Goal: Information Seeking & Learning: Check status

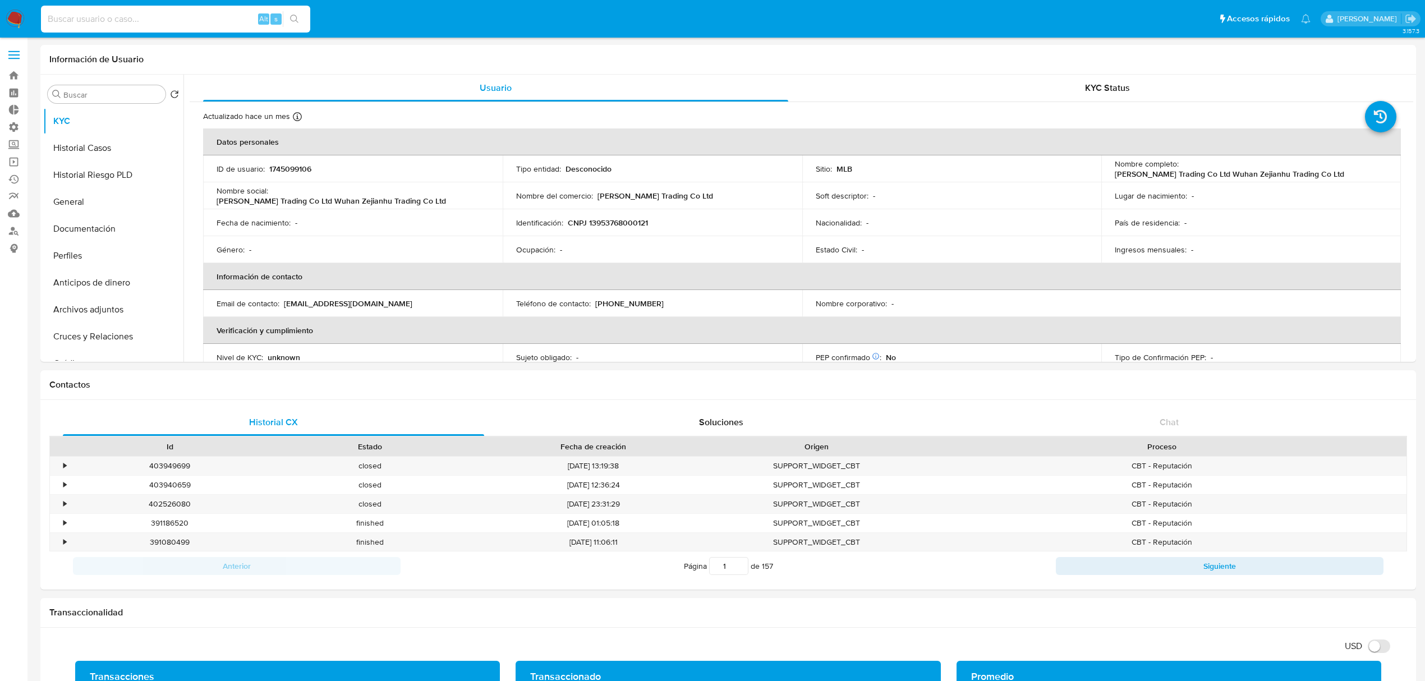
select select "10"
click at [174, 18] on input at bounding box center [175, 19] width 269 height 15
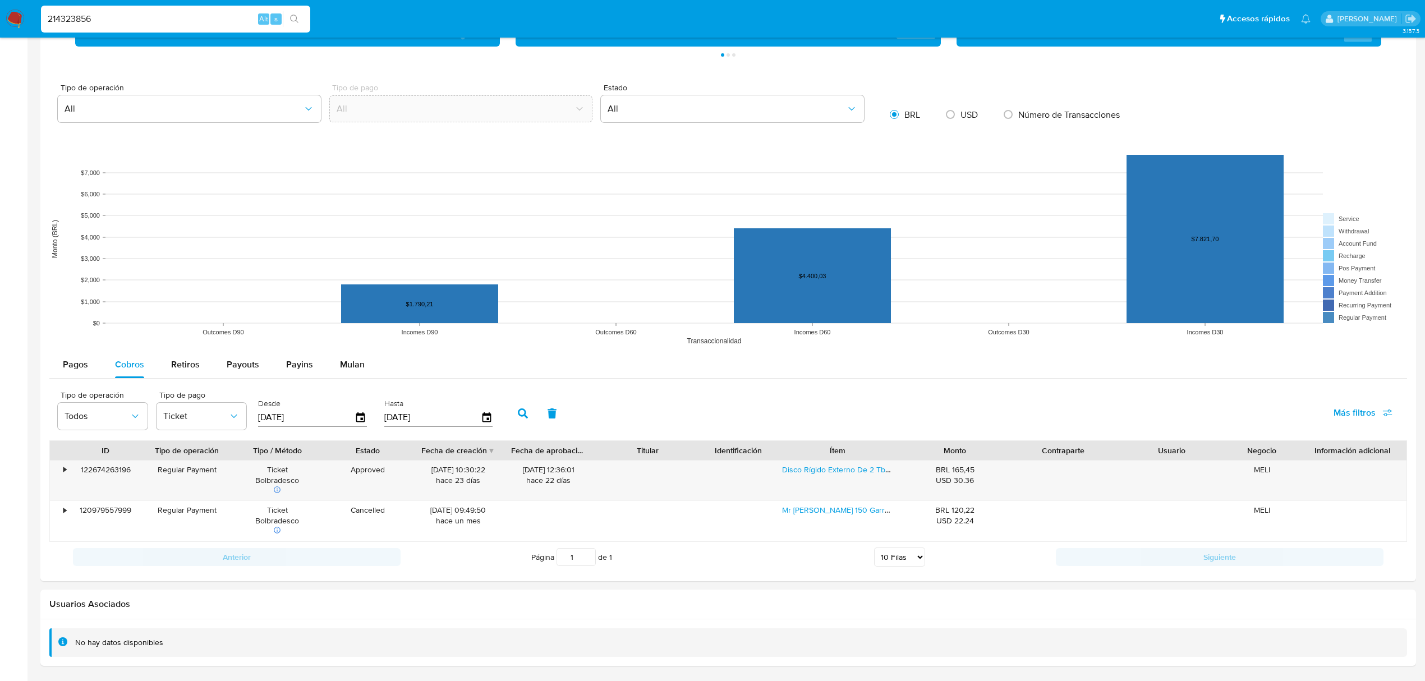
type input "214323856"
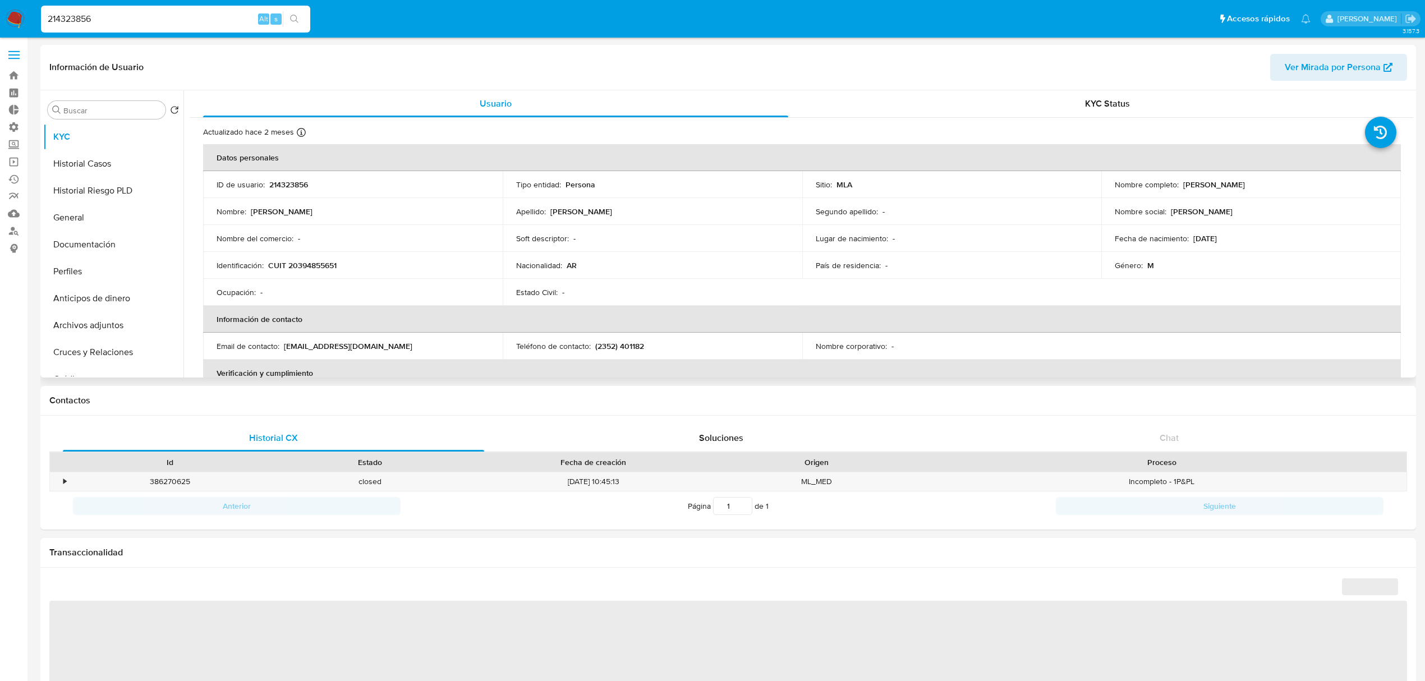
select select "10"
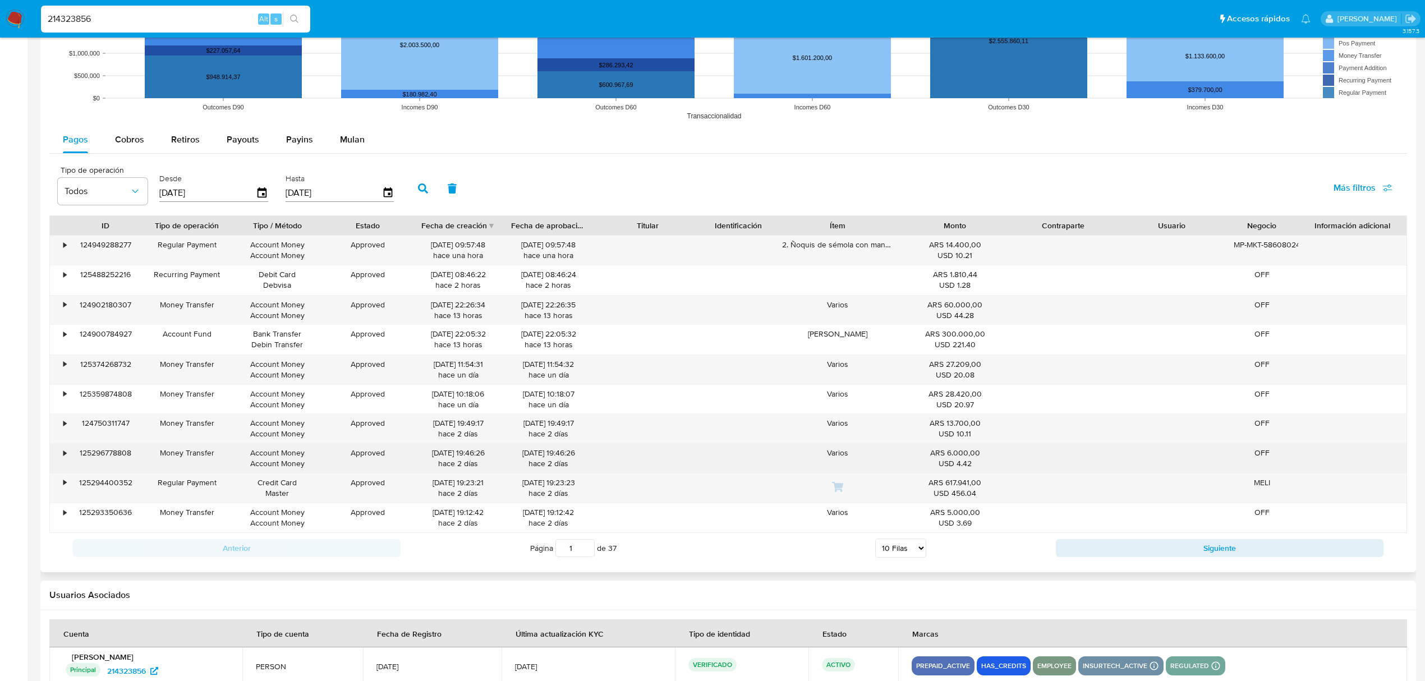
scroll to position [964, 0]
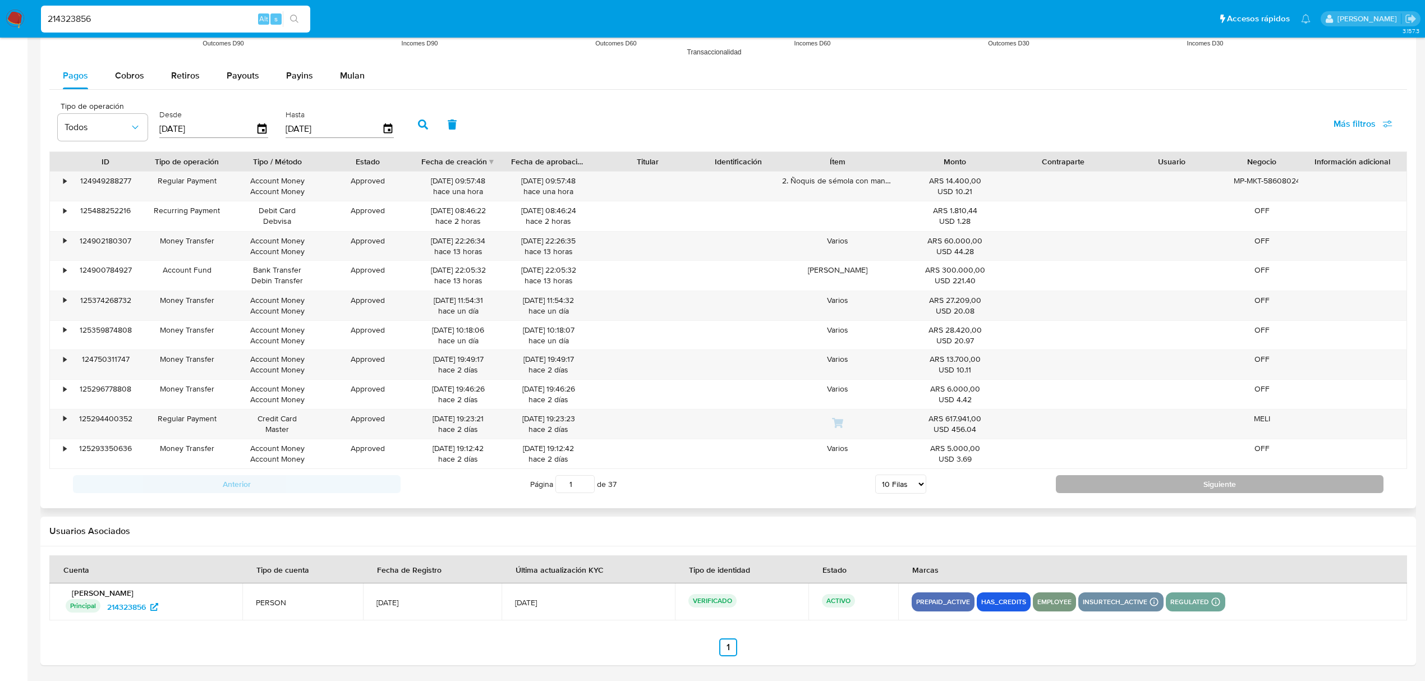
click at [1137, 492] on button "Siguiente" at bounding box center [1220, 484] width 328 height 18
click at [1133, 489] on button "Siguiente" at bounding box center [1220, 485] width 328 height 18
type input "3"
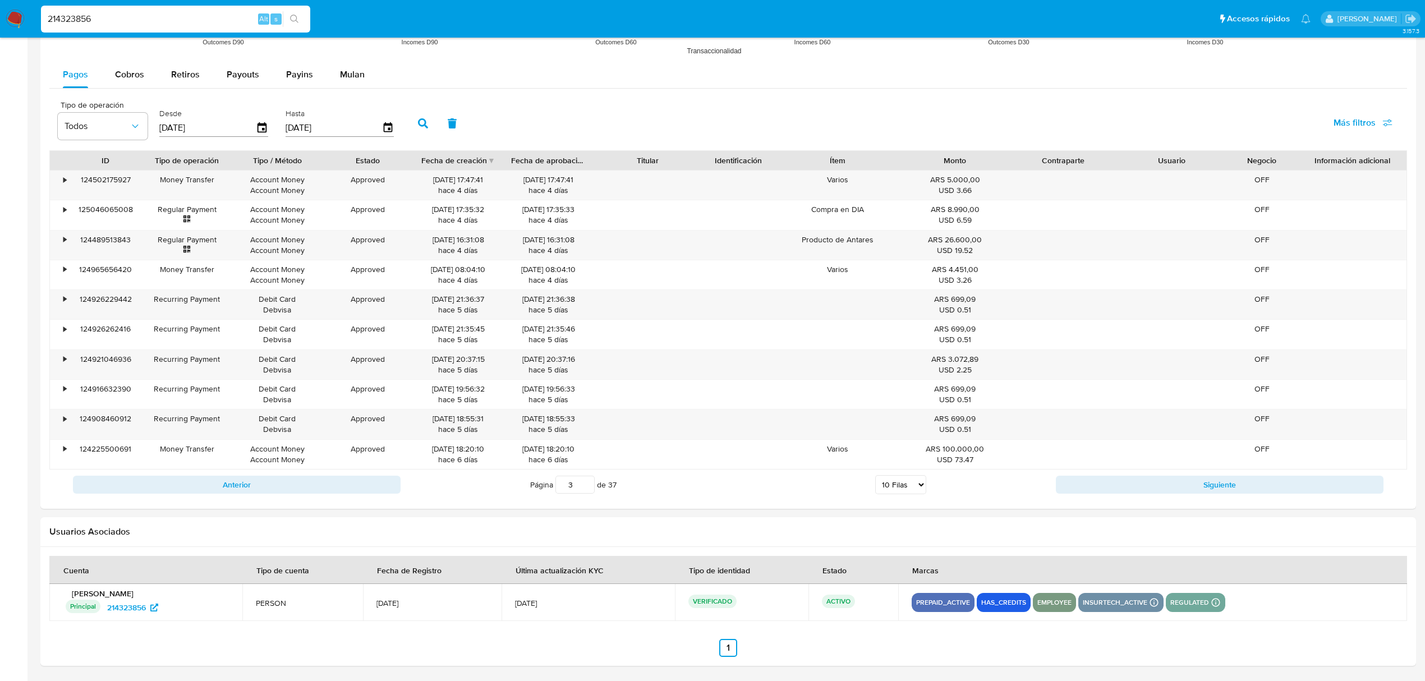
drag, startPoint x: 158, startPoint y: 17, endPoint x: -266, endPoint y: -19, distance: 425.7
paste input "510979315"
type input "2510979315"
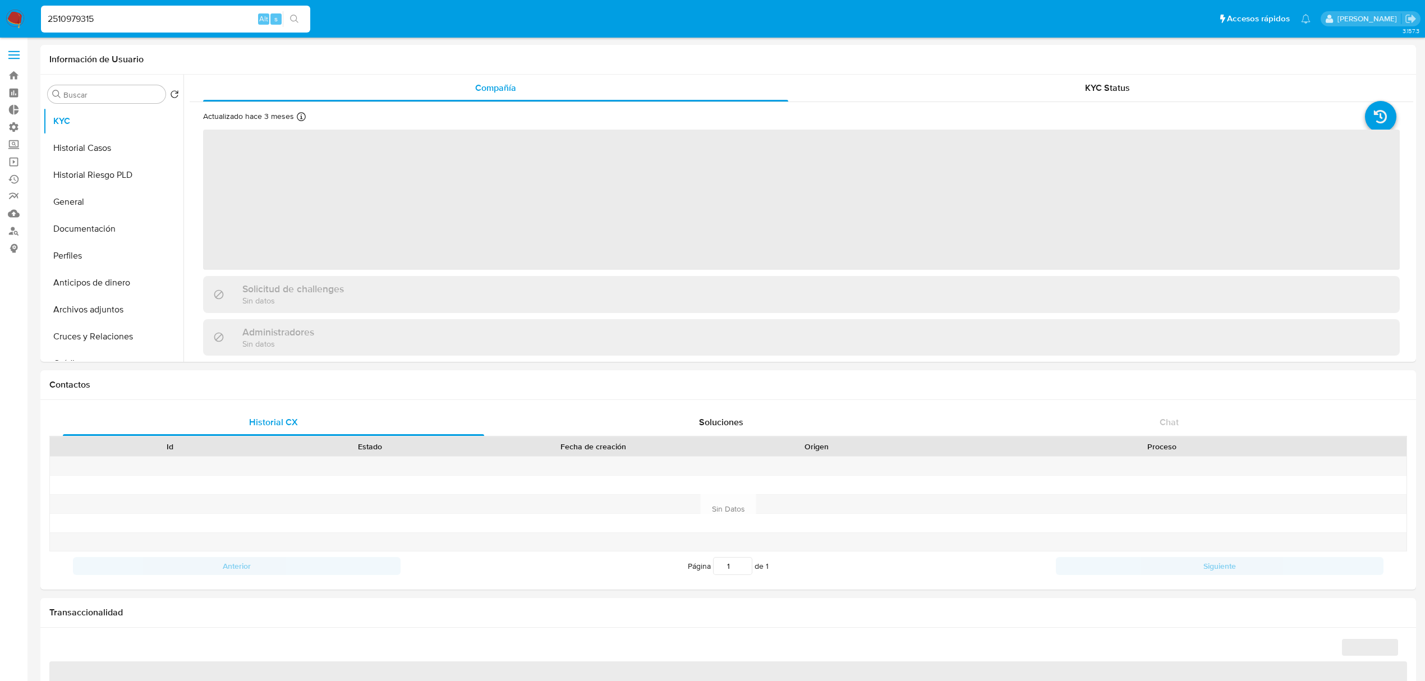
select select "10"
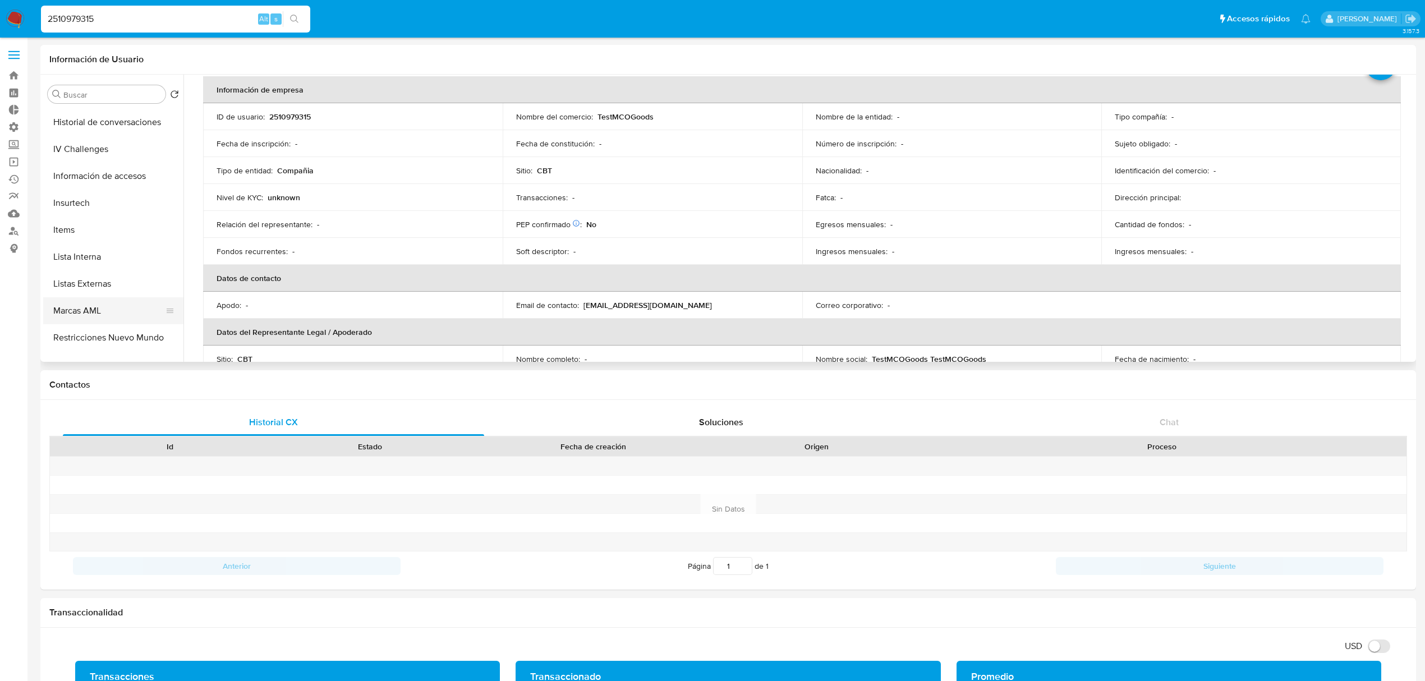
scroll to position [474, 0]
click at [100, 343] on button "CBT" at bounding box center [108, 347] width 131 height 27
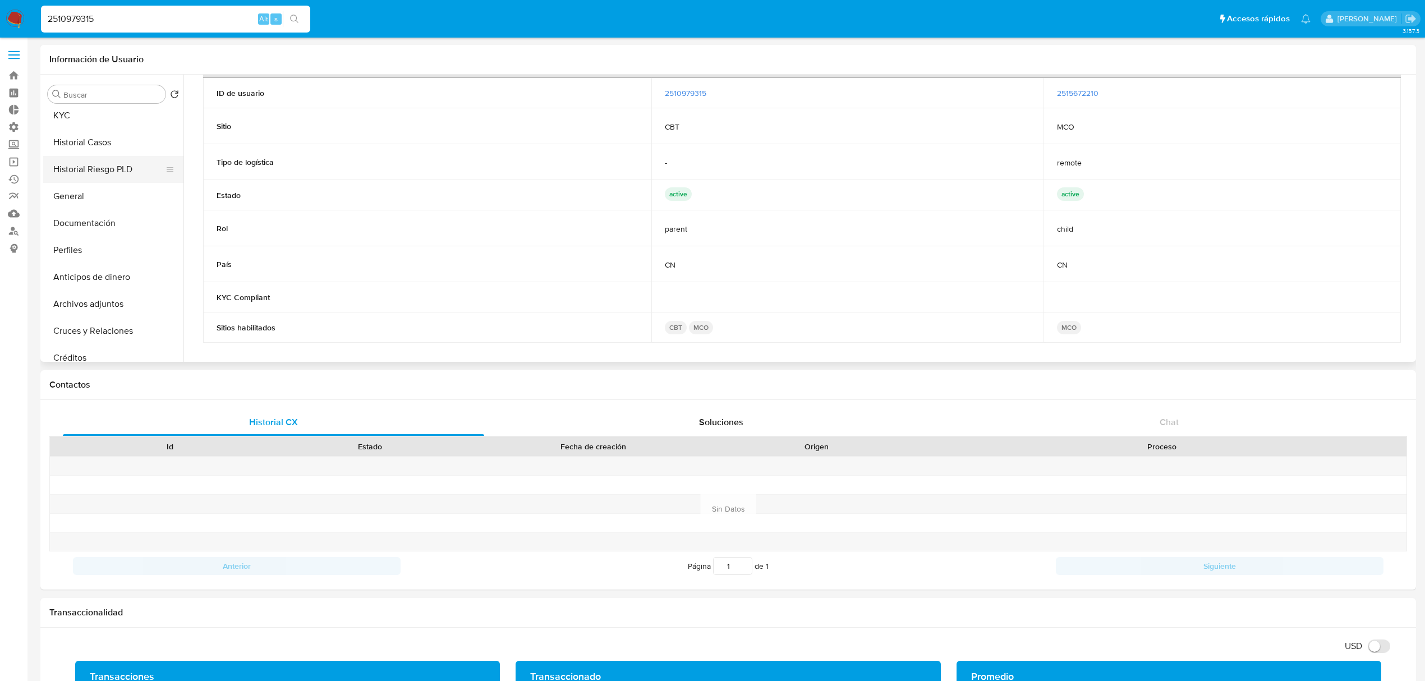
scroll to position [0, 0]
click at [91, 120] on button "KYC" at bounding box center [108, 121] width 131 height 27
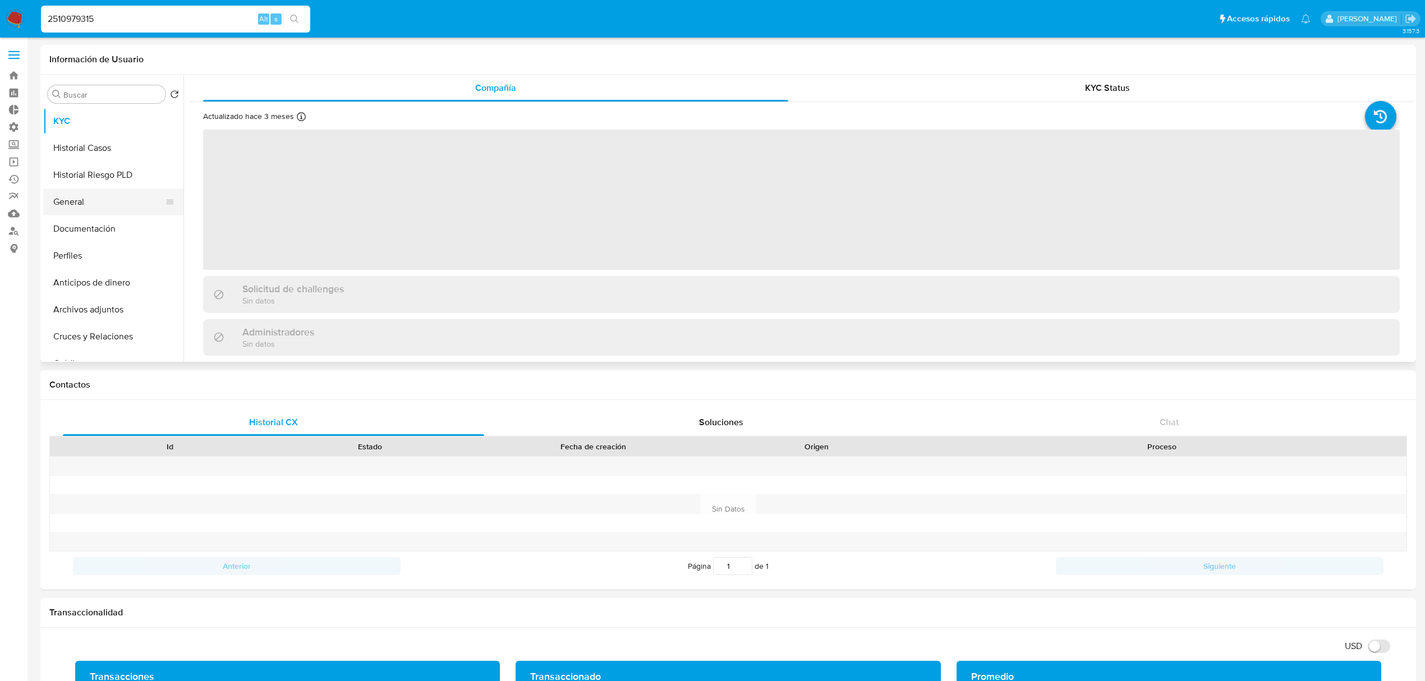
click at [120, 201] on button "General" at bounding box center [108, 202] width 131 height 27
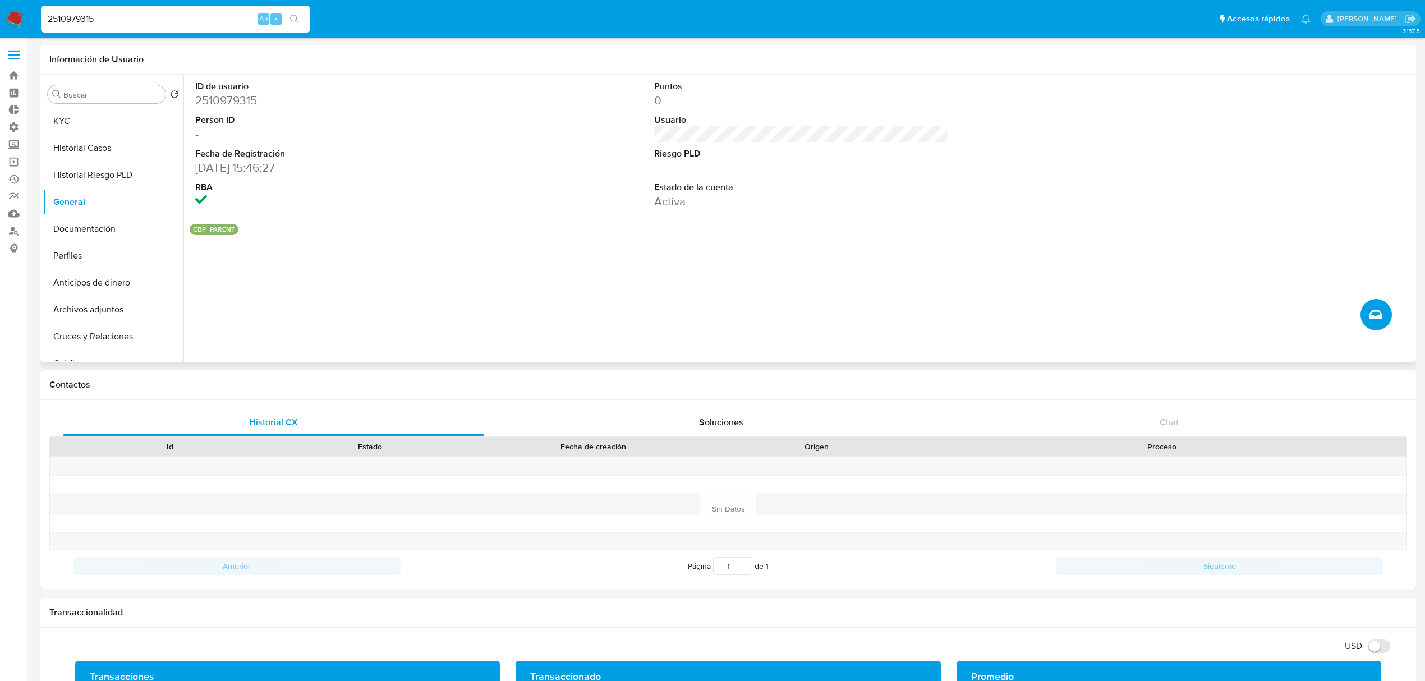
click at [1376, 309] on icon "Crear caso manual" at bounding box center [1375, 314] width 13 height 13
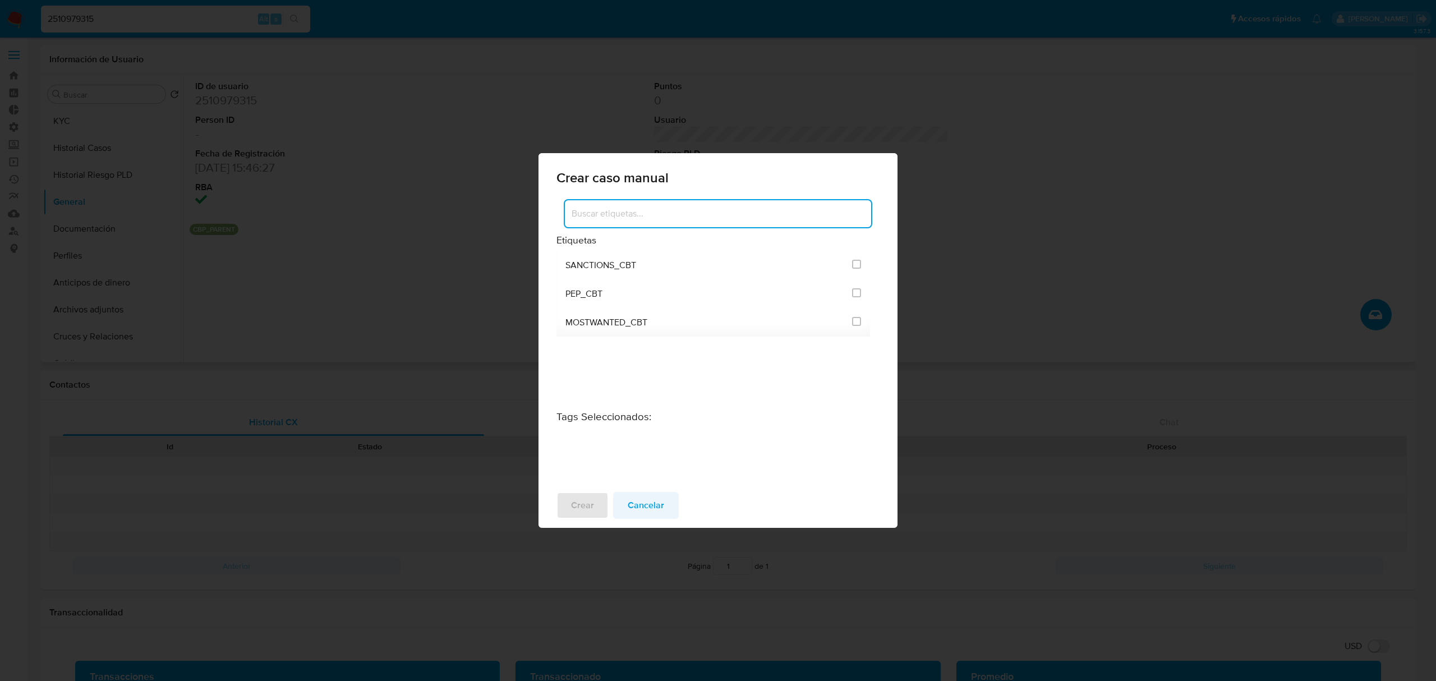
click at [647, 511] on span "Cancelar" at bounding box center [646, 505] width 36 height 25
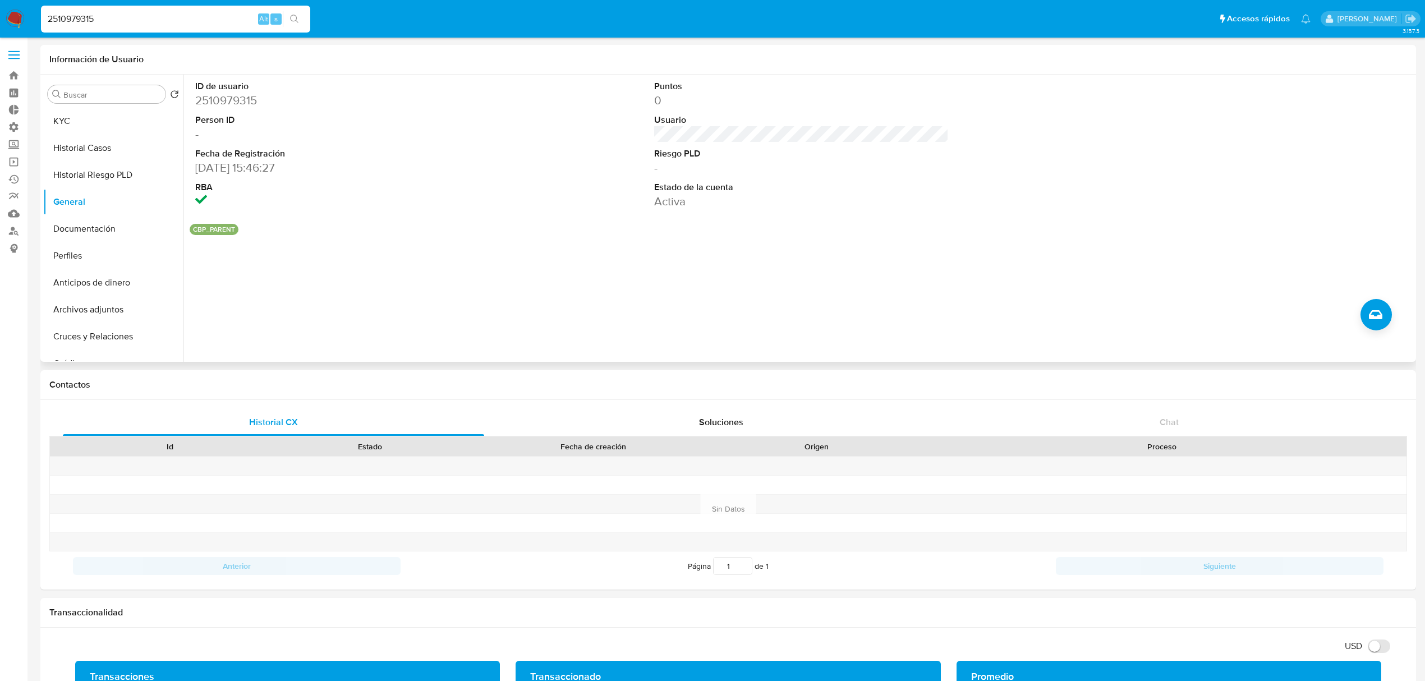
drag, startPoint x: 224, startPoint y: 19, endPoint x: -481, endPoint y: 21, distance: 705.8
click at [0, 21] on html "Pausado Ver notificaciones 2510979315 Alt s Accesos rápidos Presiona las siguie…" at bounding box center [712, 675] width 1425 height 1351
paste input "1329601286"
type input "1329601286"
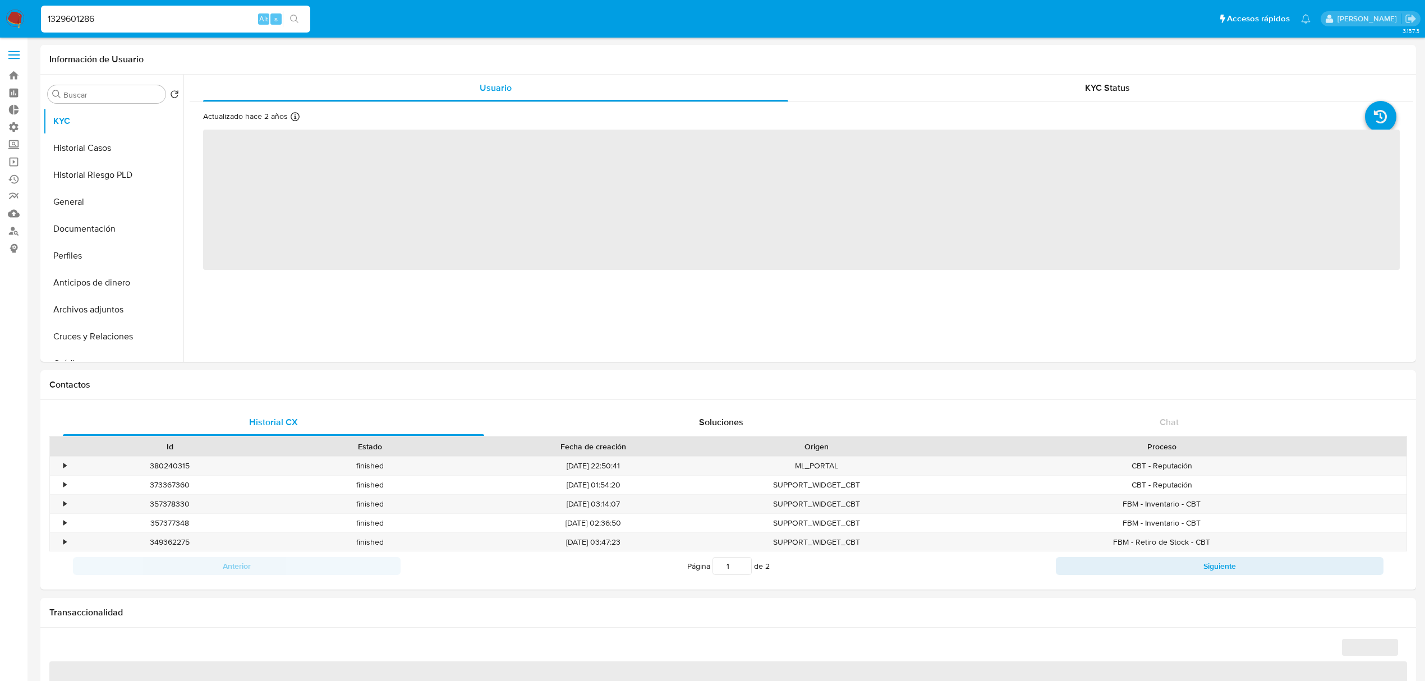
select select "10"
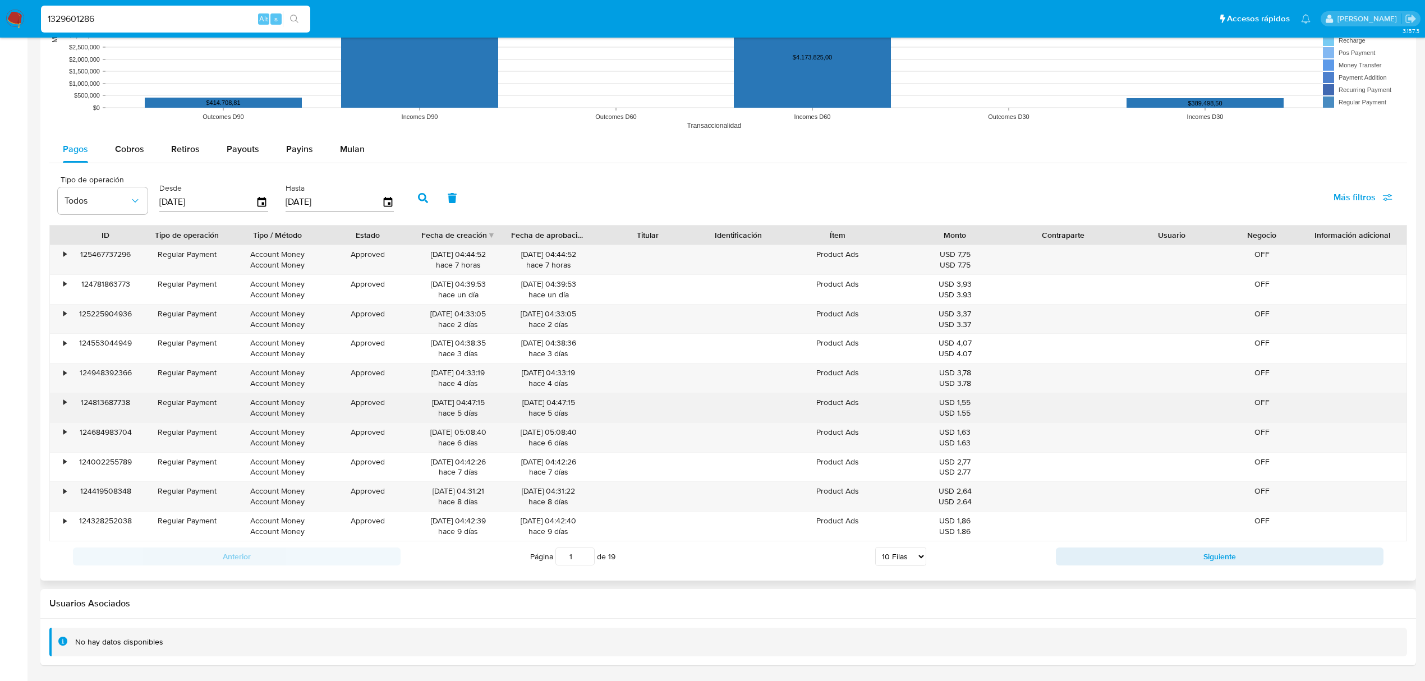
scroll to position [952, 0]
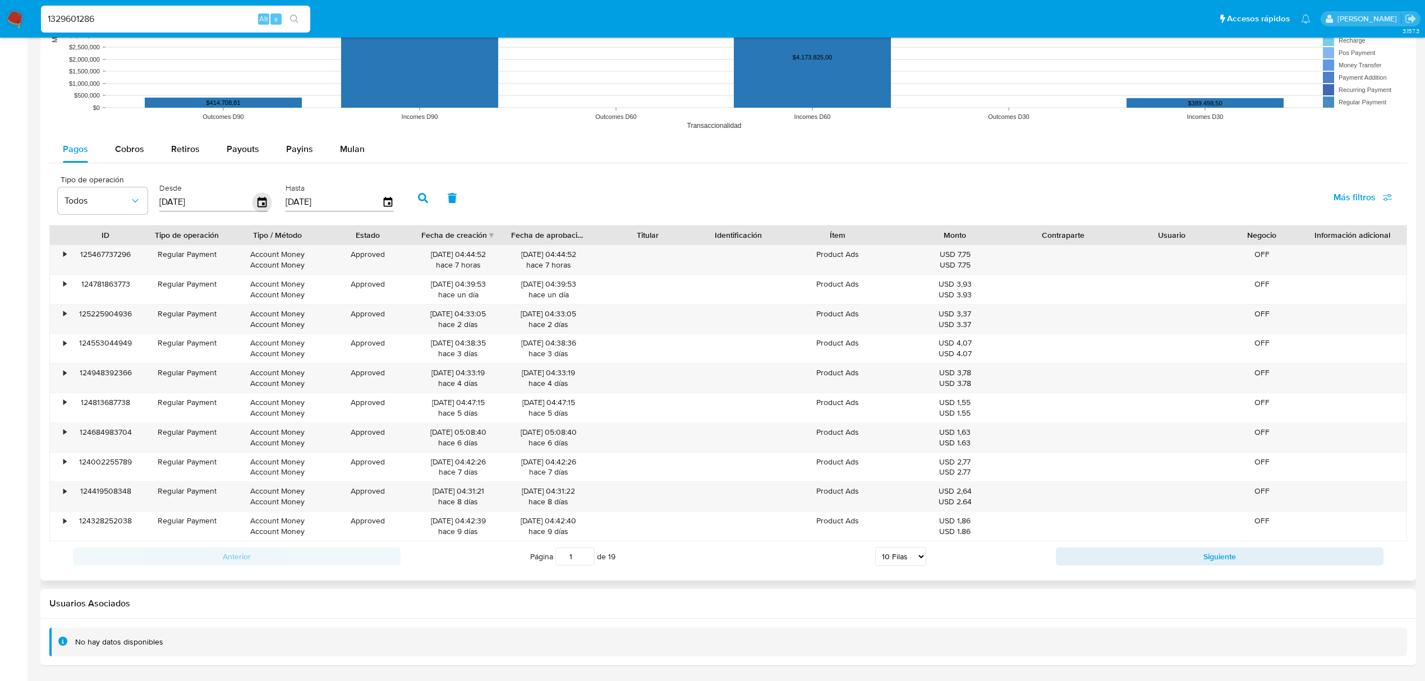
click at [259, 202] on icon "button" at bounding box center [262, 202] width 20 height 20
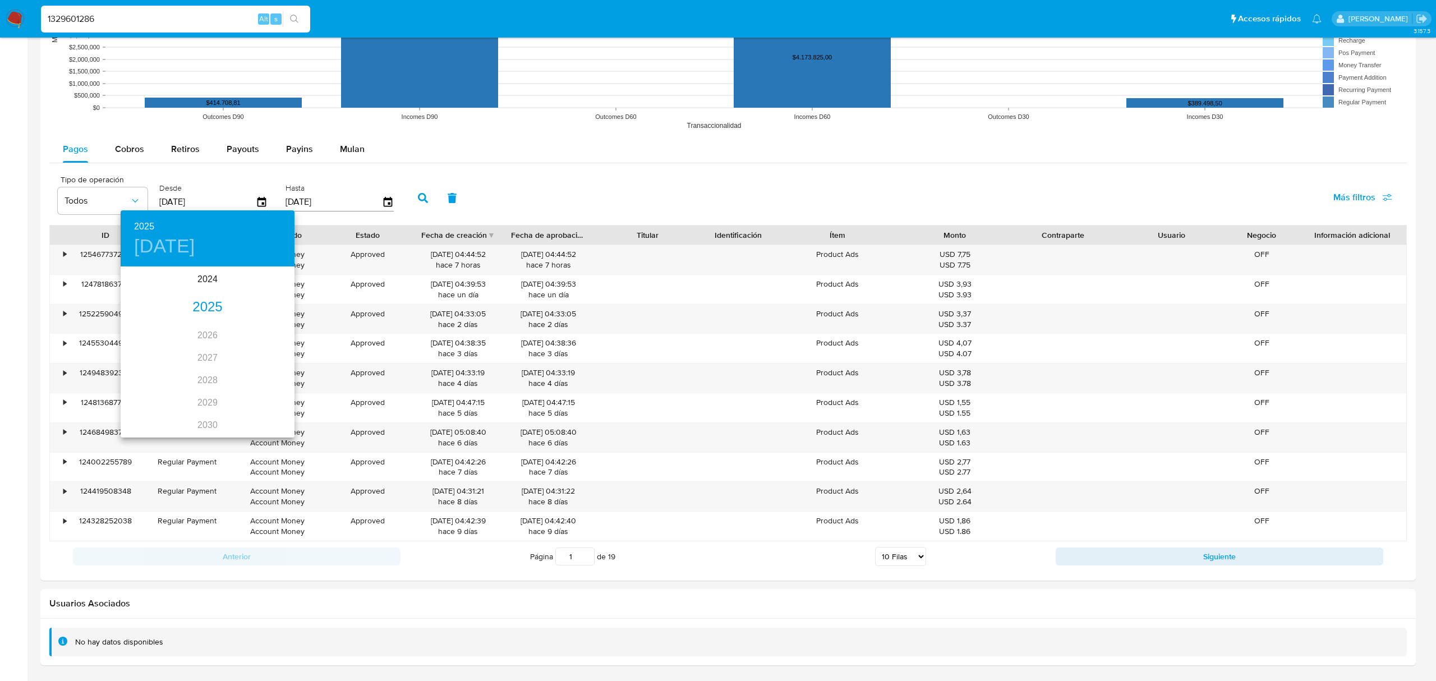
click at [205, 306] on div "2025" at bounding box center [208, 307] width 174 height 22
click at [261, 325] on div "jun." at bounding box center [266, 331] width 58 height 42
drag, startPoint x: 268, startPoint y: 320, endPoint x: 272, endPoint y: 308, distance: 12.4
click at [269, 320] on span "1" at bounding box center [275, 325] width 20 height 11
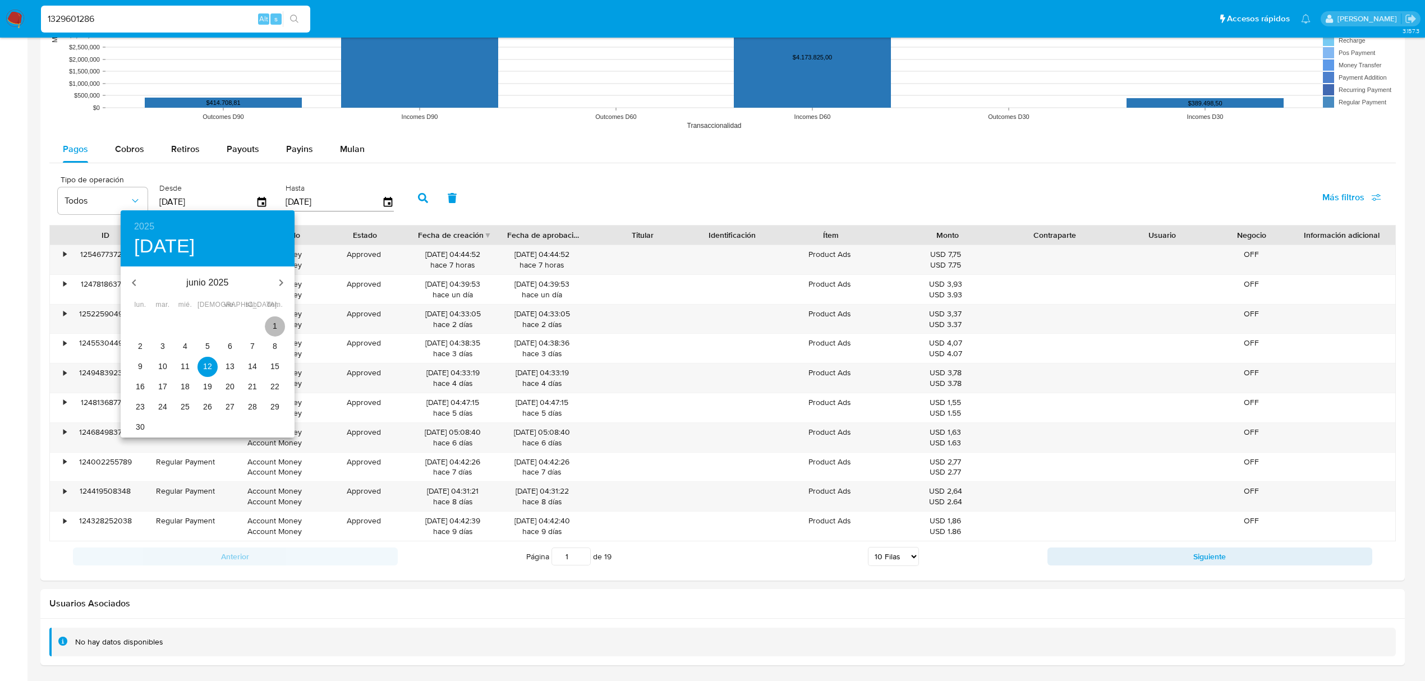
type input "[DATE]"
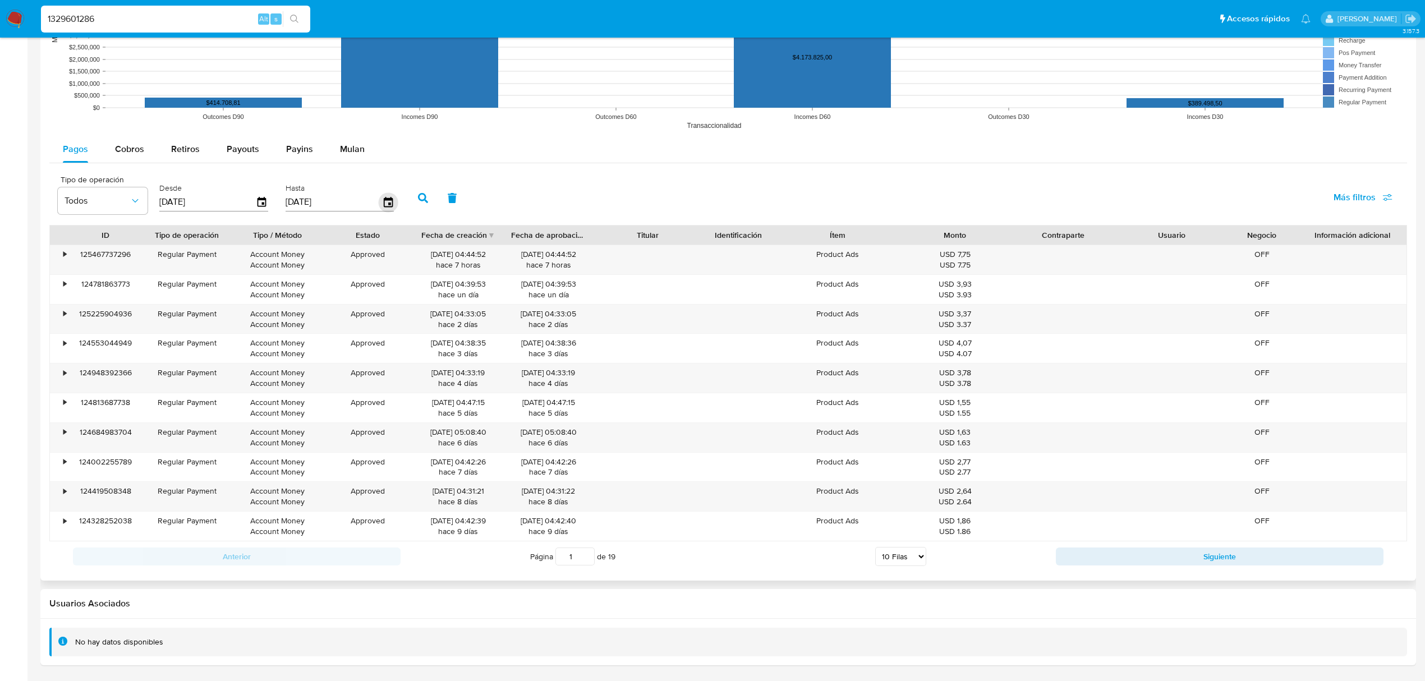
click at [389, 205] on icon "button" at bounding box center [388, 202] width 20 height 20
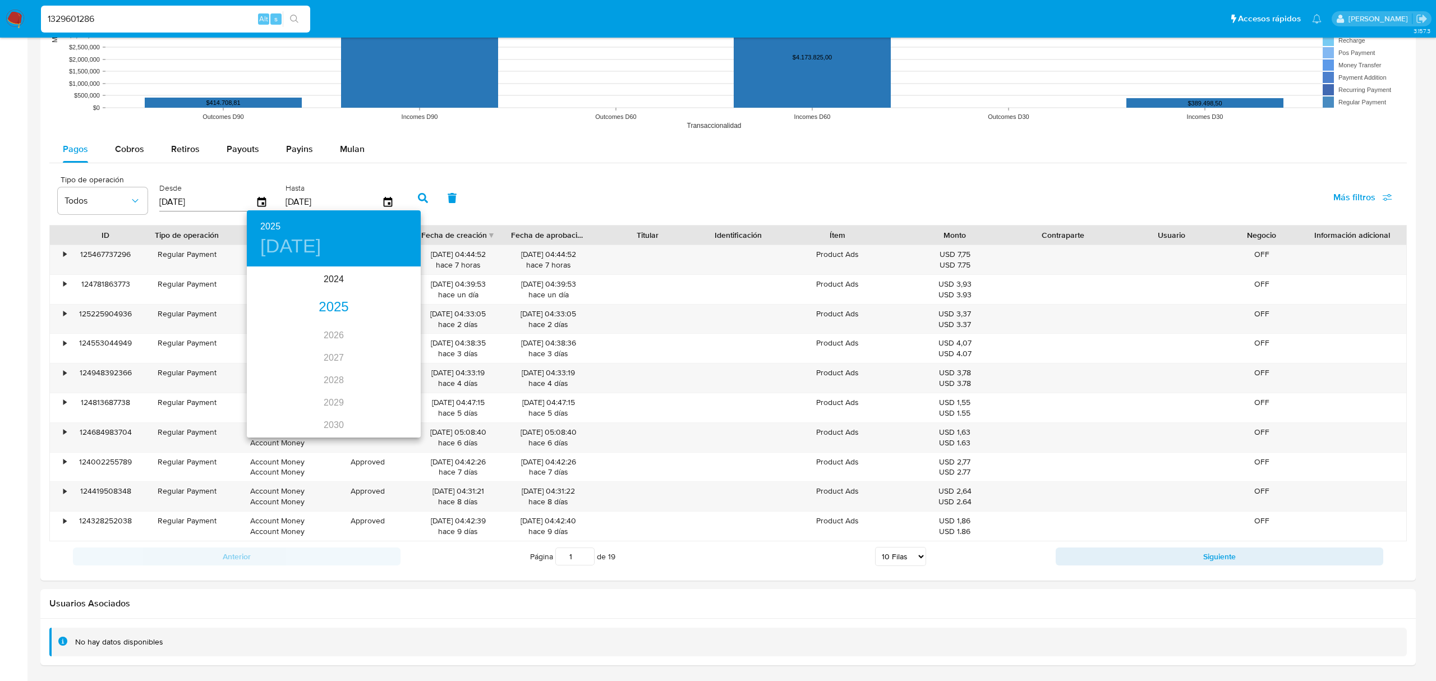
click at [331, 305] on div "2025" at bounding box center [334, 307] width 174 height 22
click at [394, 333] on div "jun." at bounding box center [392, 331] width 58 height 42
drag, startPoint x: 255, startPoint y: 429, endPoint x: 264, endPoint y: 428, distance: 9.1
click at [264, 428] on div "30" at bounding box center [266, 427] width 22 height 20
type input "[DATE]"
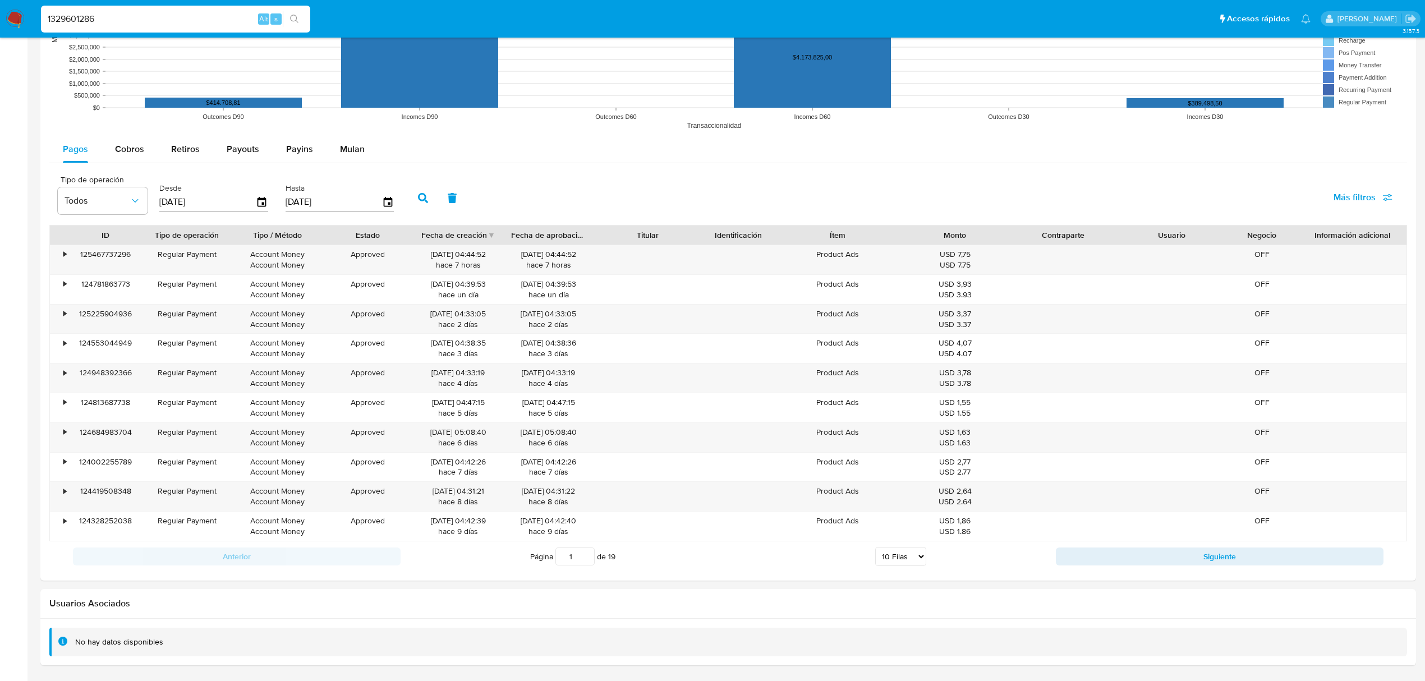
click at [265, 428] on div "2025 lun., jun. [DATE] mar. mié. jue. vie. sáb. dom. 26 27 28 29 30 31 1 2 3 4 …" at bounding box center [712, 340] width 1425 height 681
click at [418, 194] on button "button" at bounding box center [422, 198] width 29 height 27
click at [925, 557] on div "Página 1 de 9 5 Filas 10 Filas 20 Filas 25 Filas 50 Filas 100 Filas" at bounding box center [728, 556] width 655 height 22
click at [909, 568] on div "Página 1 de 9 5 Filas 10 Filas 20 Filas 25 Filas 50 Filas 100 Filas" at bounding box center [728, 556] width 655 height 22
click at [909, 568] on div "Anterior Página 1 de 9 5 Filas 10 Filas 20 Filas 25 Filas 50 Filas 100 Filas Si…" at bounding box center [728, 556] width 1358 height 30
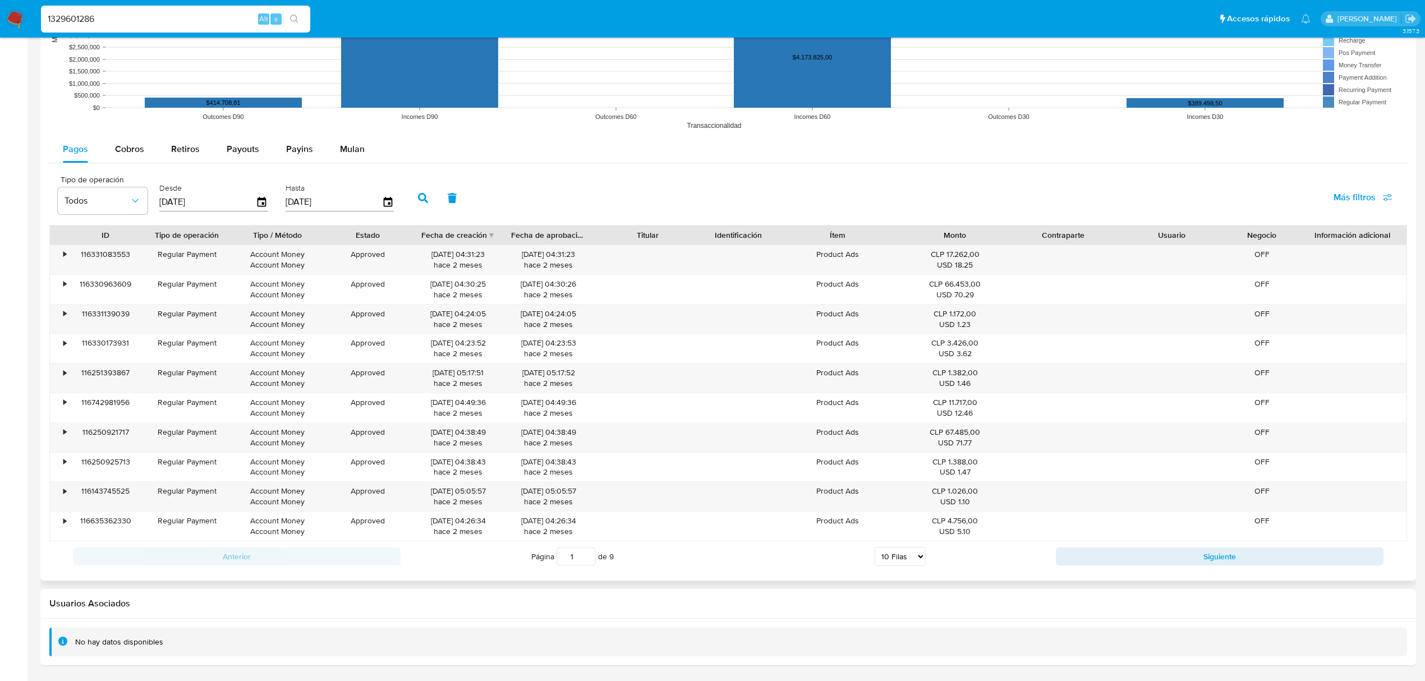
click at [913, 558] on select "5 Filas 10 Filas 20 Filas 25 Filas 50 Filas 100 Filas" at bounding box center [900, 556] width 51 height 19
click at [875, 548] on select "5 Filas 10 Filas 20 Filas 25 Filas 50 Filas 100 Filas" at bounding box center [900, 556] width 51 height 19
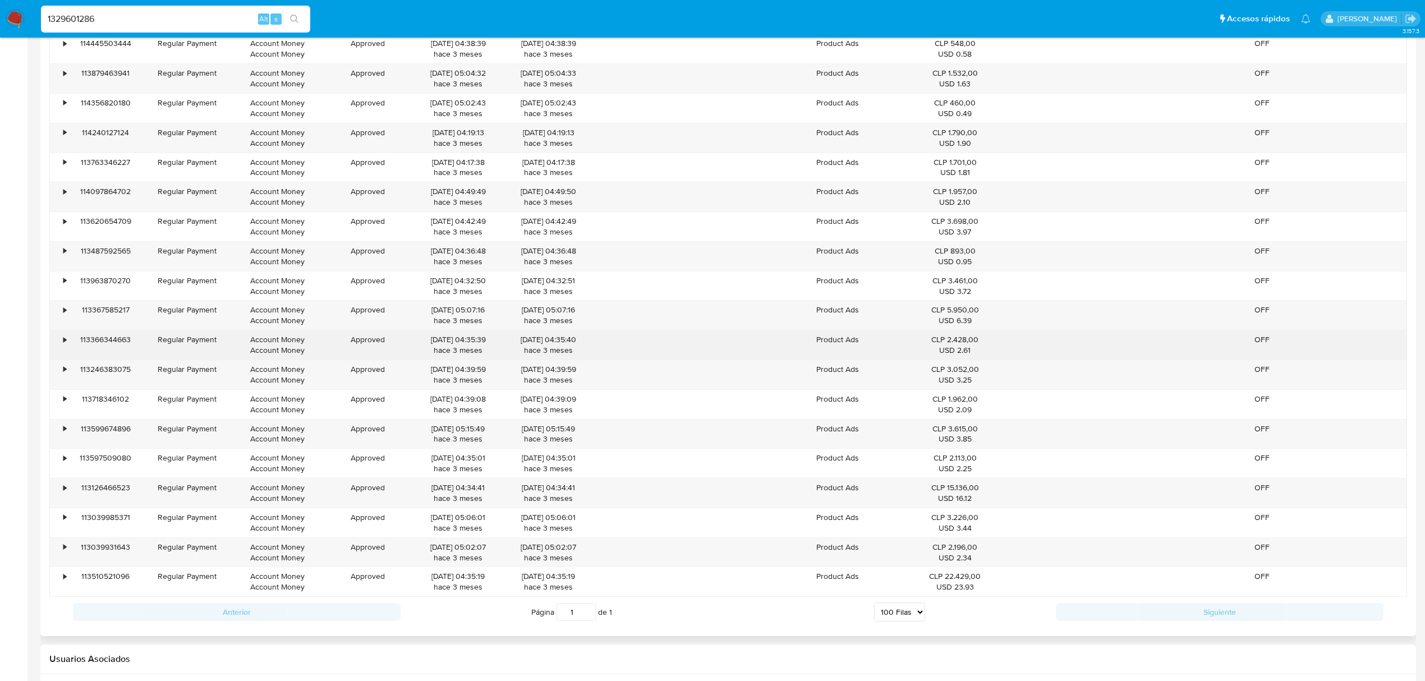
scroll to position [3216, 0]
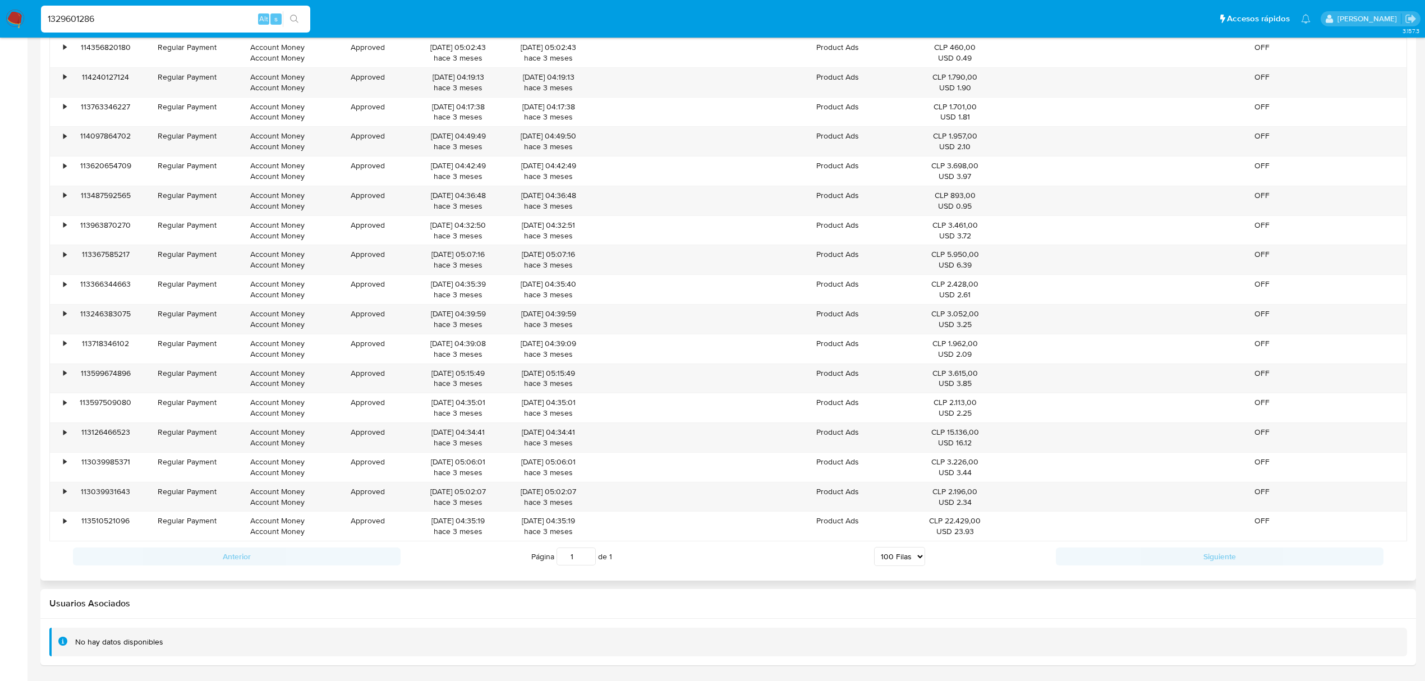
click at [919, 557] on select "5 Filas 10 Filas 20 Filas 25 Filas 50 Filas 100 Filas" at bounding box center [899, 556] width 51 height 19
select select "50"
click at [874, 548] on select "5 Filas 10 Filas 20 Filas 25 Filas 50 Filas 100 Filas" at bounding box center [899, 556] width 51 height 19
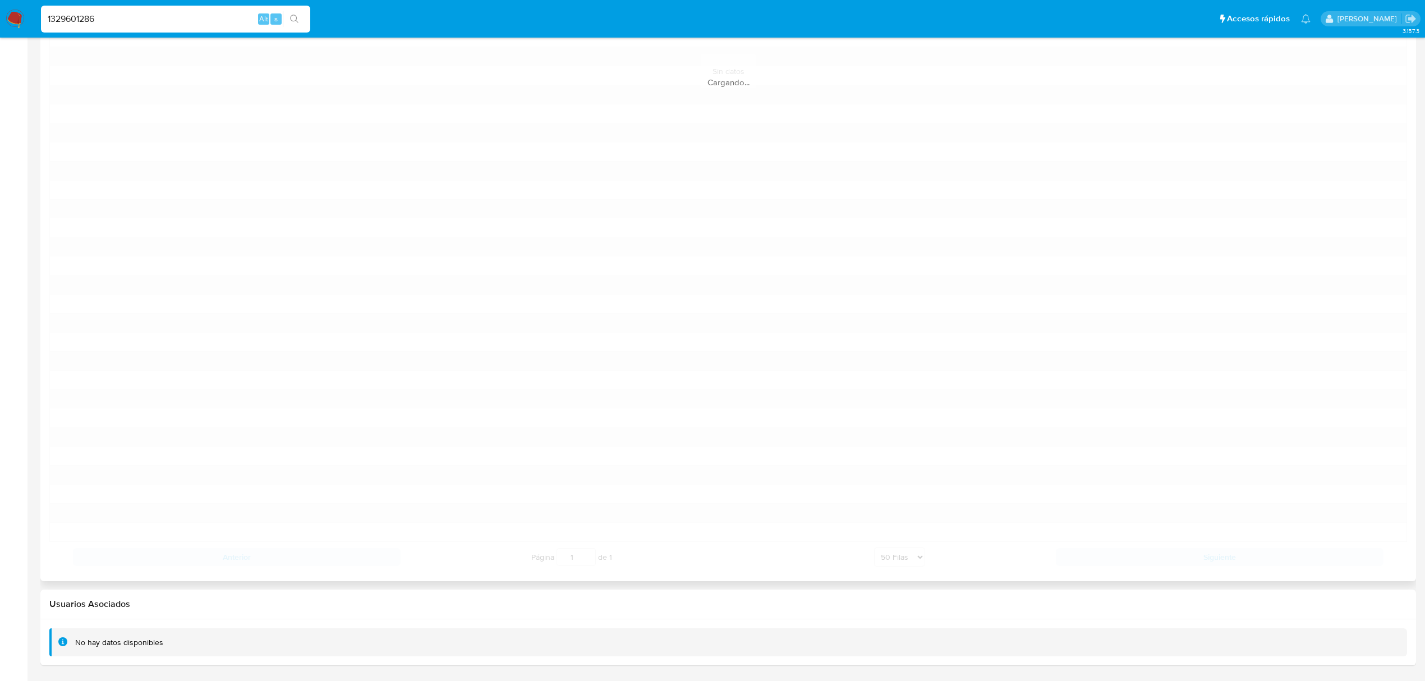
scroll to position [2144, 0]
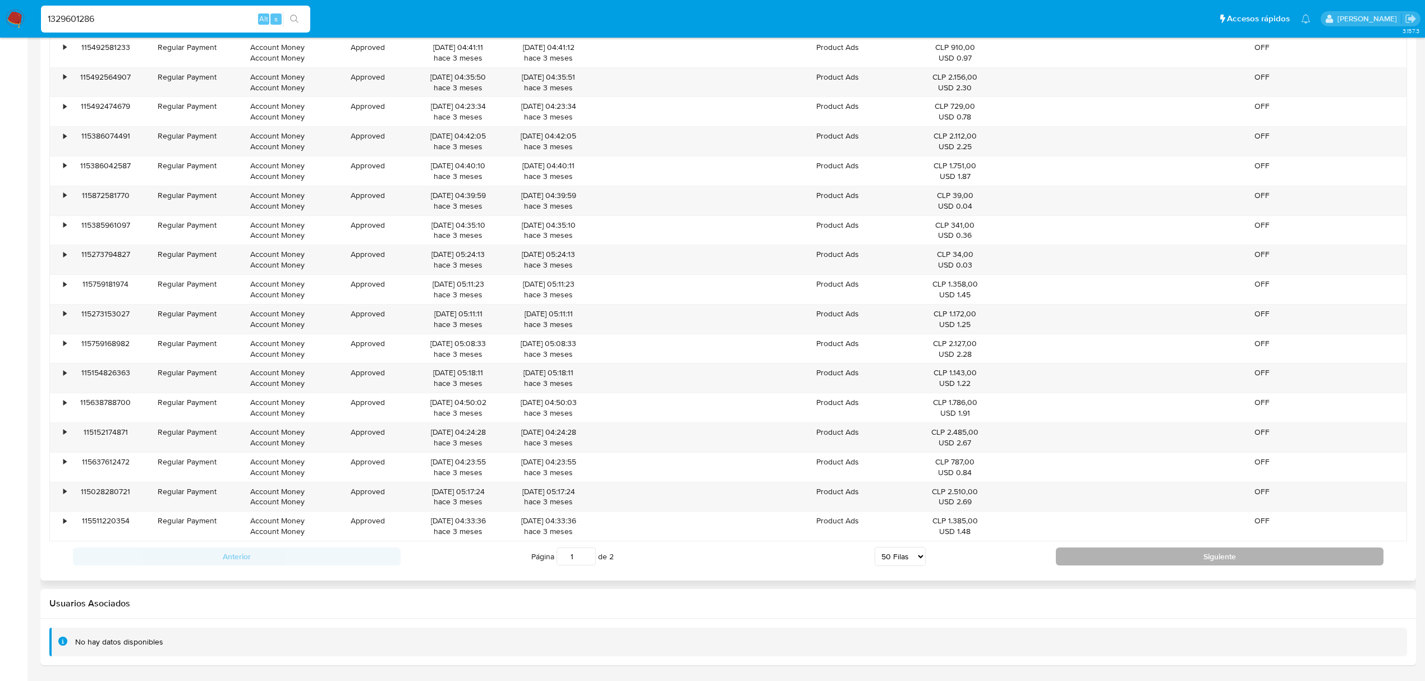
click at [1149, 560] on button "Siguiente" at bounding box center [1220, 557] width 328 height 18
type input "2"
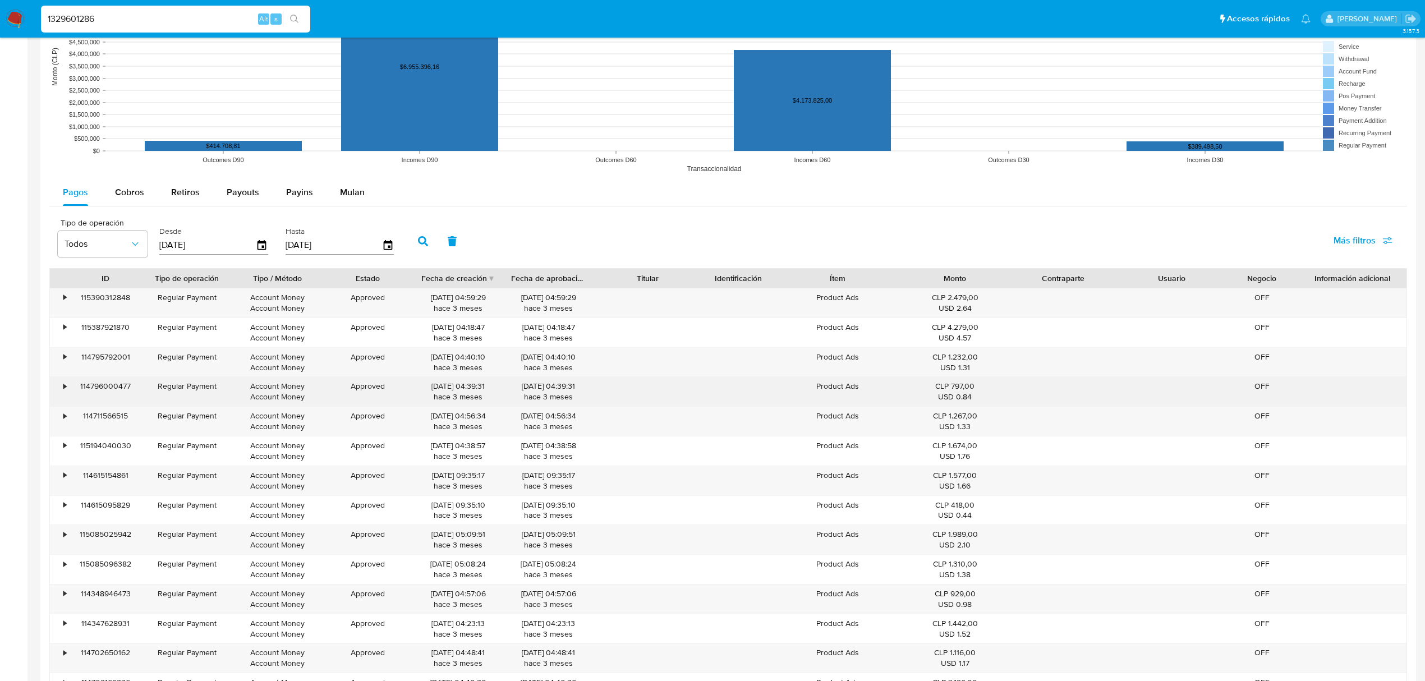
scroll to position [978, 0]
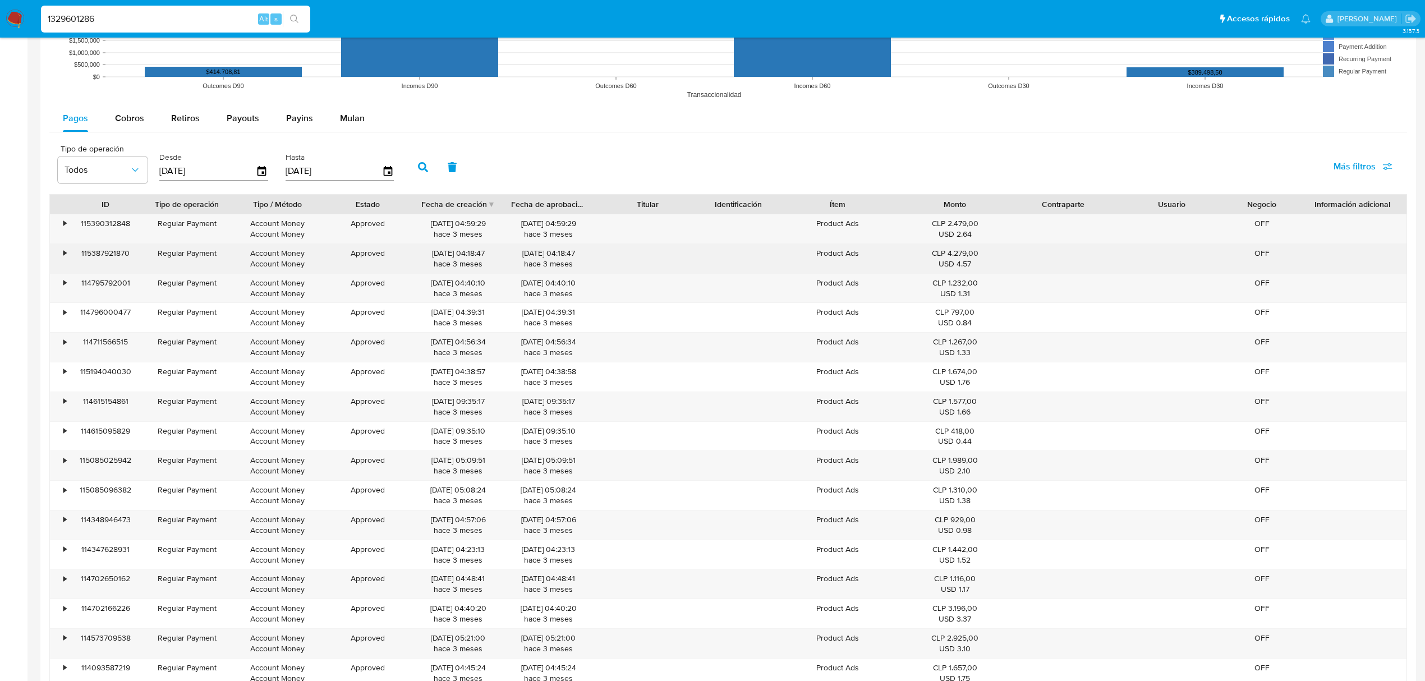
drag, startPoint x: 361, startPoint y: 223, endPoint x: 370, endPoint y: 256, distance: 34.3
click at [369, 229] on div "Approved" at bounding box center [368, 228] width 90 height 29
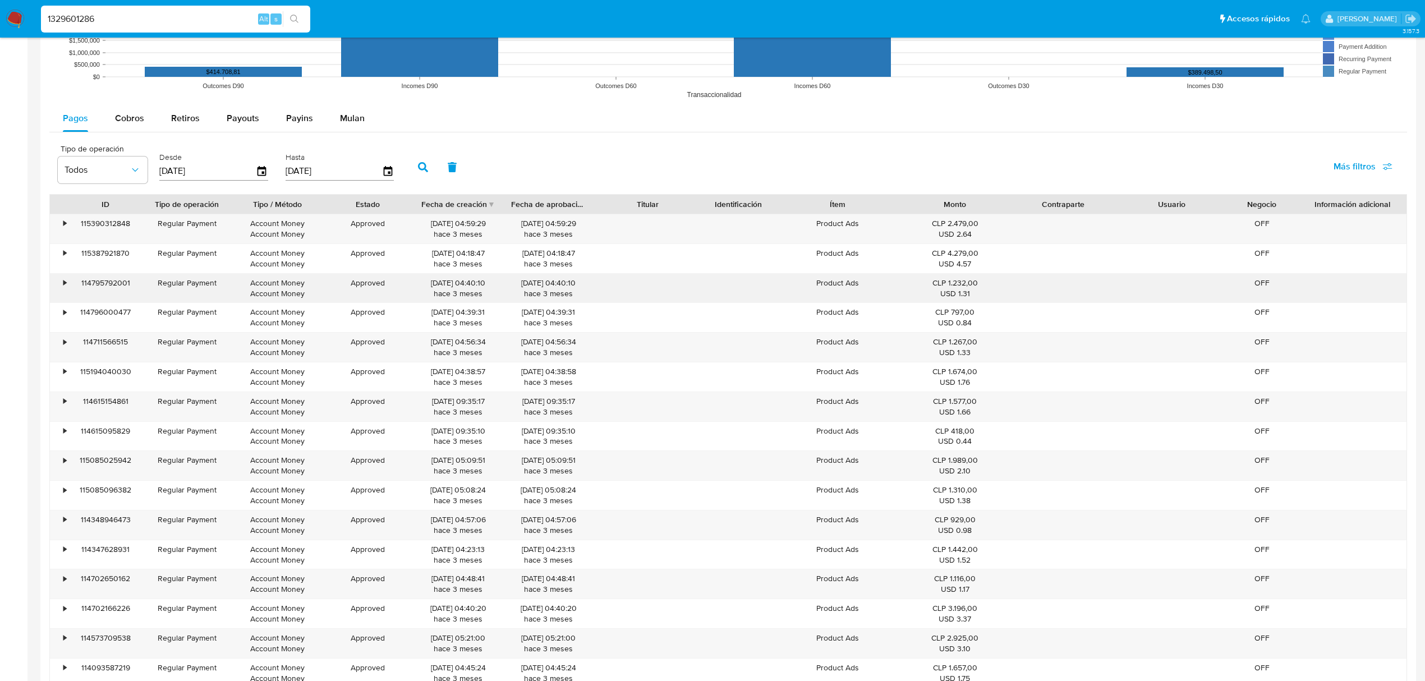
drag, startPoint x: 370, startPoint y: 258, endPoint x: 373, endPoint y: 284, distance: 26.0
click at [370, 261] on div "Approved" at bounding box center [368, 258] width 90 height 29
click at [373, 242] on div "Approved" at bounding box center [368, 228] width 90 height 29
drag, startPoint x: 378, startPoint y: 264, endPoint x: 374, endPoint y: 283, distance: 19.5
click at [378, 265] on div "Approved" at bounding box center [368, 258] width 90 height 29
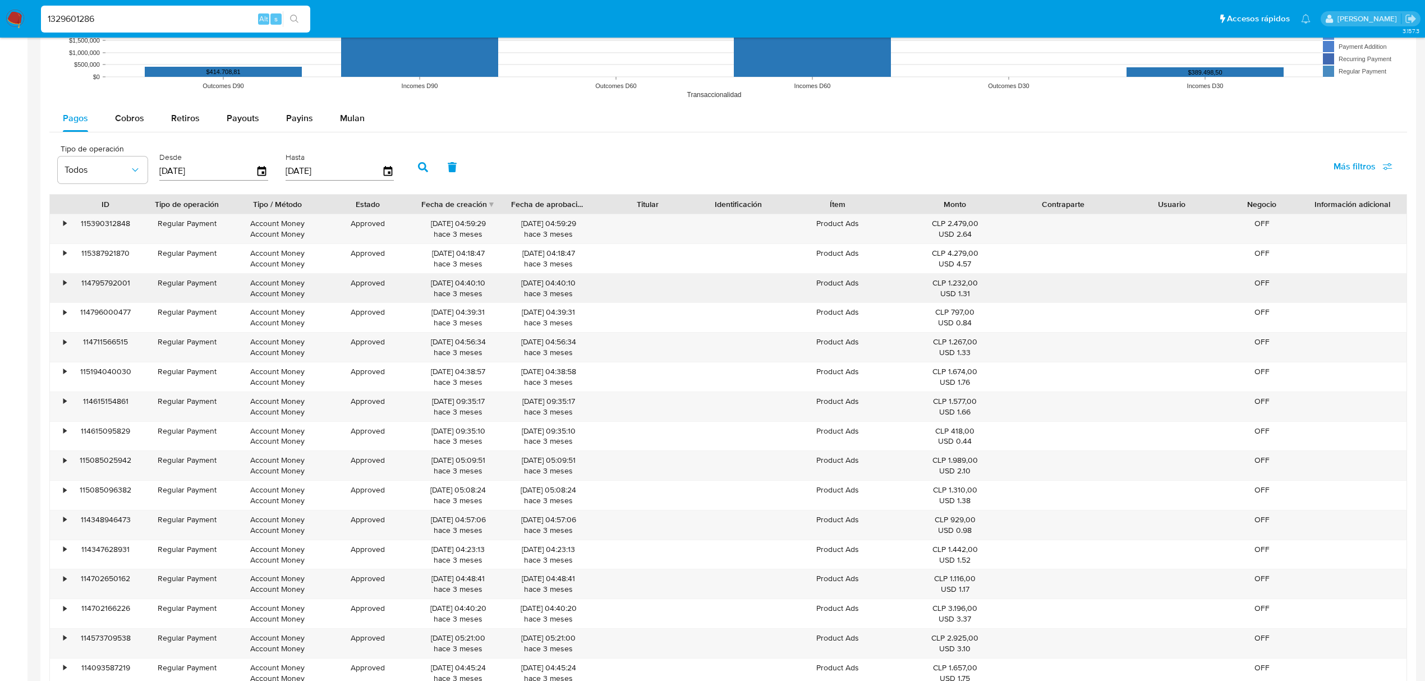
drag, startPoint x: 373, startPoint y: 284, endPoint x: 371, endPoint y: 310, distance: 26.4
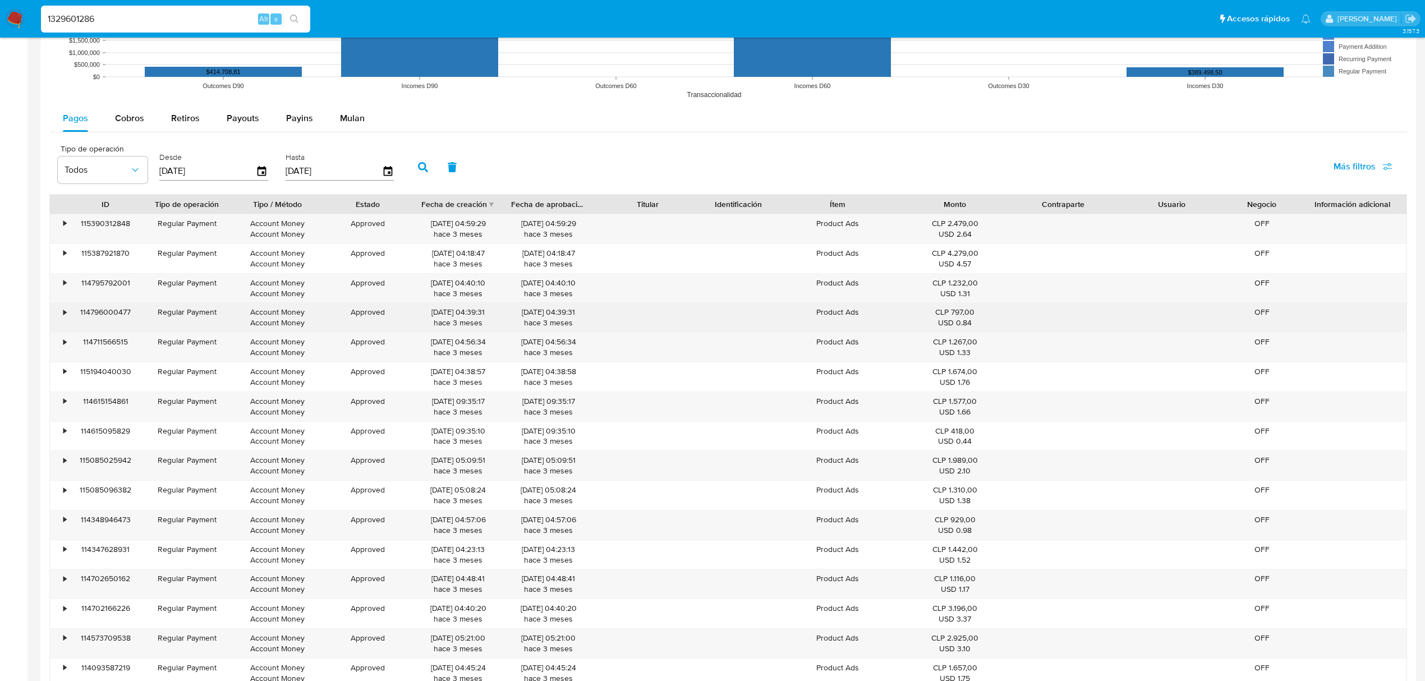
click at [373, 288] on div "Approved" at bounding box center [368, 288] width 90 height 29
click at [371, 313] on div "Approved" at bounding box center [368, 317] width 90 height 29
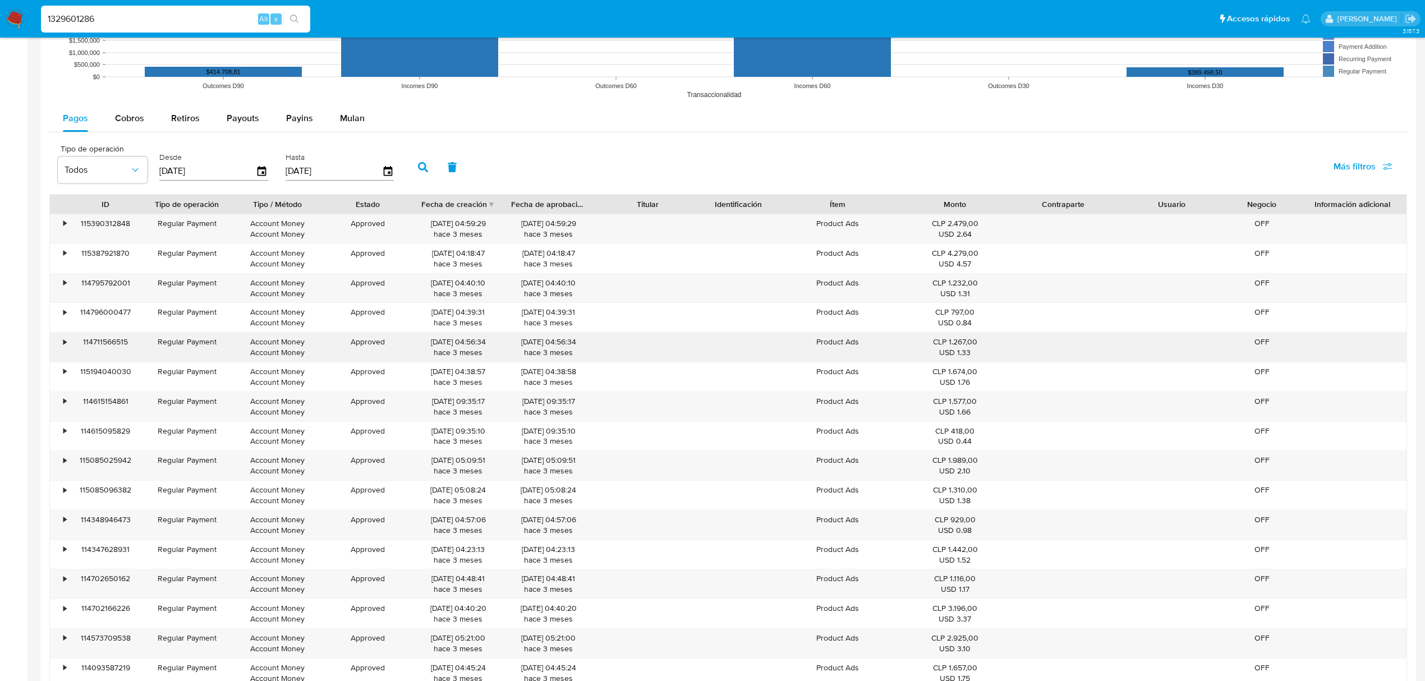
click at [380, 346] on div "Approved" at bounding box center [368, 347] width 90 height 29
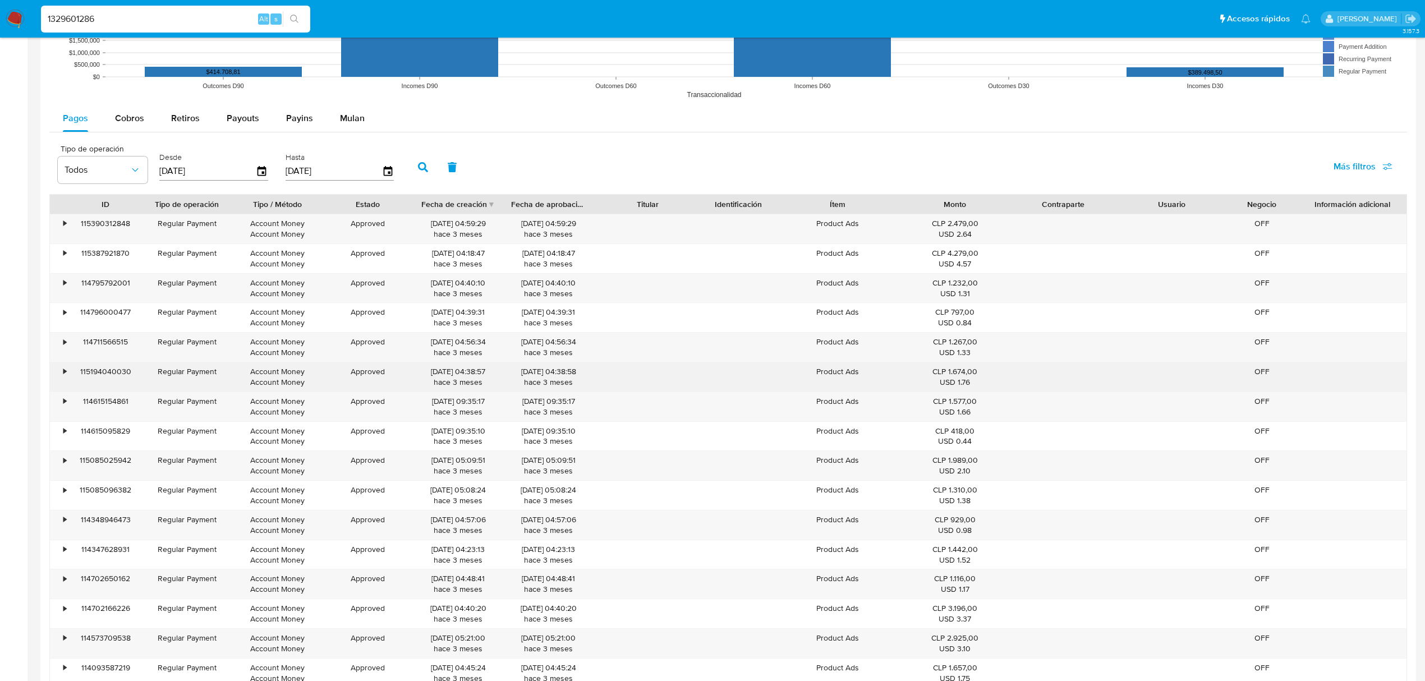
drag, startPoint x: 378, startPoint y: 371, endPoint x: 375, endPoint y: 388, distance: 17.1
click at [377, 375] on div "Approved" at bounding box center [368, 376] width 90 height 29
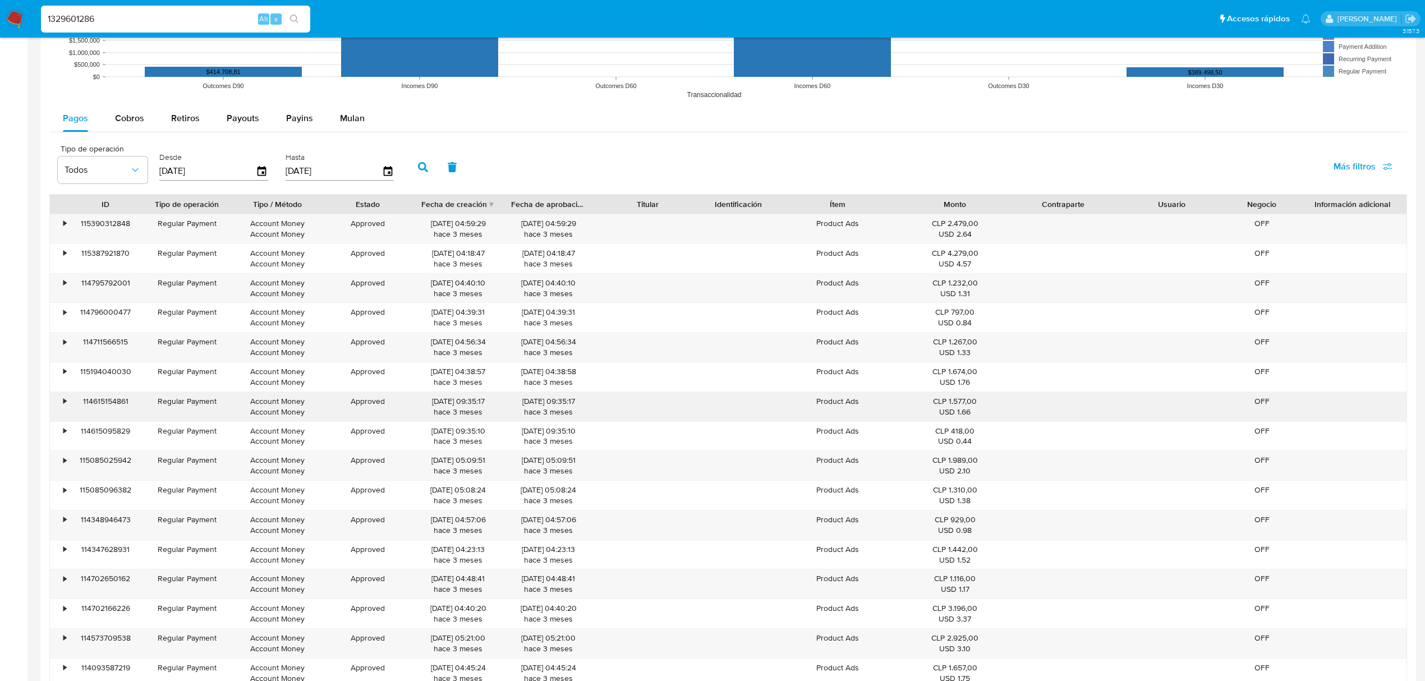
click at [373, 408] on div "Approved" at bounding box center [368, 406] width 90 height 29
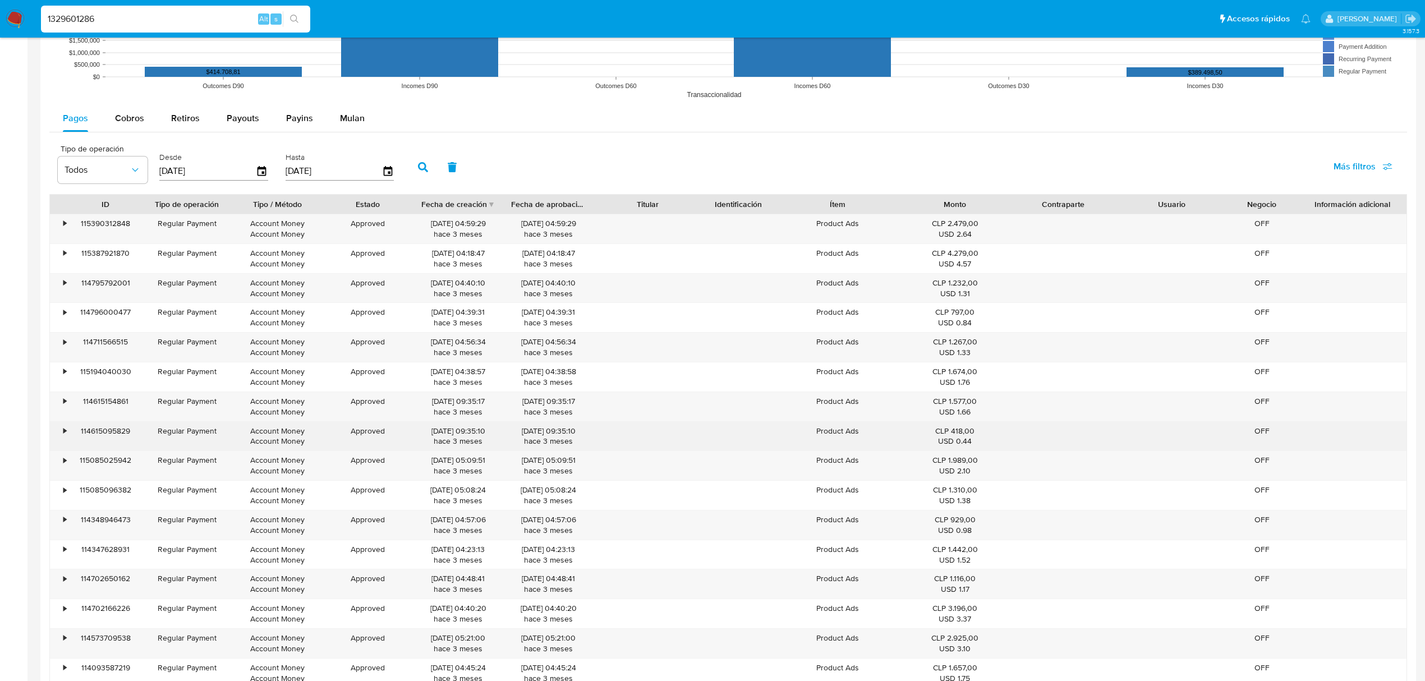
drag, startPoint x: 375, startPoint y: 442, endPoint x: 375, endPoint y: 472, distance: 29.7
click at [375, 443] on div "Approved" at bounding box center [368, 436] width 90 height 29
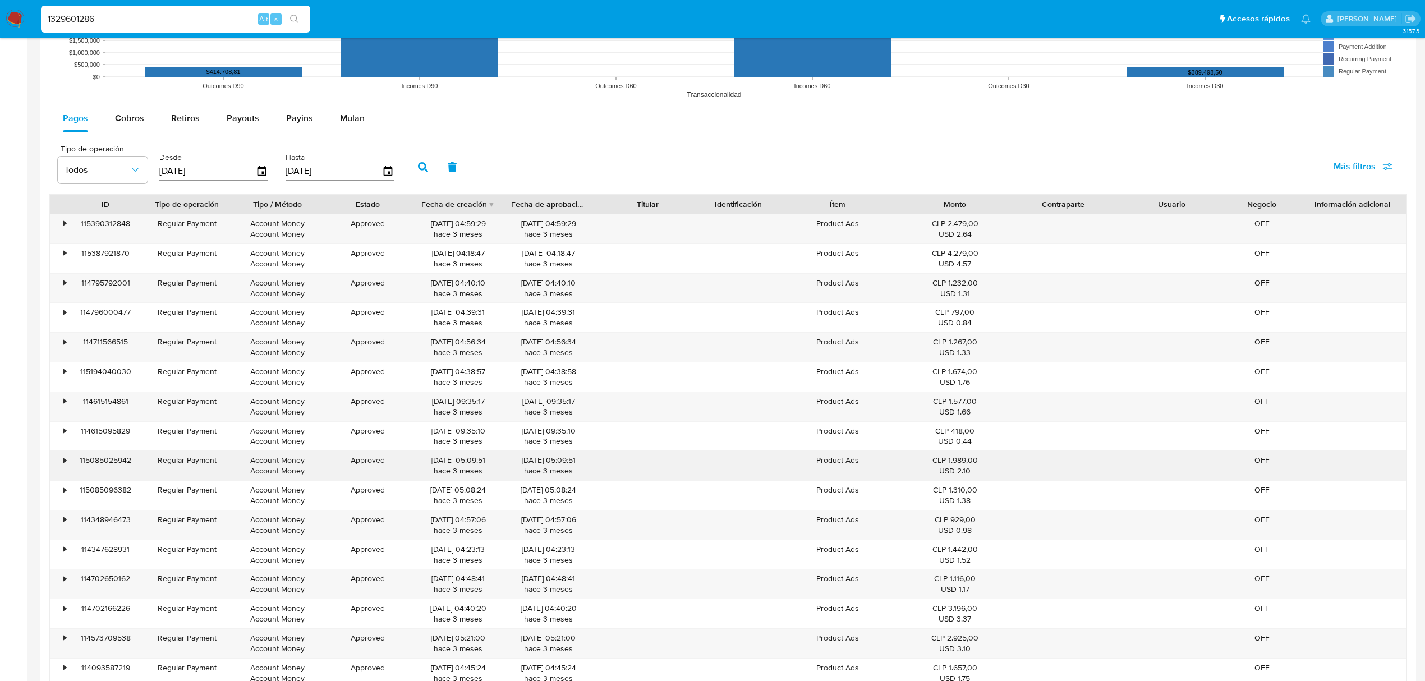
click at [377, 472] on div "Approved" at bounding box center [368, 465] width 90 height 29
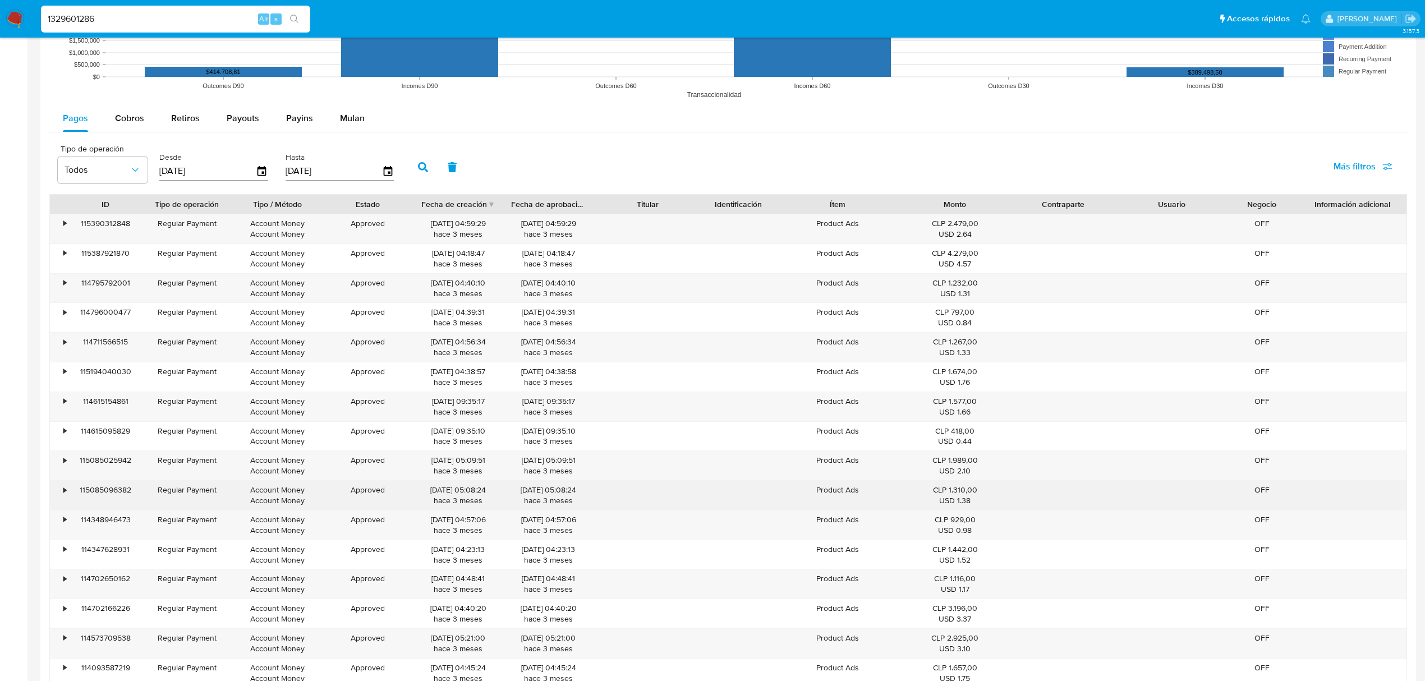
click at [380, 496] on div "Approved" at bounding box center [368, 495] width 90 height 29
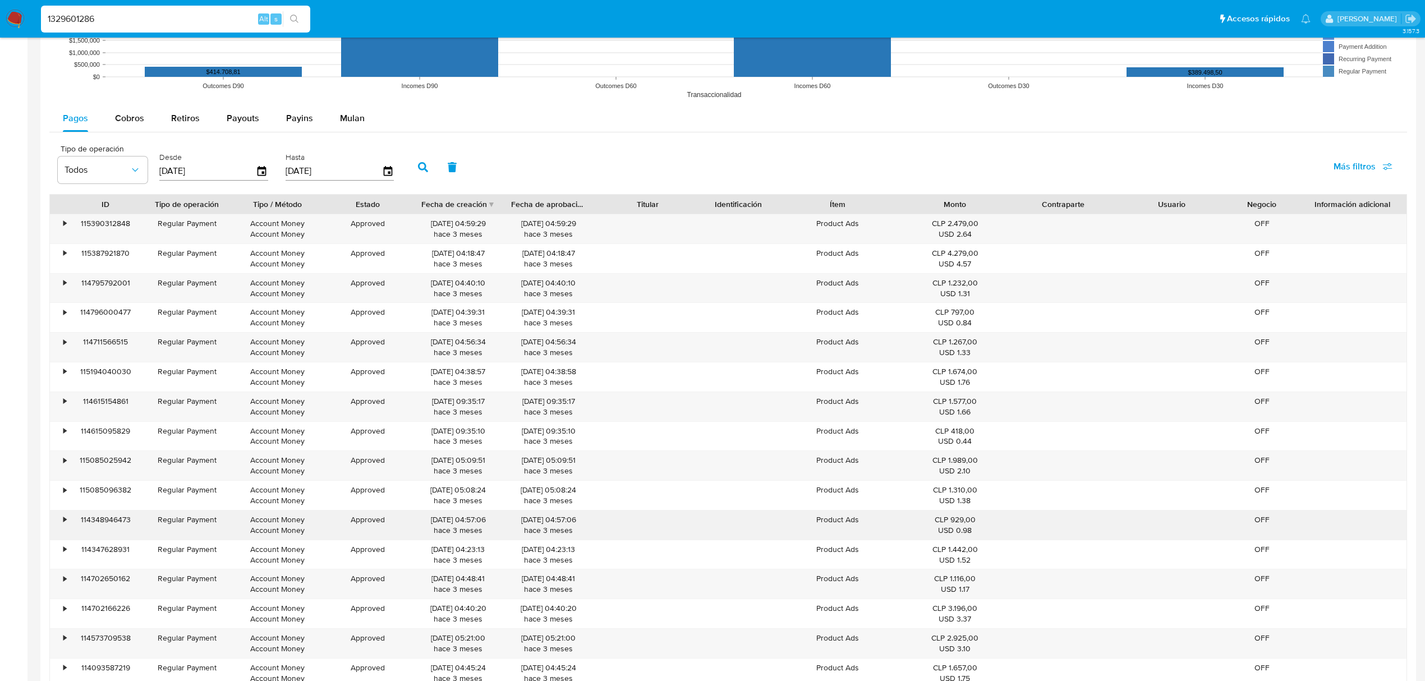
click at [379, 535] on div "Approved" at bounding box center [368, 525] width 90 height 29
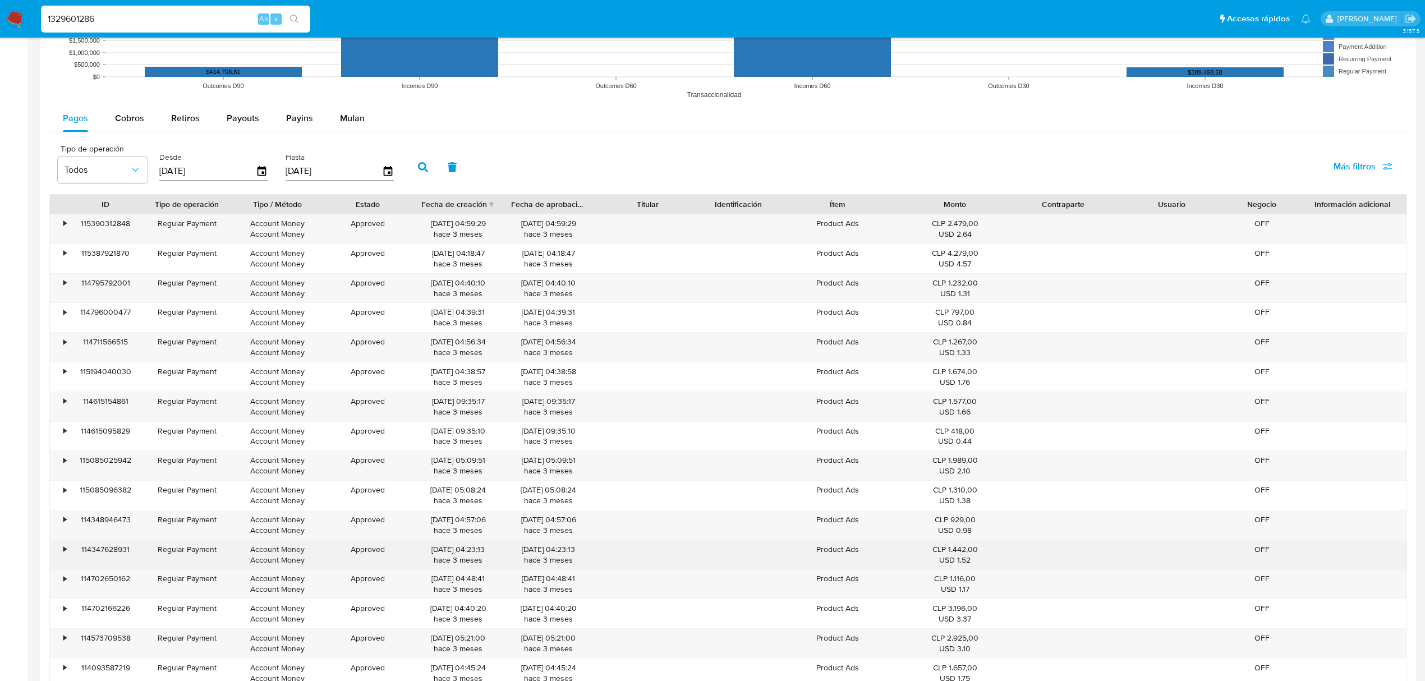
drag, startPoint x: 382, startPoint y: 560, endPoint x: 378, endPoint y: 573, distance: 13.7
click at [380, 562] on div "Approved" at bounding box center [368, 554] width 90 height 29
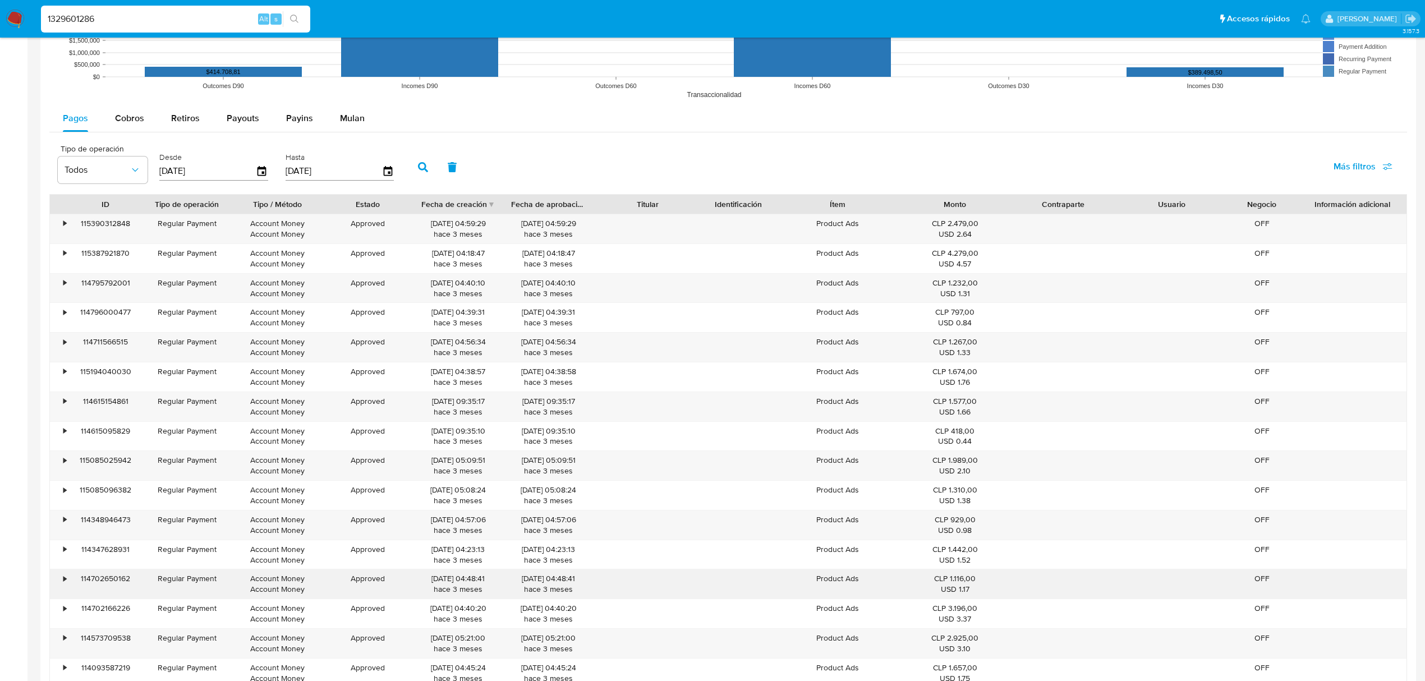
drag, startPoint x: 377, startPoint y: 585, endPoint x: 377, endPoint y: 591, distance: 6.7
click at [377, 589] on div "Approved" at bounding box center [368, 583] width 90 height 29
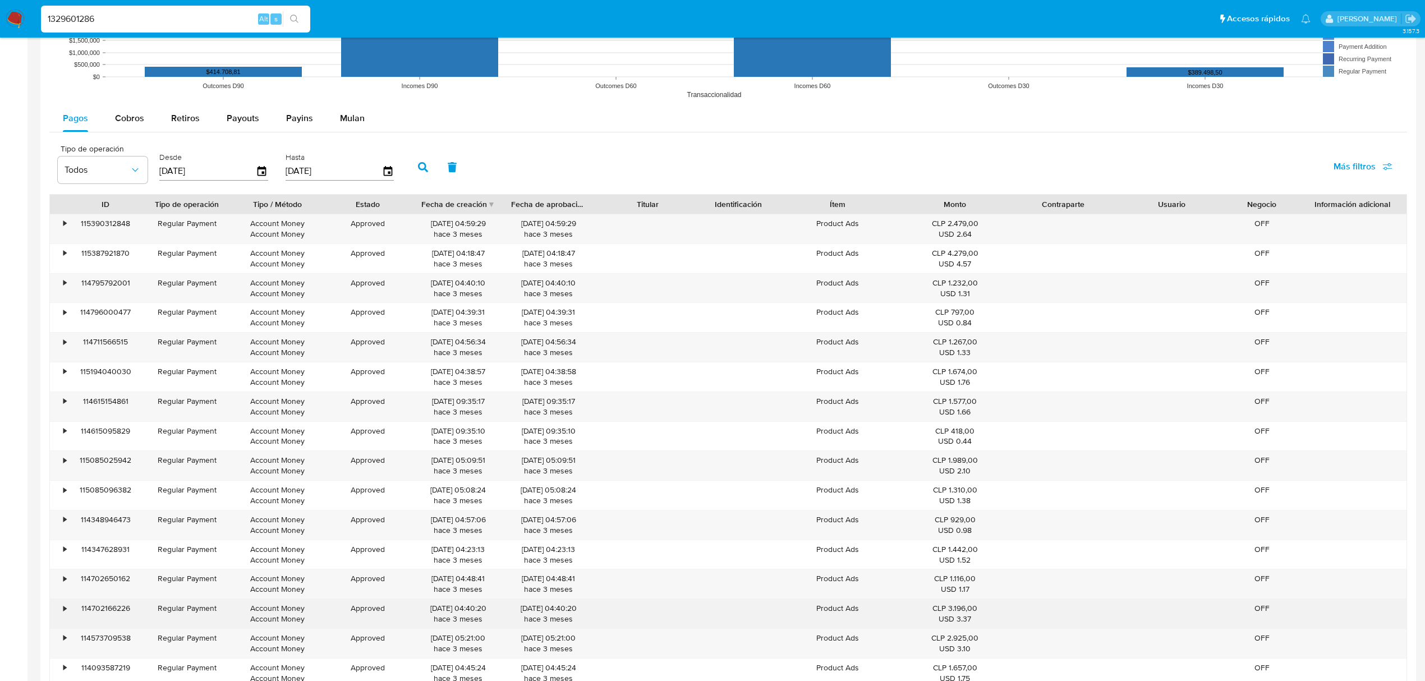
click at [379, 620] on div "Approved" at bounding box center [368, 613] width 90 height 29
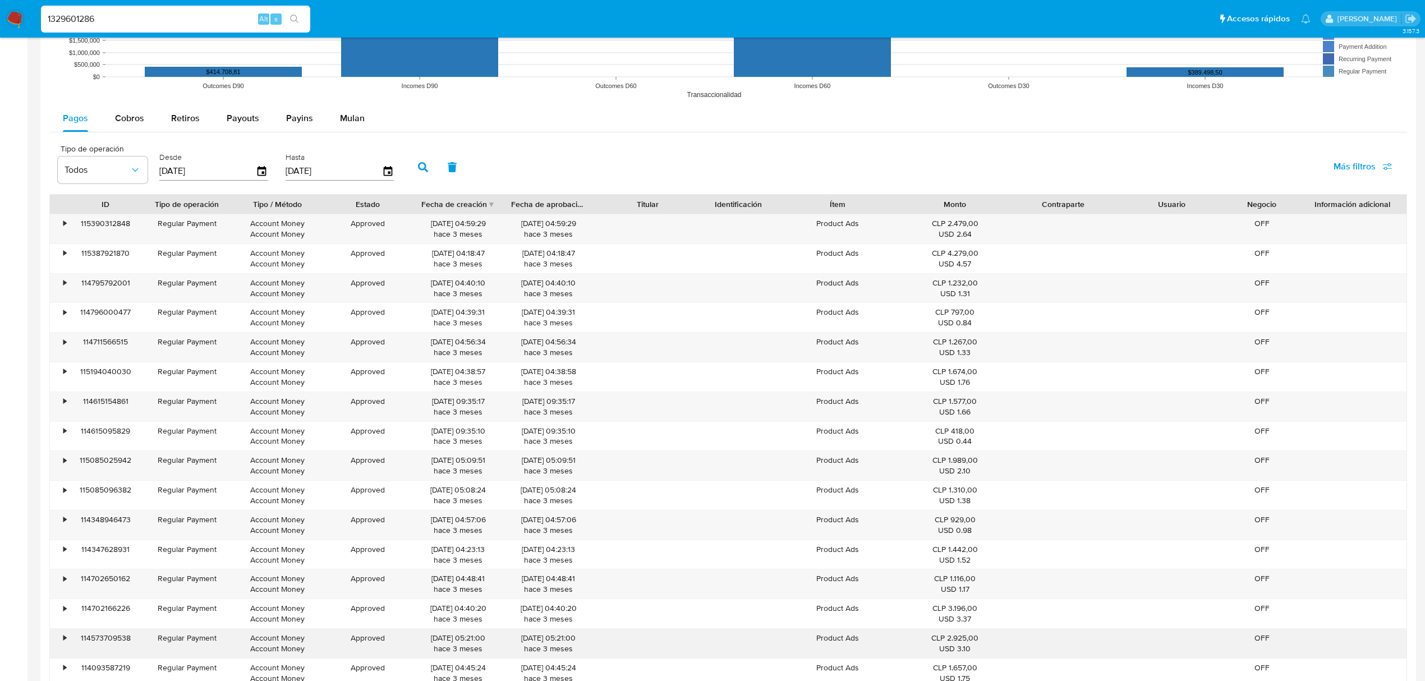
click at [373, 649] on div "Approved" at bounding box center [368, 643] width 90 height 29
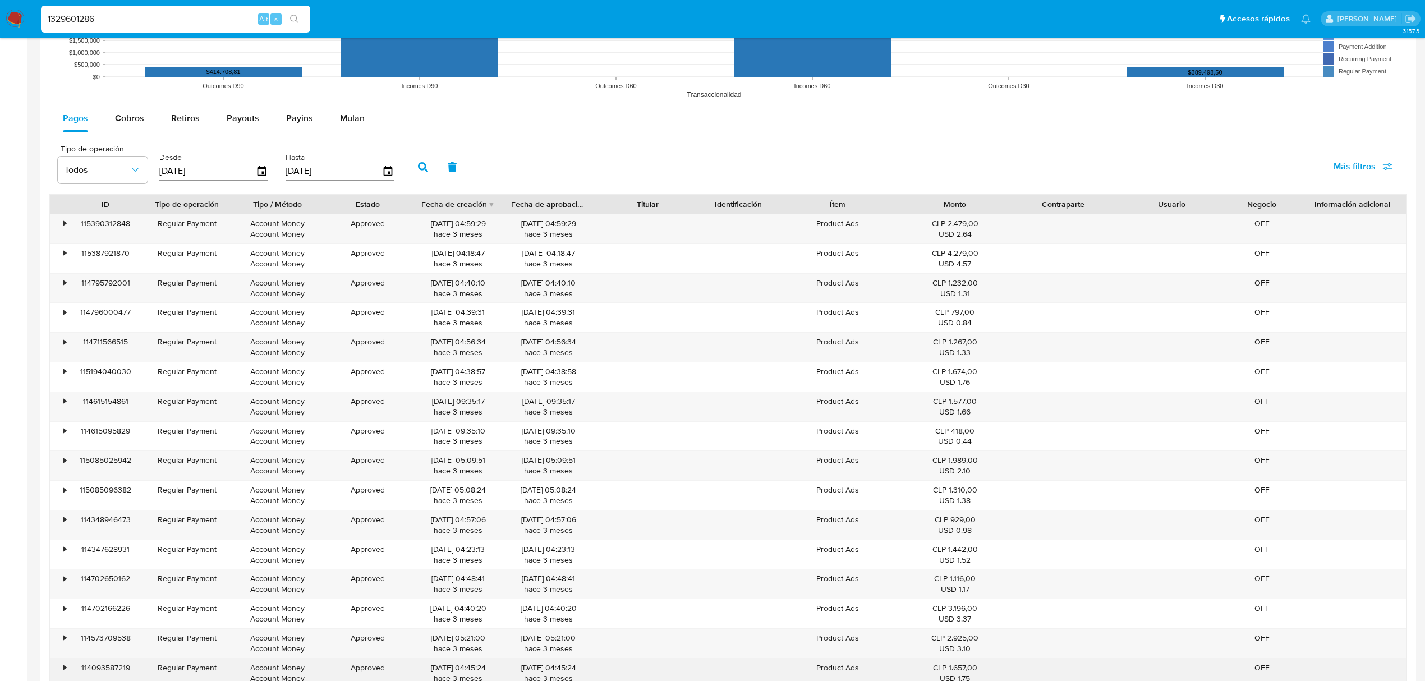
drag, startPoint x: 360, startPoint y: 676, endPoint x: 341, endPoint y: 672, distance: 19.5
click at [360, 676] on div "Approved" at bounding box center [368, 673] width 90 height 29
click at [65, 670] on div "•" at bounding box center [64, 668] width 3 height 11
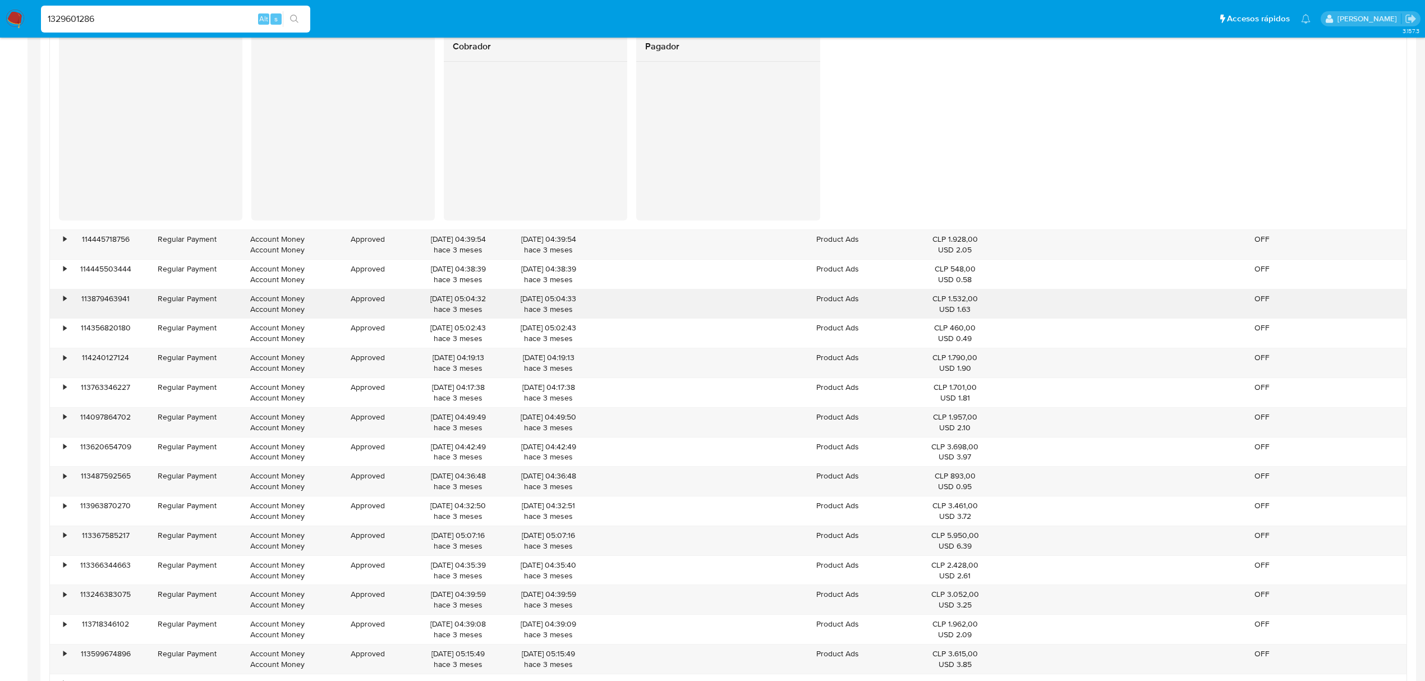
scroll to position [1726, 0]
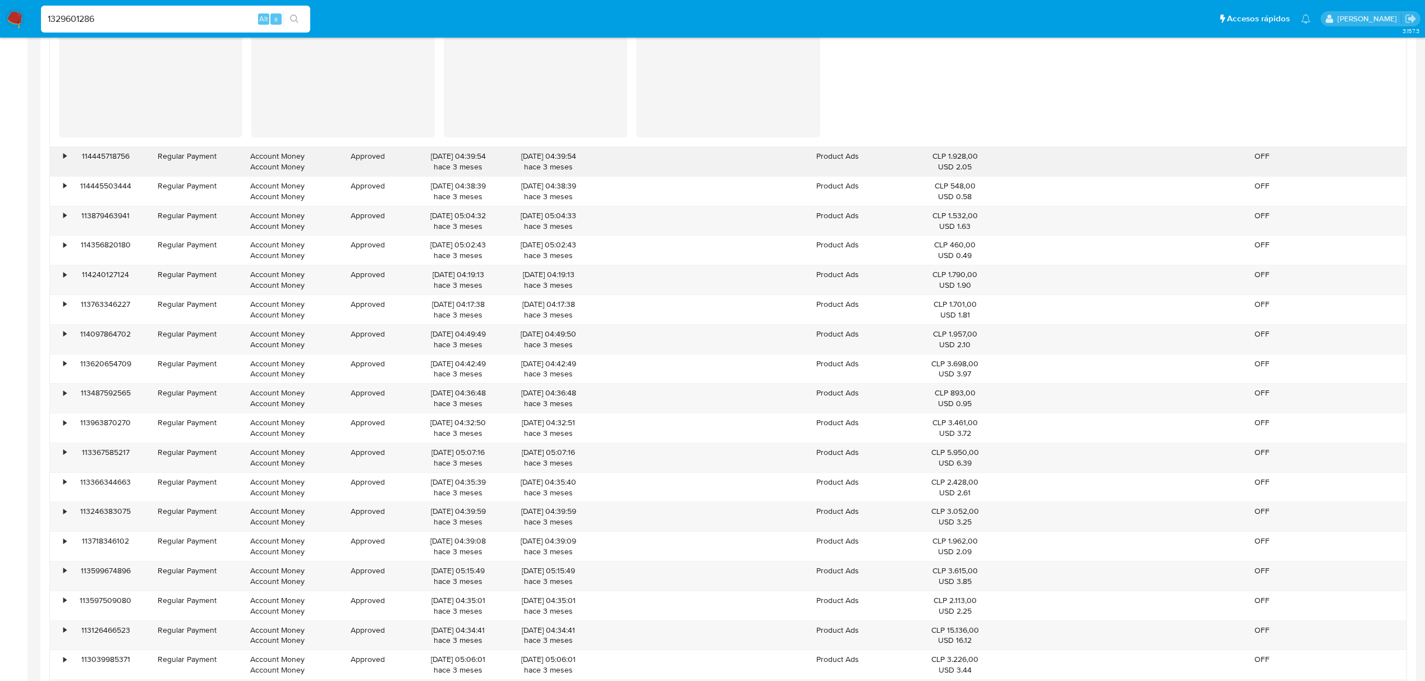
click at [119, 173] on div "114445718756" at bounding box center [106, 161] width 72 height 29
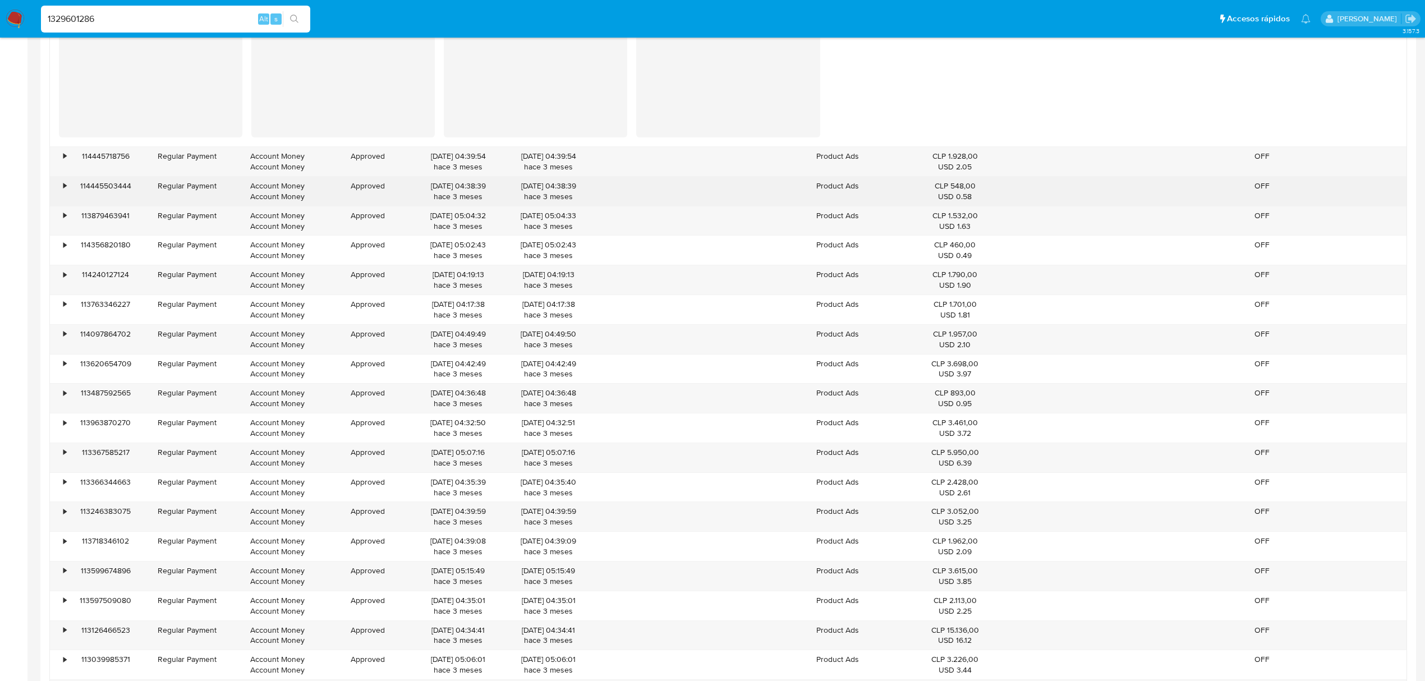
drag, startPoint x: 126, startPoint y: 192, endPoint x: 125, endPoint y: 202, distance: 10.2
click at [126, 193] on div "114445503444" at bounding box center [106, 191] width 72 height 29
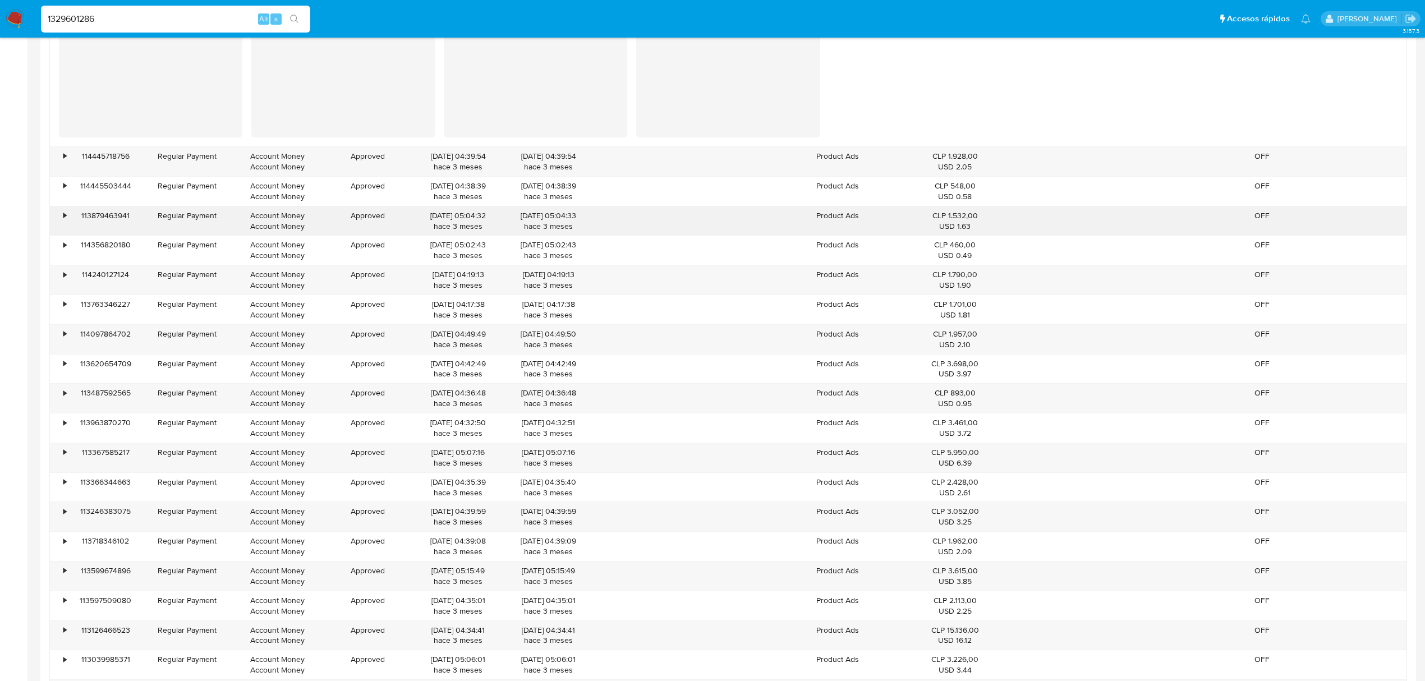
click at [127, 219] on div "113879463941" at bounding box center [106, 220] width 72 height 29
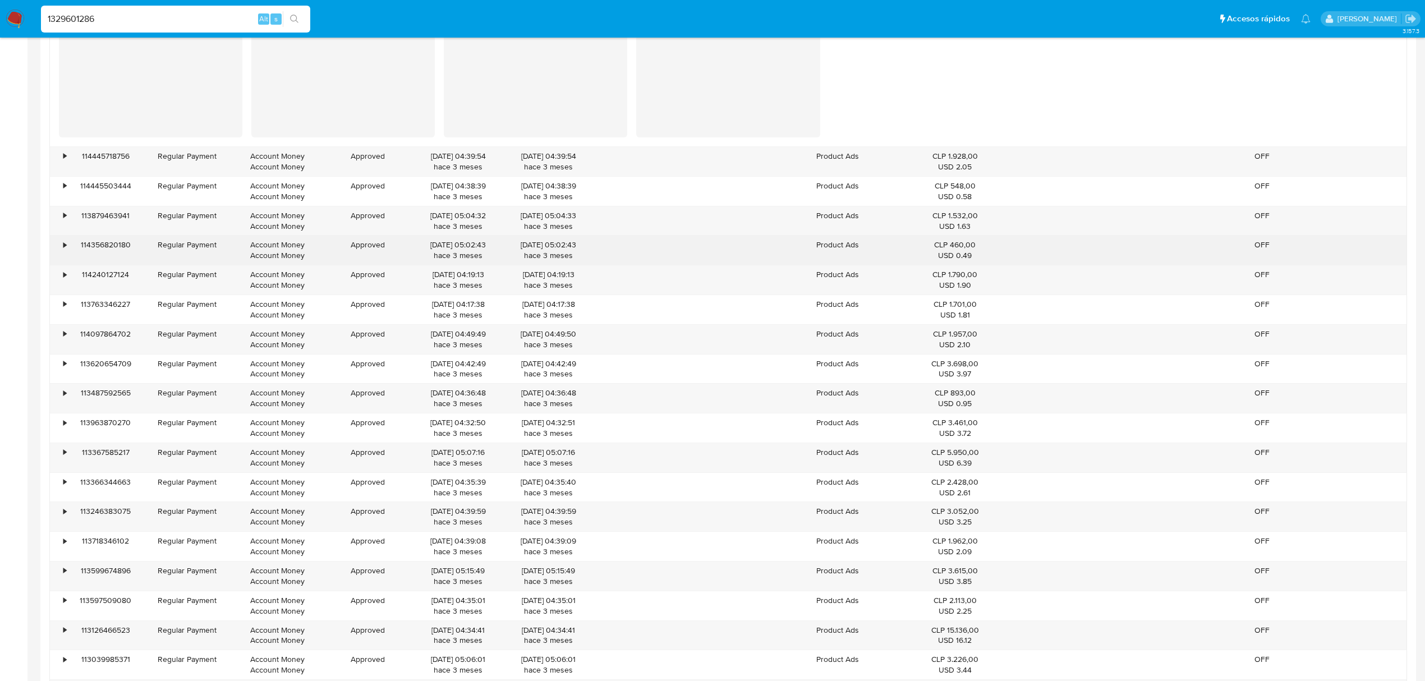
click at [117, 250] on div "114356820180" at bounding box center [106, 250] width 72 height 29
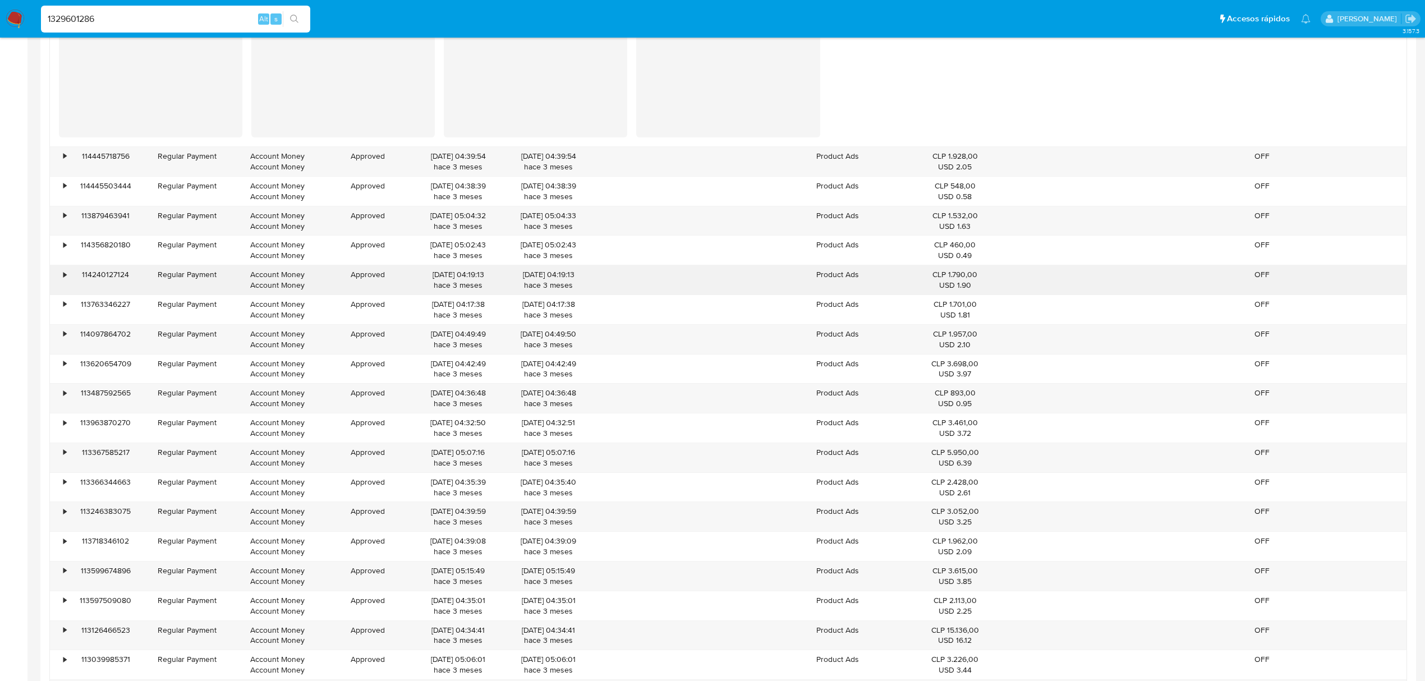
click at [120, 283] on div "114240127124" at bounding box center [106, 279] width 72 height 29
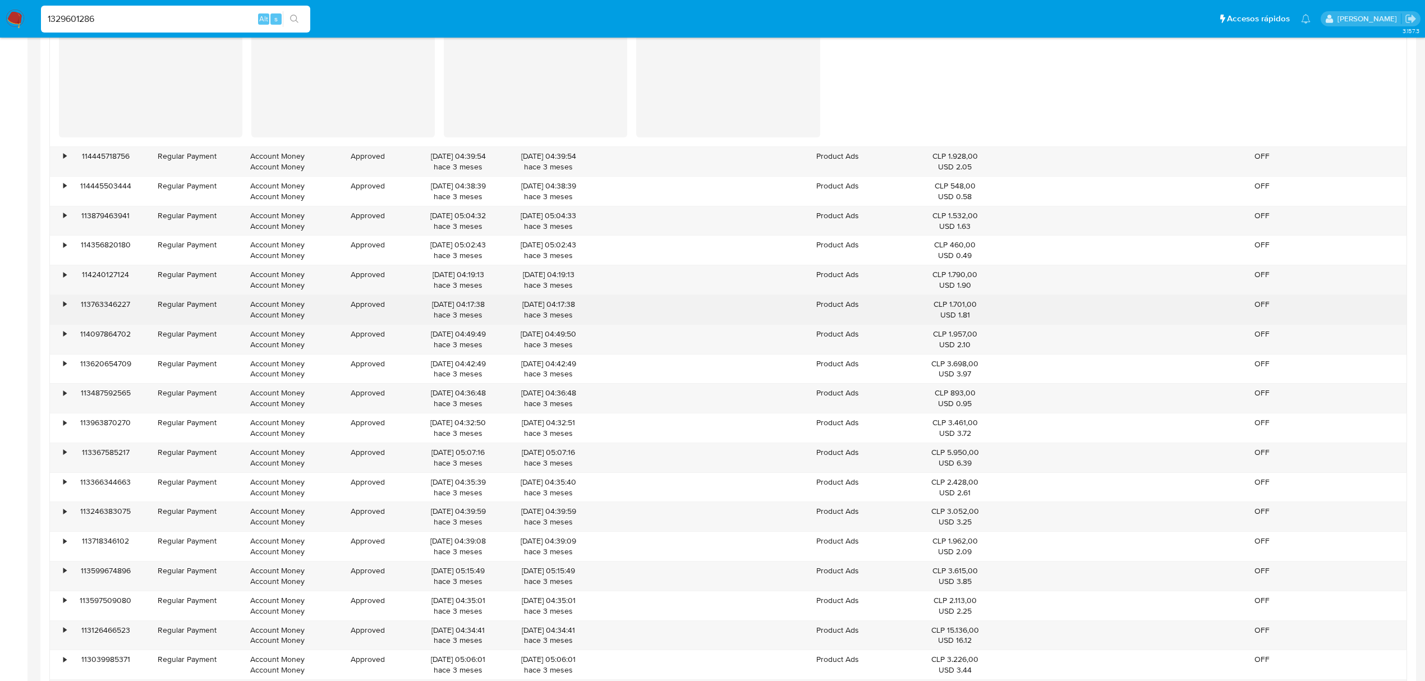
click at [120, 313] on div "113763346227" at bounding box center [106, 309] width 72 height 29
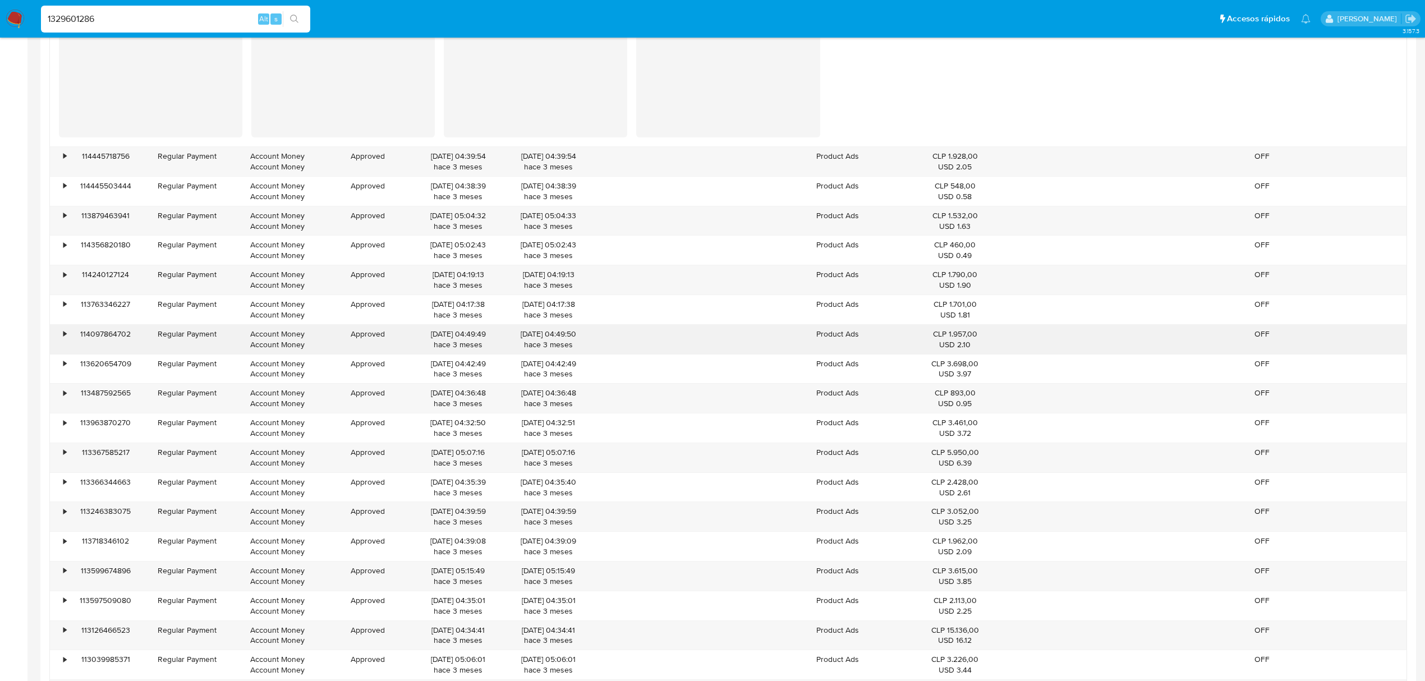
drag, startPoint x: 120, startPoint y: 342, endPoint x: 119, endPoint y: 353, distance: 10.7
click at [120, 343] on div "114097864702" at bounding box center [106, 339] width 72 height 29
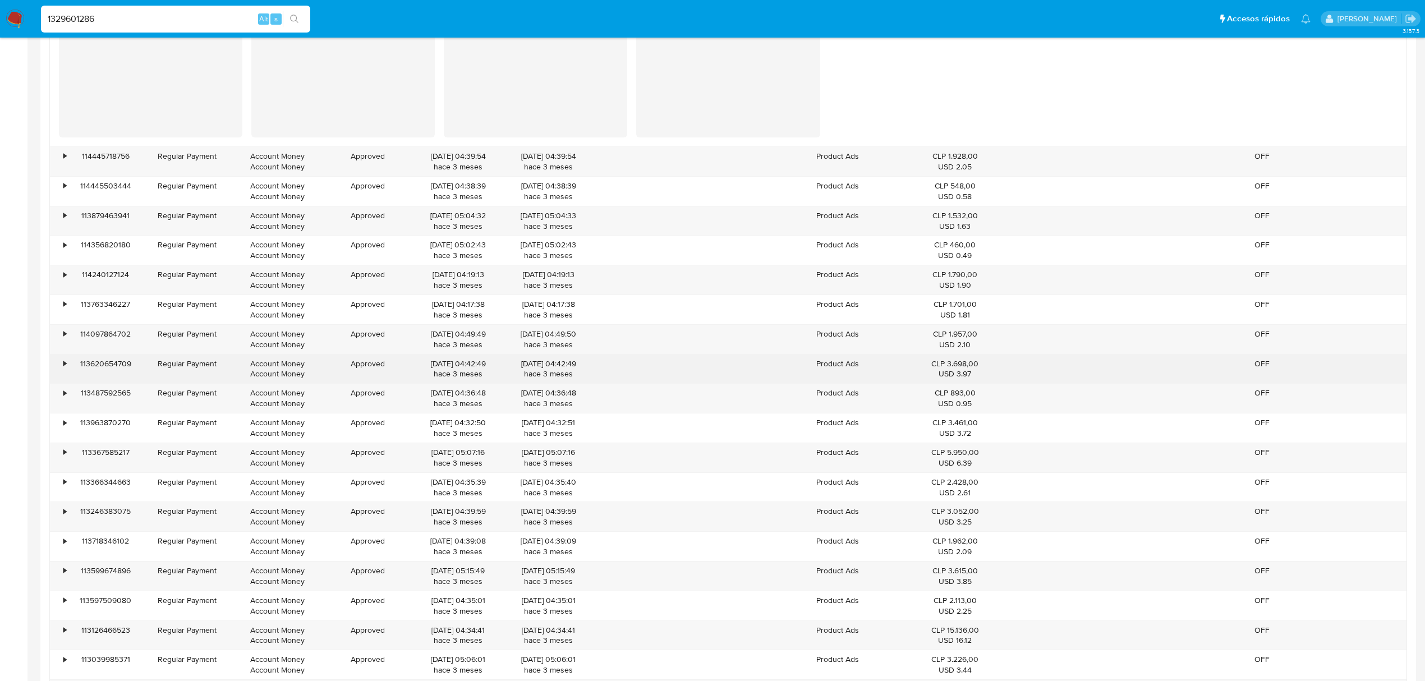
click at [120, 376] on div "113620654709" at bounding box center [106, 369] width 72 height 29
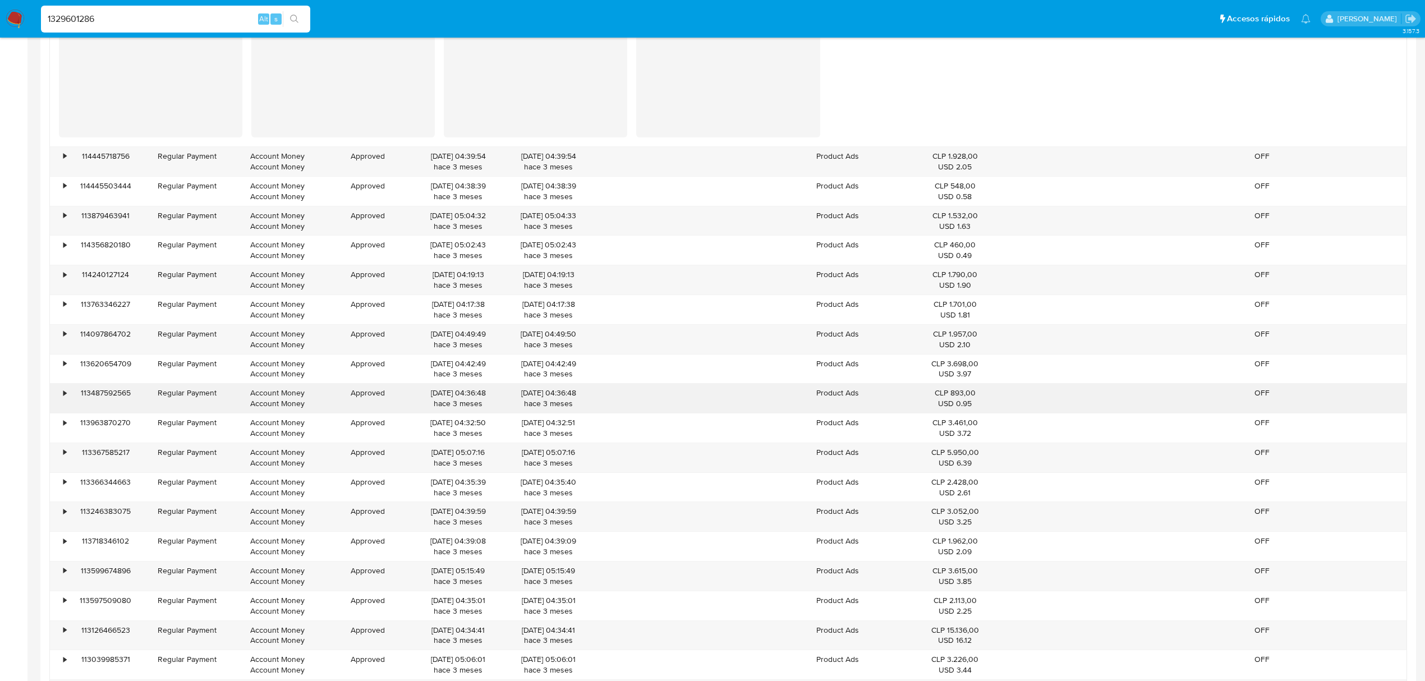
click at [125, 408] on div "113487592565" at bounding box center [106, 398] width 72 height 29
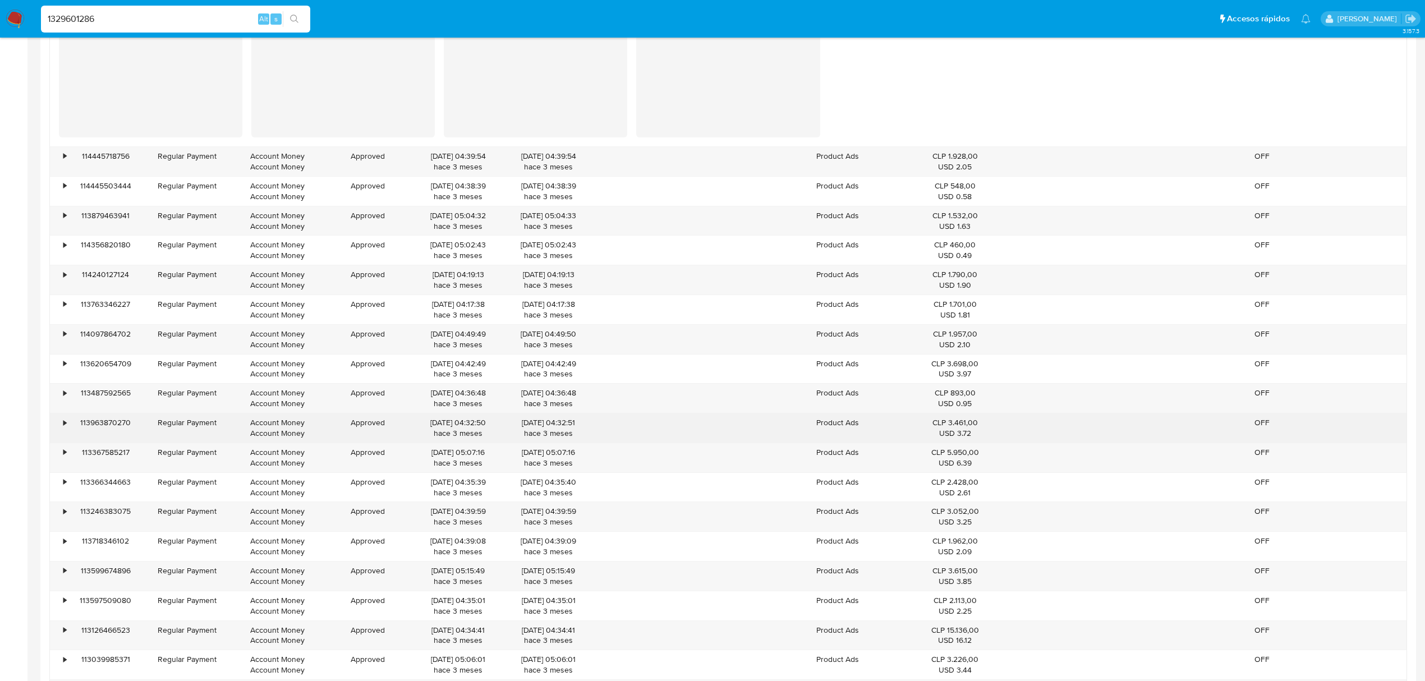
click at [135, 432] on div "113963870270" at bounding box center [106, 427] width 72 height 29
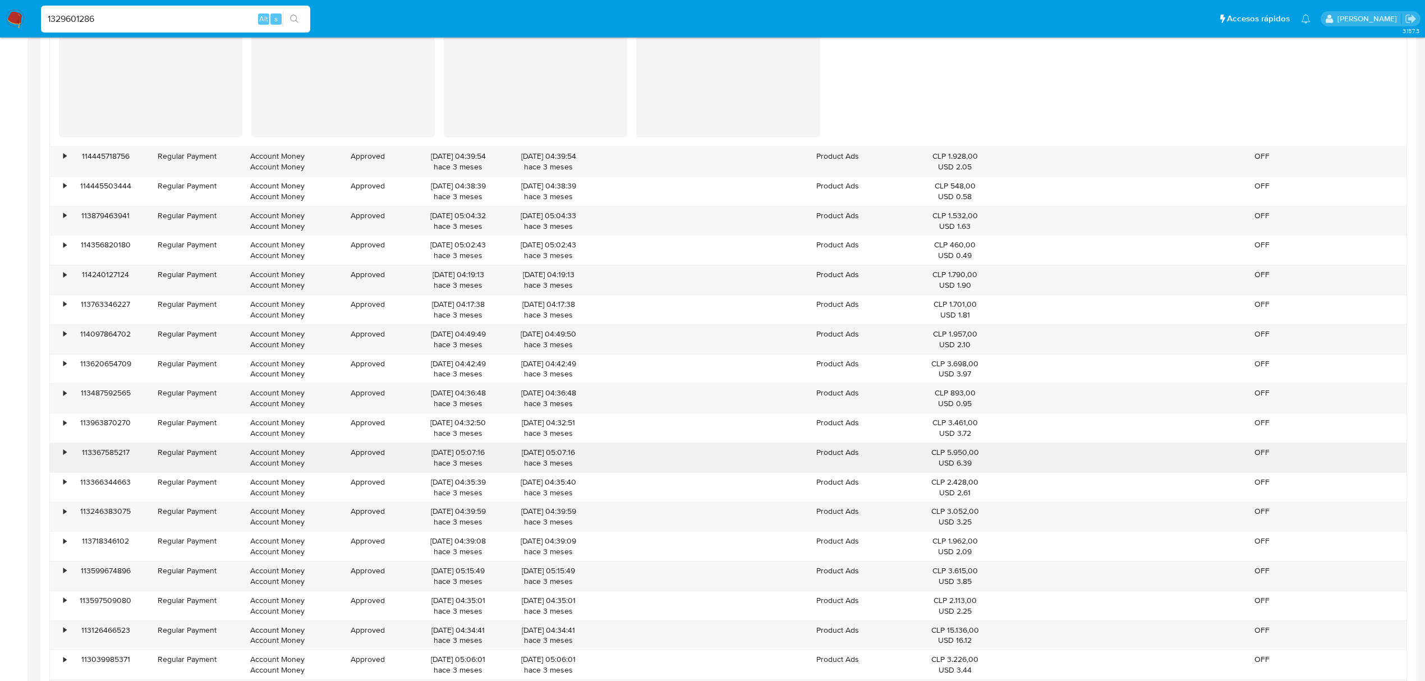
click at [158, 457] on div "Regular Payment" at bounding box center [187, 452] width 75 height 11
drag, startPoint x: 174, startPoint y: 483, endPoint x: 146, endPoint y: 588, distance: 109.0
click at [177, 499] on div "Regular Payment" at bounding box center [187, 487] width 90 height 29
click at [205, 514] on div "Regular Payment" at bounding box center [187, 511] width 75 height 11
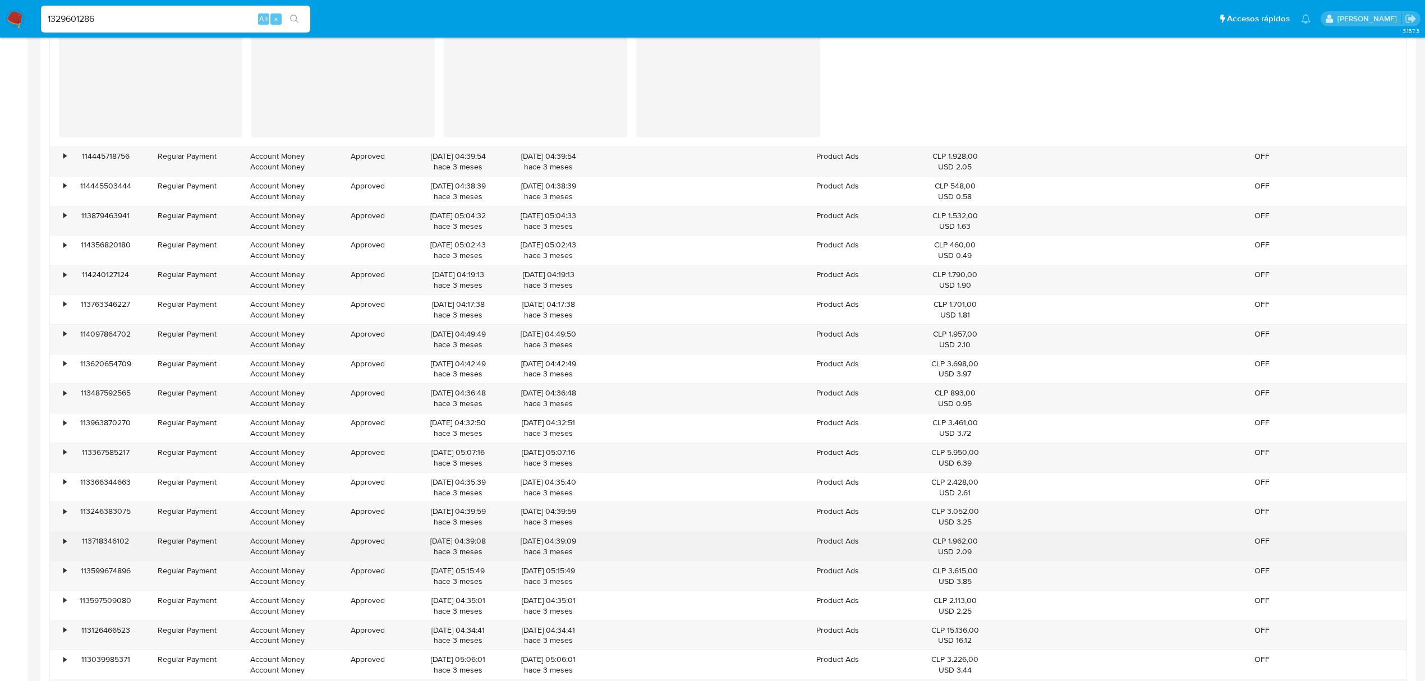
click at [199, 546] on div "Regular Payment" at bounding box center [187, 541] width 75 height 11
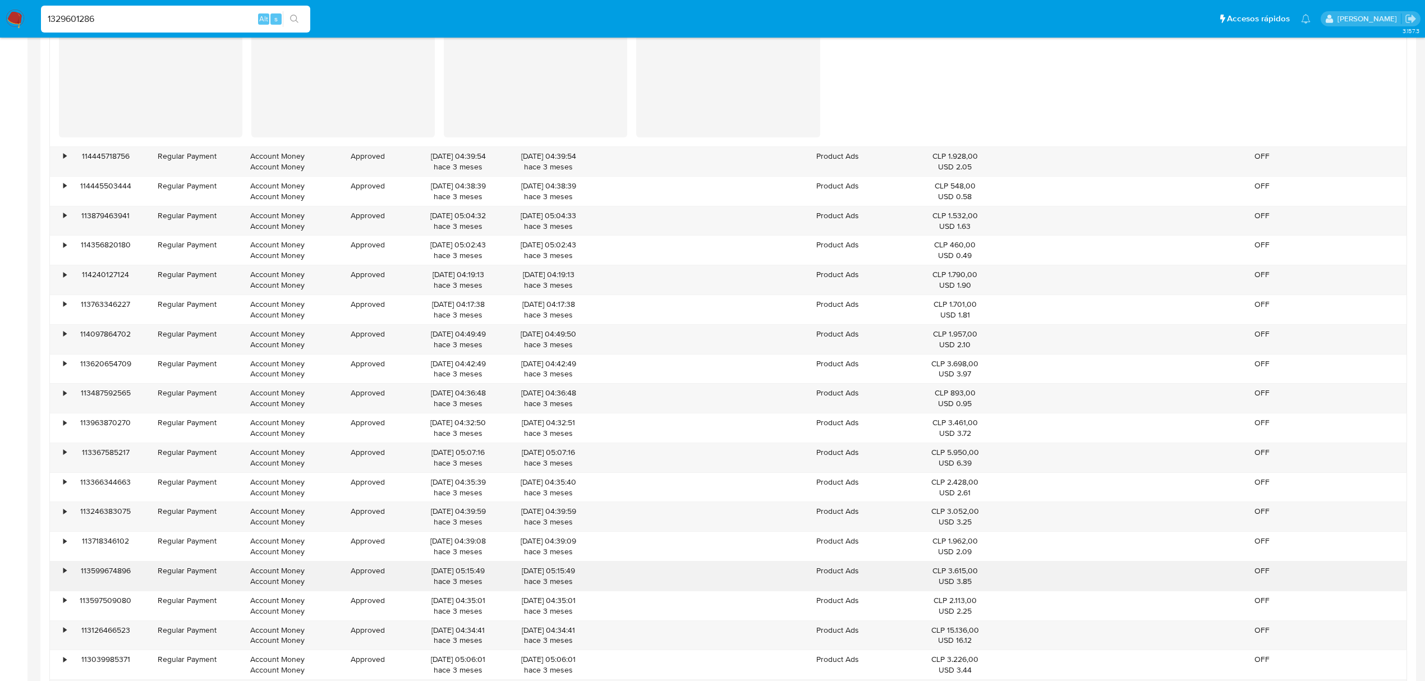
drag, startPoint x: 200, startPoint y: 576, endPoint x: 200, endPoint y: 582, distance: 6.2
click at [200, 576] on div "Regular Payment" at bounding box center [187, 571] width 75 height 11
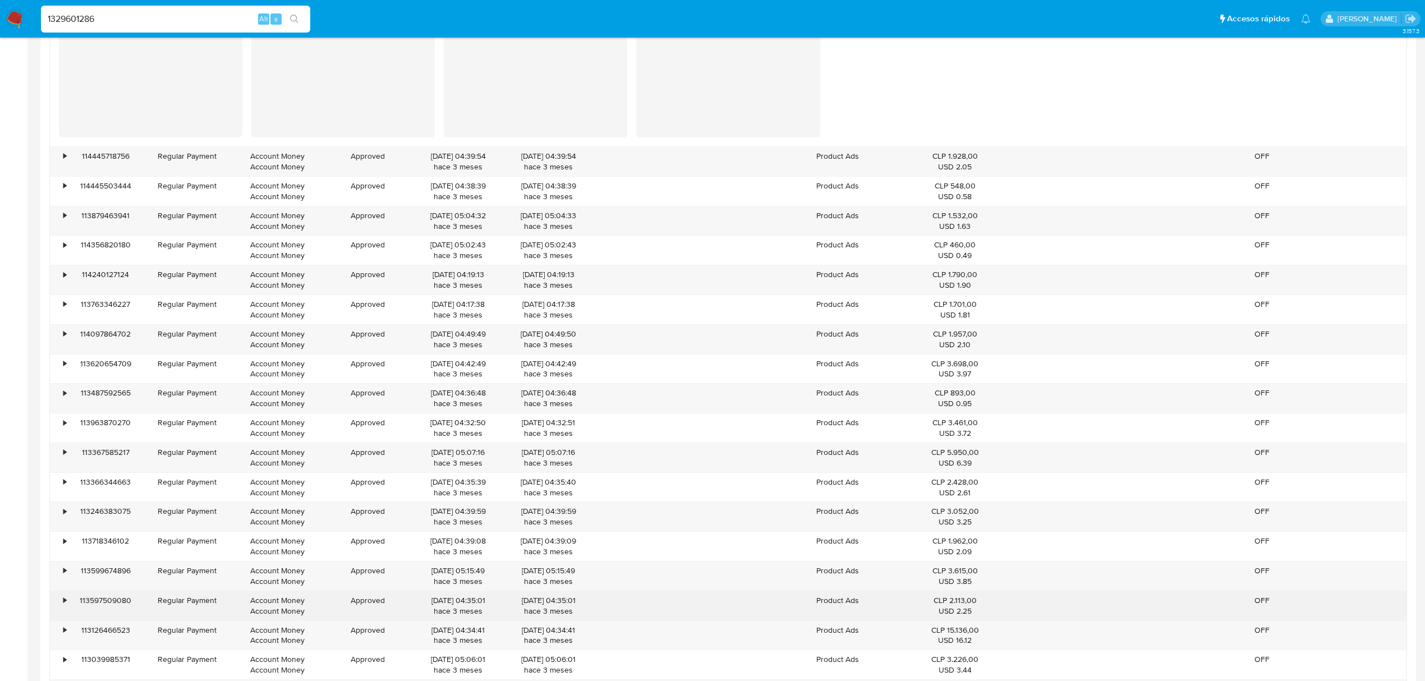
click at [200, 606] on div "Regular Payment" at bounding box center [187, 600] width 75 height 11
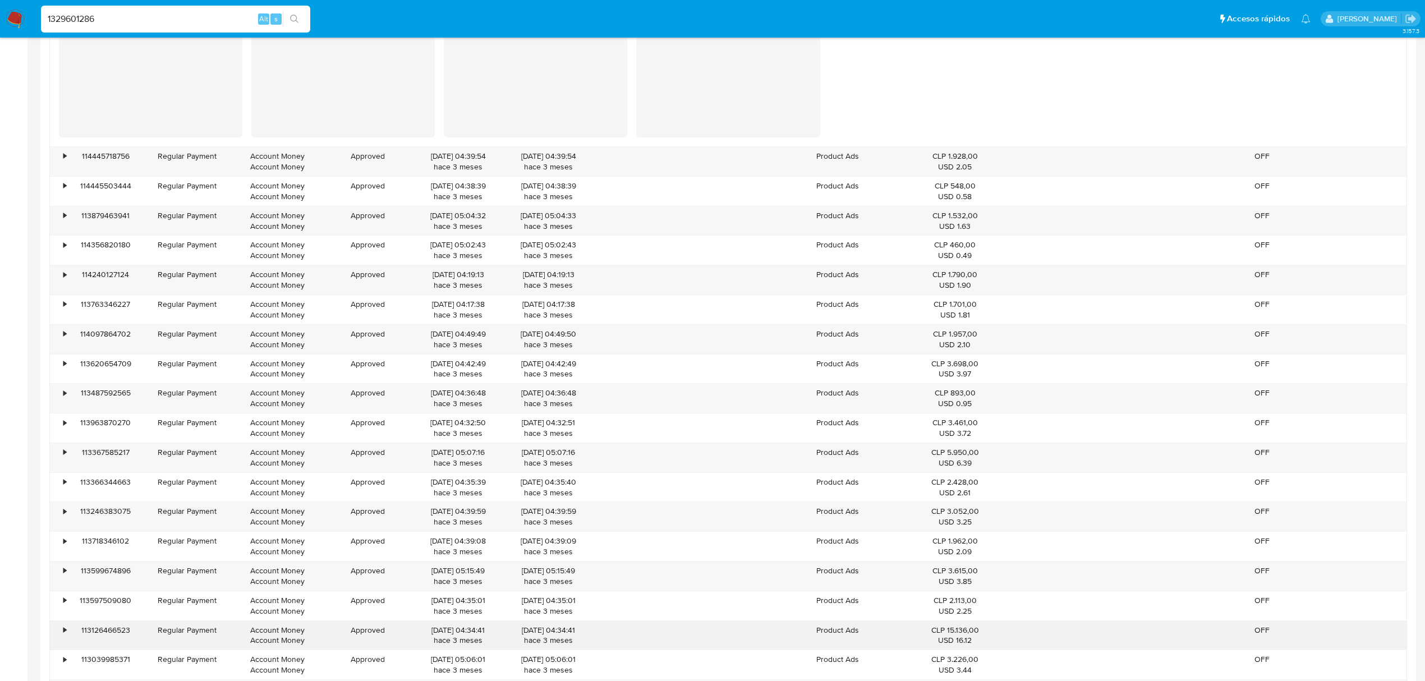
click at [189, 649] on div "Regular Payment" at bounding box center [187, 635] width 90 height 29
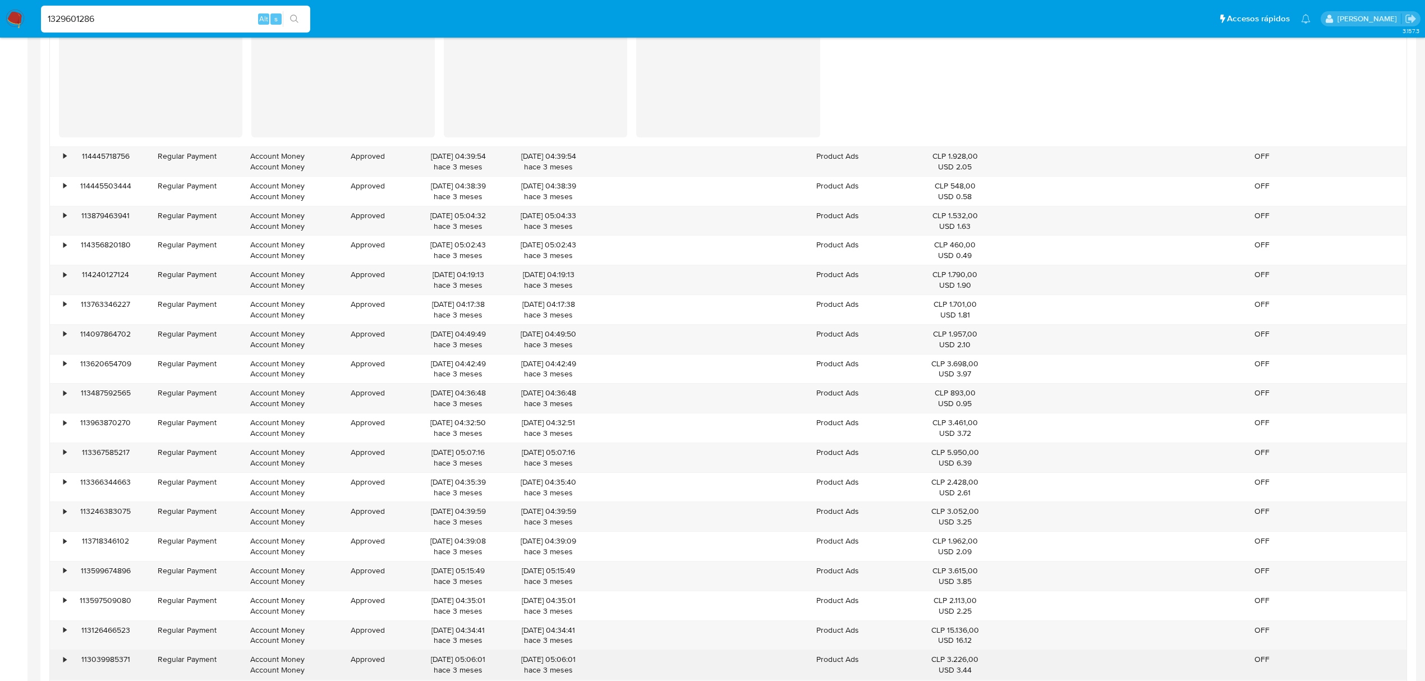
click at [182, 676] on div "Regular Payment" at bounding box center [187, 664] width 90 height 29
click at [66, 667] on div "•" at bounding box center [60, 664] width 20 height 29
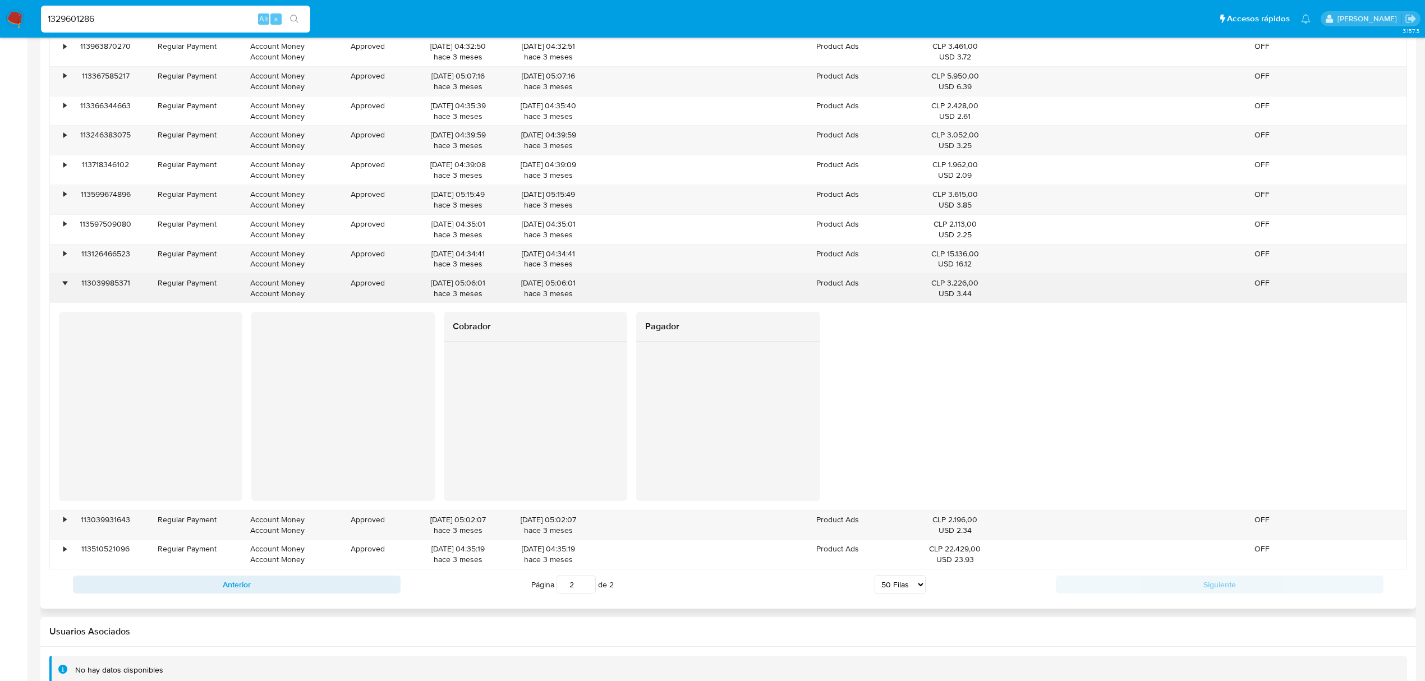
scroll to position [2140, 0]
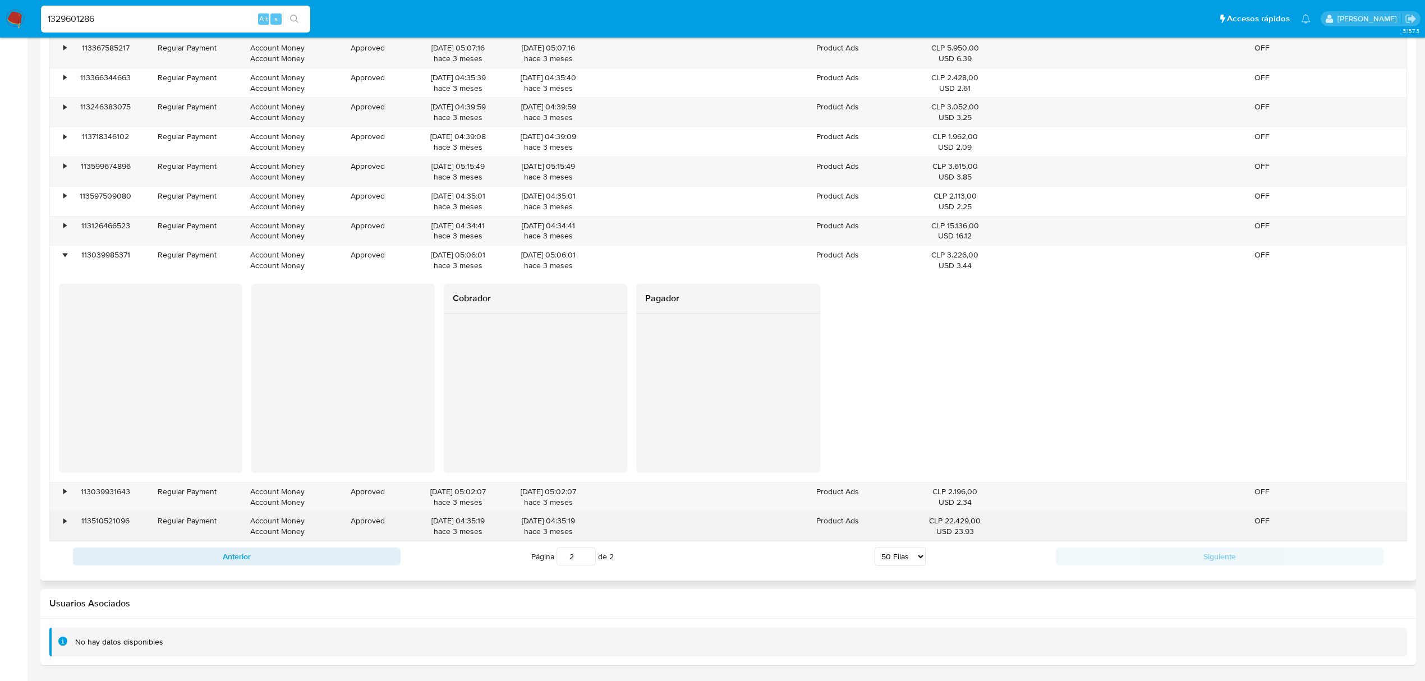
drag, startPoint x: 181, startPoint y: 493, endPoint x: 183, endPoint y: 518, distance: 25.9
click at [181, 494] on div "Regular Payment" at bounding box center [187, 491] width 75 height 11
drag, startPoint x: 190, startPoint y: 531, endPoint x: 196, endPoint y: 521, distance: 11.8
click at [191, 530] on div "Regular Payment" at bounding box center [187, 526] width 90 height 29
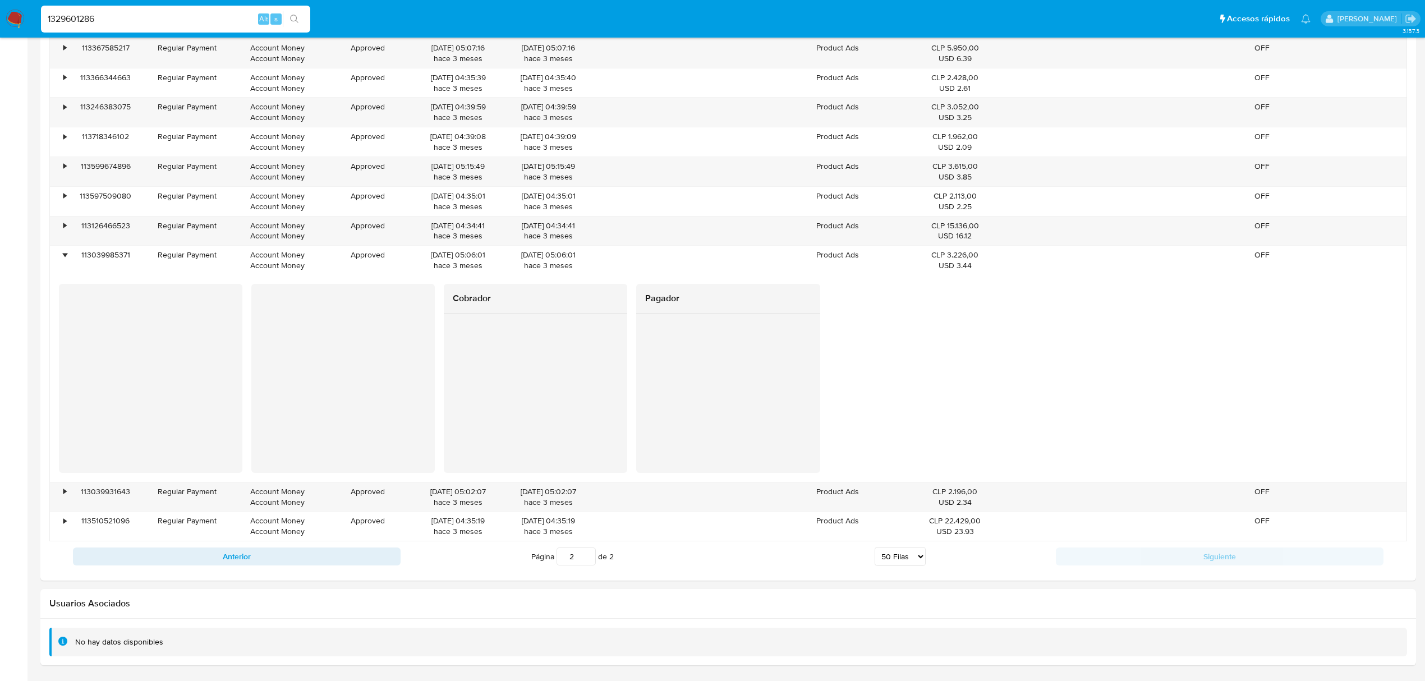
drag, startPoint x: 147, startPoint y: 19, endPoint x: -113, endPoint y: 29, distance: 260.5
paste input "051425498"
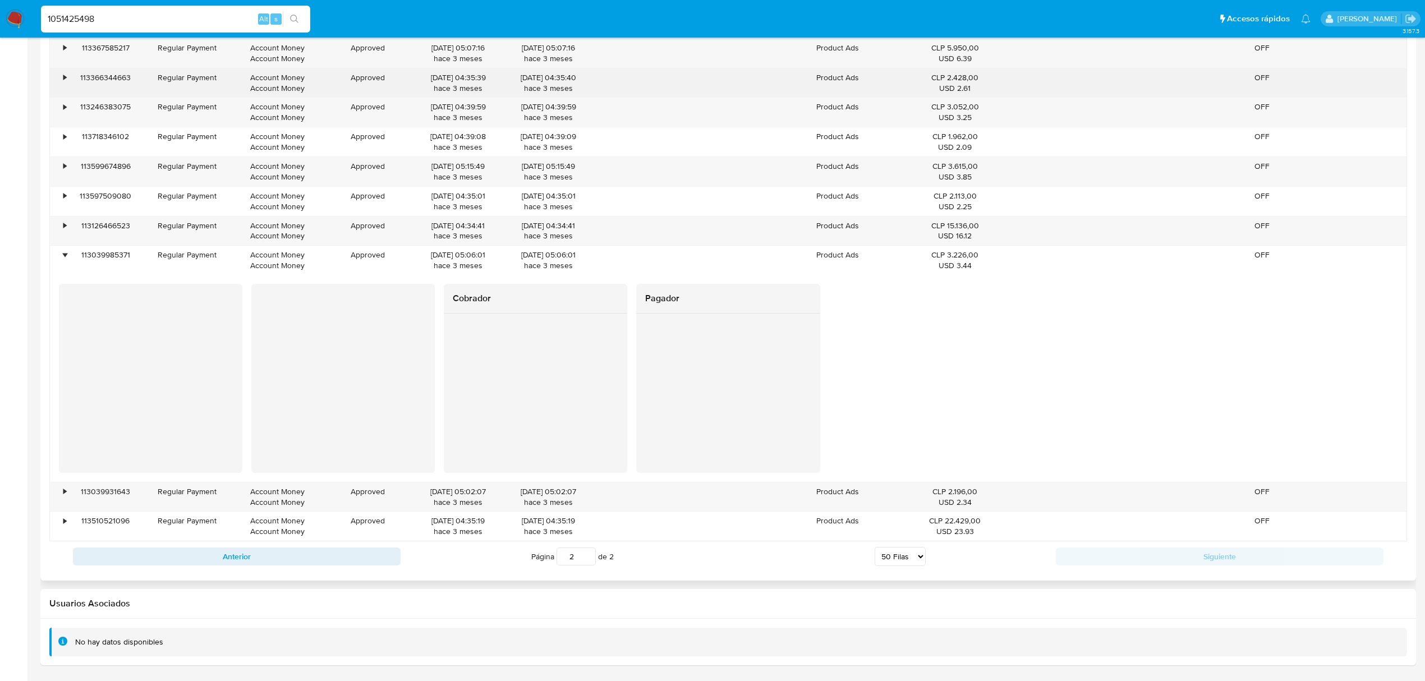
type input "1051425498"
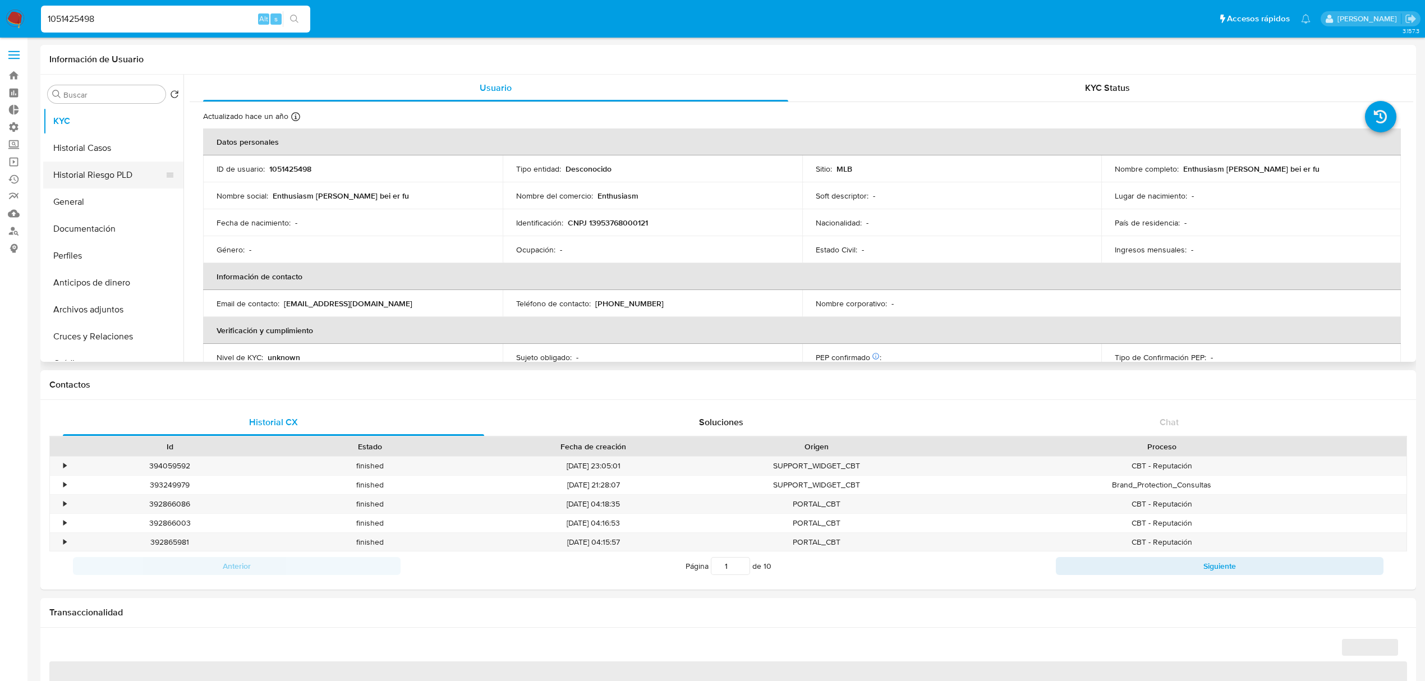
select select "10"
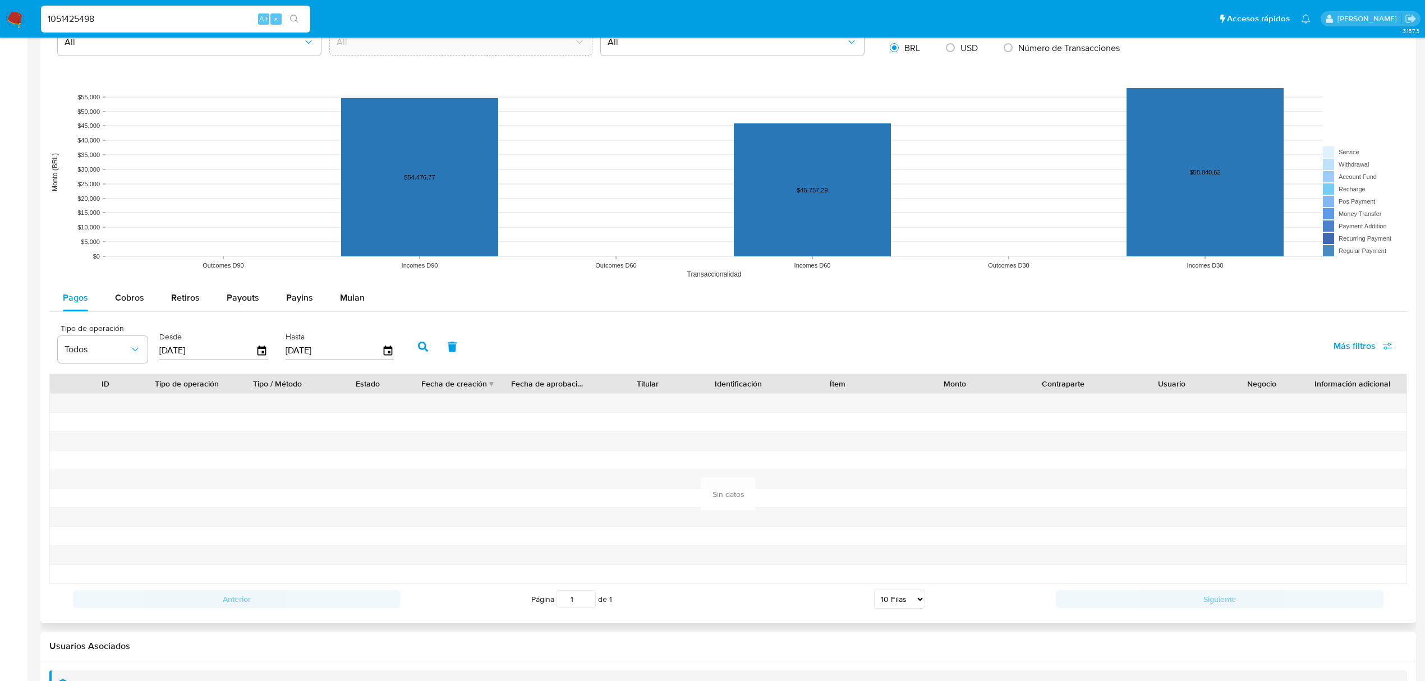
scroll to position [845, 0]
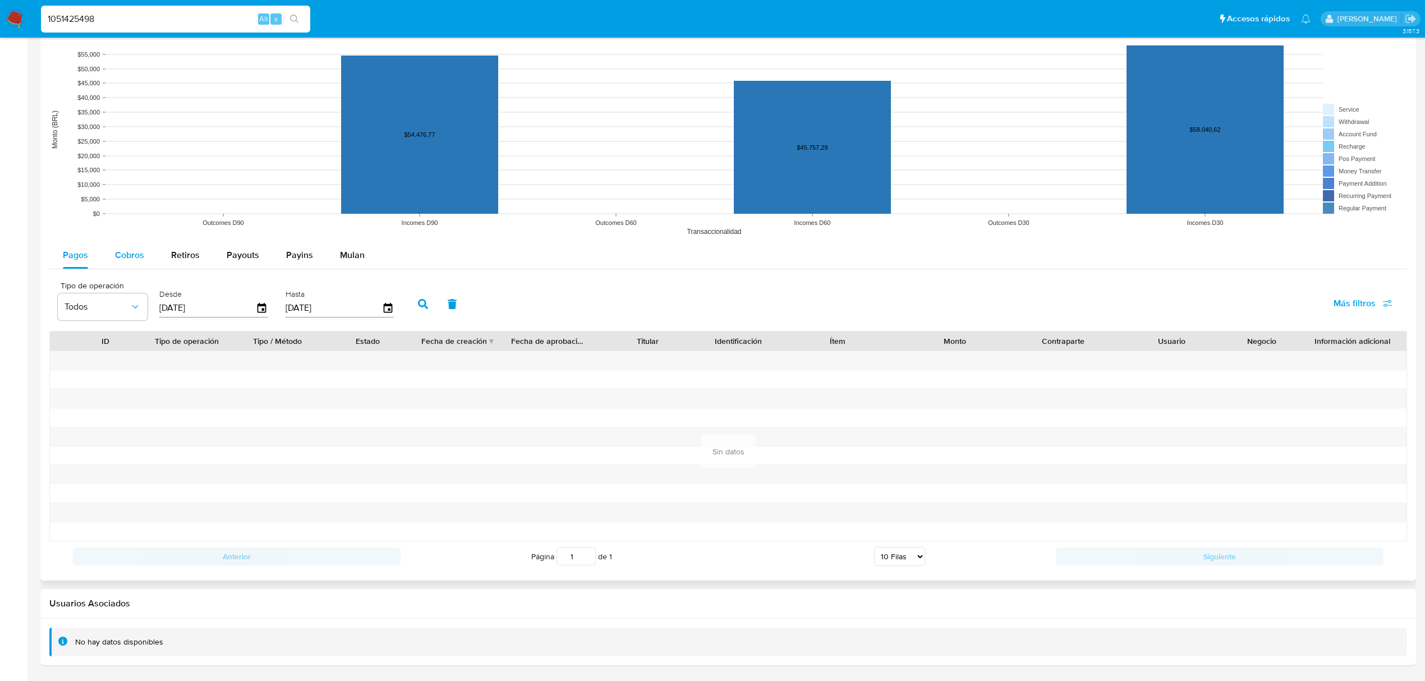
click at [128, 261] on div "Cobros" at bounding box center [129, 255] width 29 height 27
select select "10"
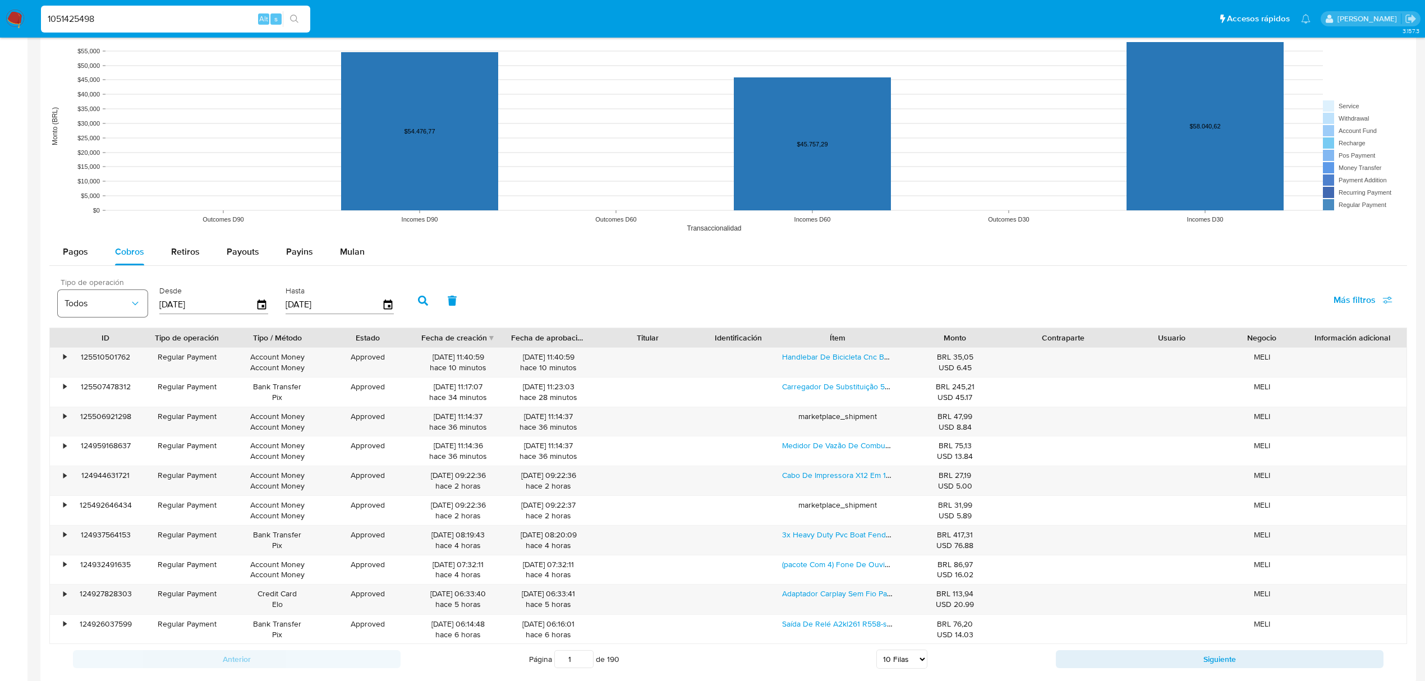
click at [123, 308] on span "Todos" at bounding box center [97, 303] width 65 height 11
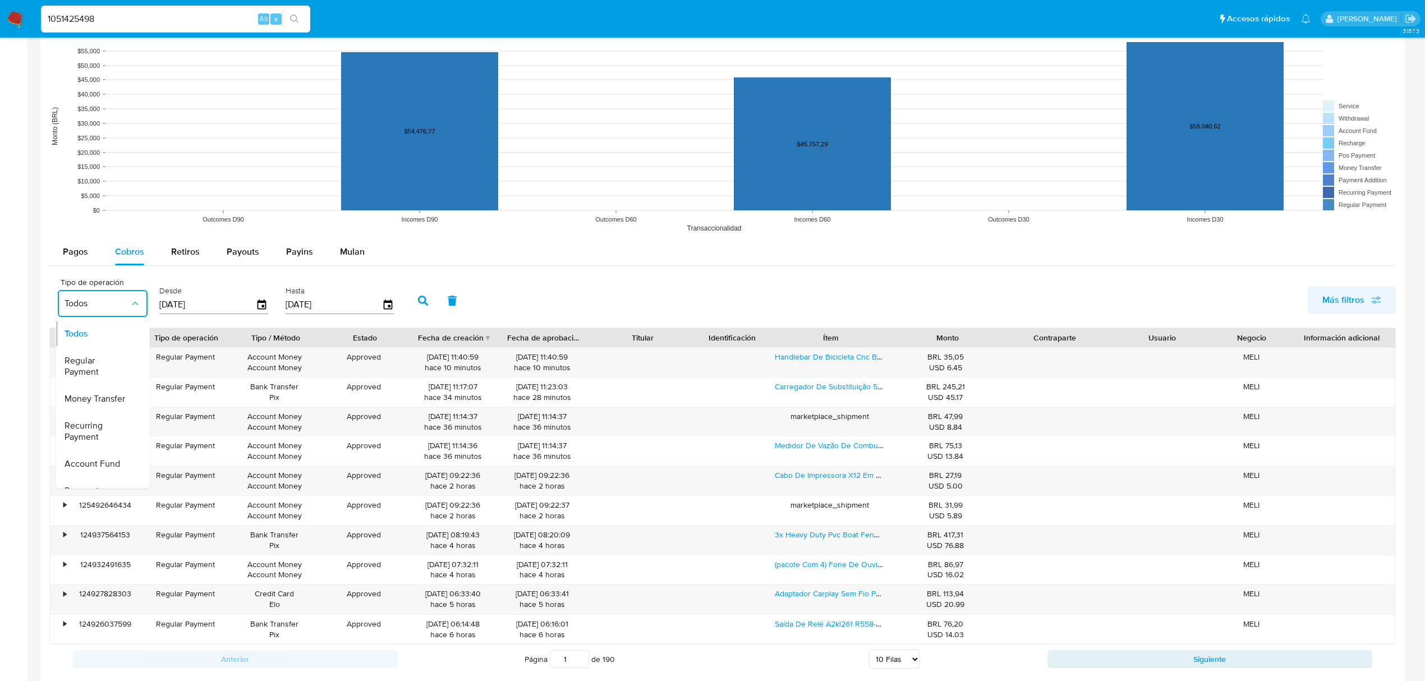
click at [1394, 309] on button "Más filtros" at bounding box center [1352, 300] width 88 height 27
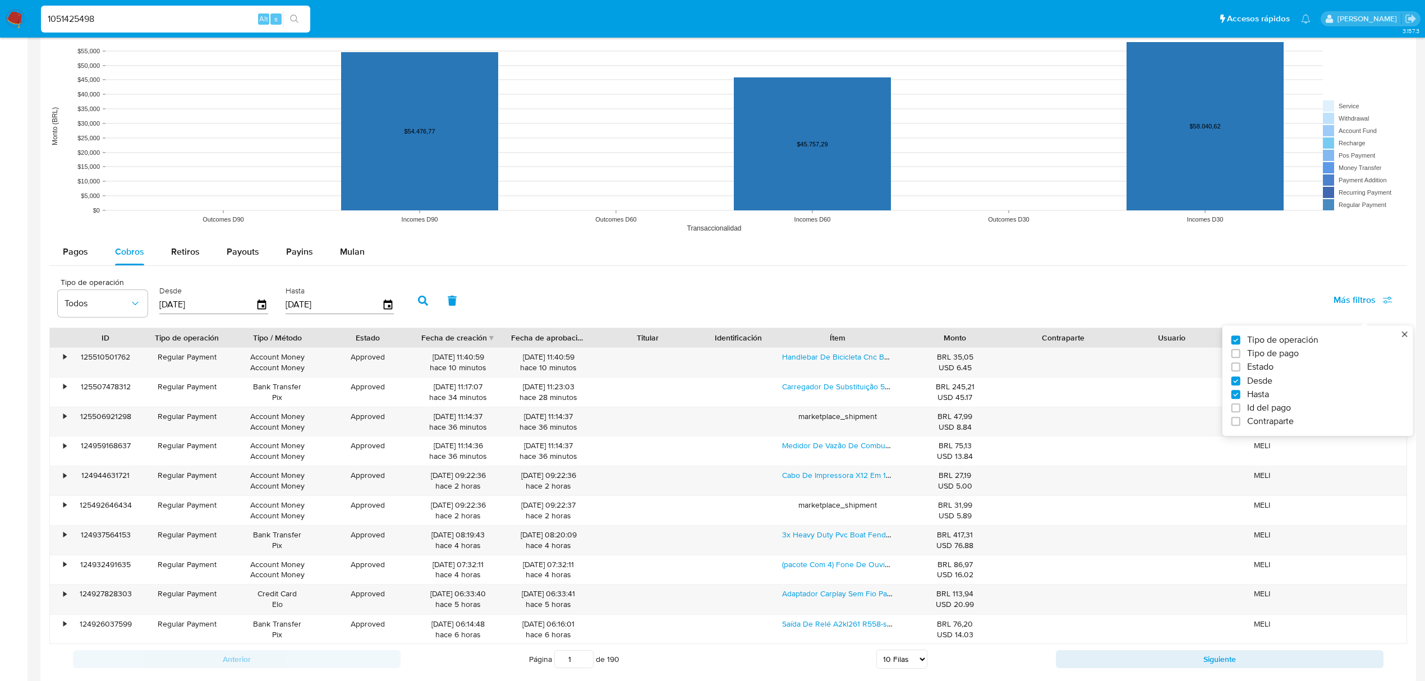
click at [1266, 357] on span "Tipo de pago" at bounding box center [1273, 353] width 52 height 11
click at [1240, 357] on input "Tipo de pago" at bounding box center [1236, 354] width 9 height 9
checkbox input "true"
click at [185, 297] on button "Todos" at bounding box center [202, 303] width 90 height 27
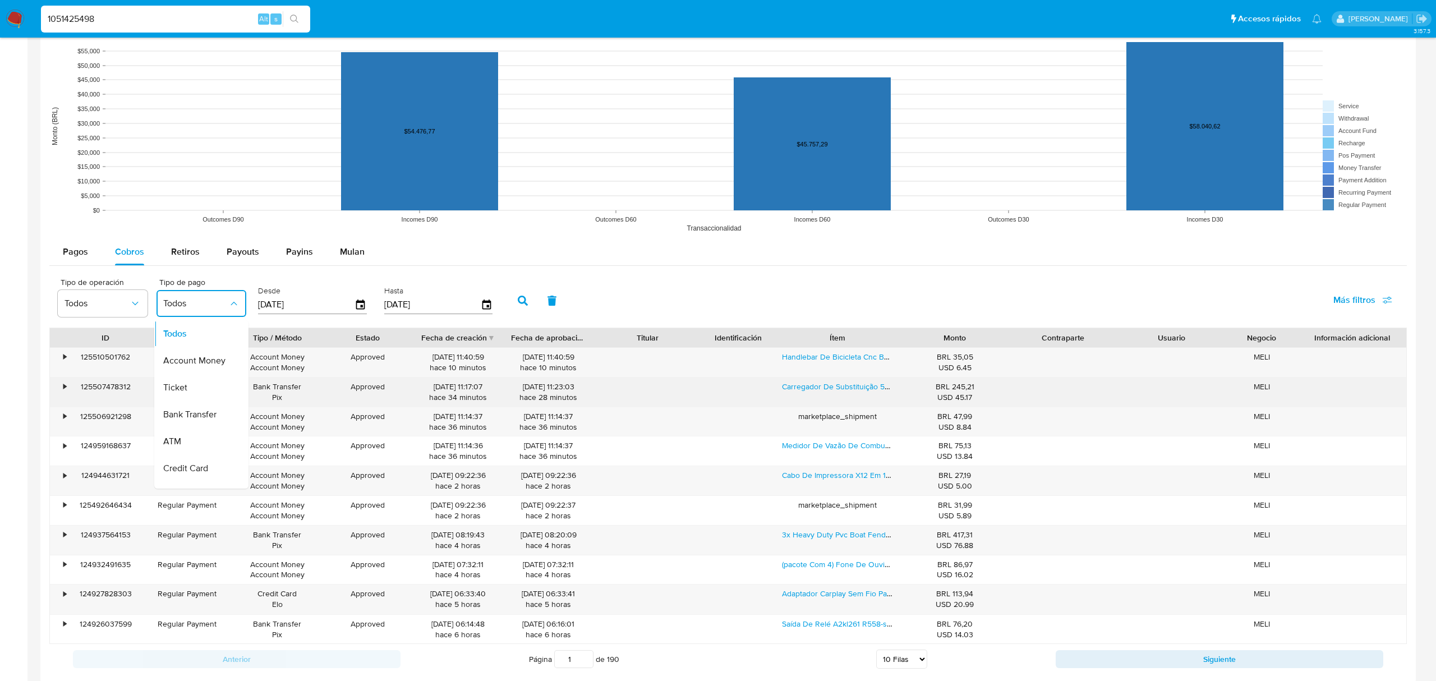
drag, startPoint x: 198, startPoint y: 395, endPoint x: 218, endPoint y: 387, distance: 21.9
click at [203, 393] on div "Ticket" at bounding box center [195, 387] width 65 height 27
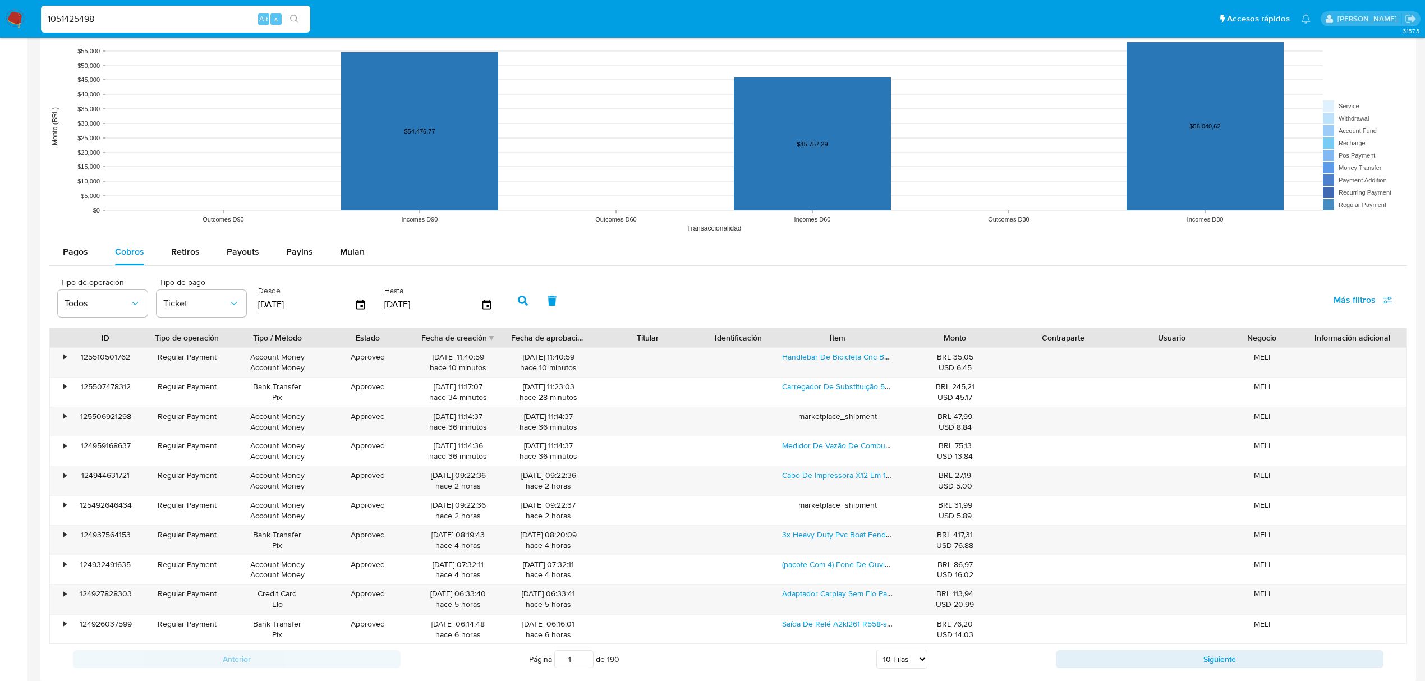
click at [360, 314] on div "[DATE]" at bounding box center [312, 305] width 109 height 18
drag, startPoint x: 266, startPoint y: 308, endPoint x: 313, endPoint y: 251, distance: 73.7
click at [245, 298] on div "Tipo de operación Todos Tipo de pago Ticket Desde [DATE] Hasta [DATE]" at bounding box center [278, 299] width 452 height 45
type input "00/62/025_"
type input "1_/__/____"
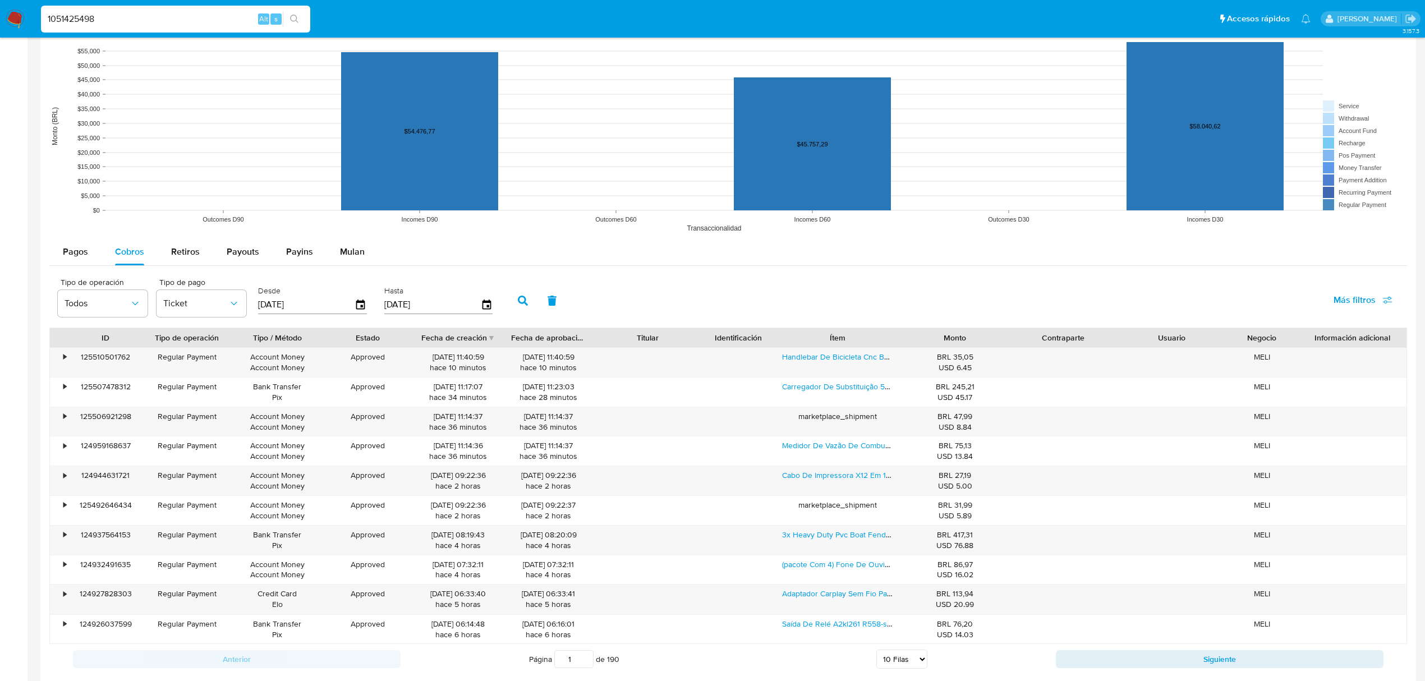
type input "[DATE]"
click at [402, 308] on input "[DATE]" at bounding box center [432, 305] width 97 height 18
drag, startPoint x: 440, startPoint y: 311, endPoint x: 185, endPoint y: 320, distance: 255.4
click at [185, 320] on div "Tipo de operación Todos Tipo de pago Ticket Desde [DATE] Hasta 09/03/0000 Exced…" at bounding box center [278, 299] width 452 height 45
type input "0_/__/____"
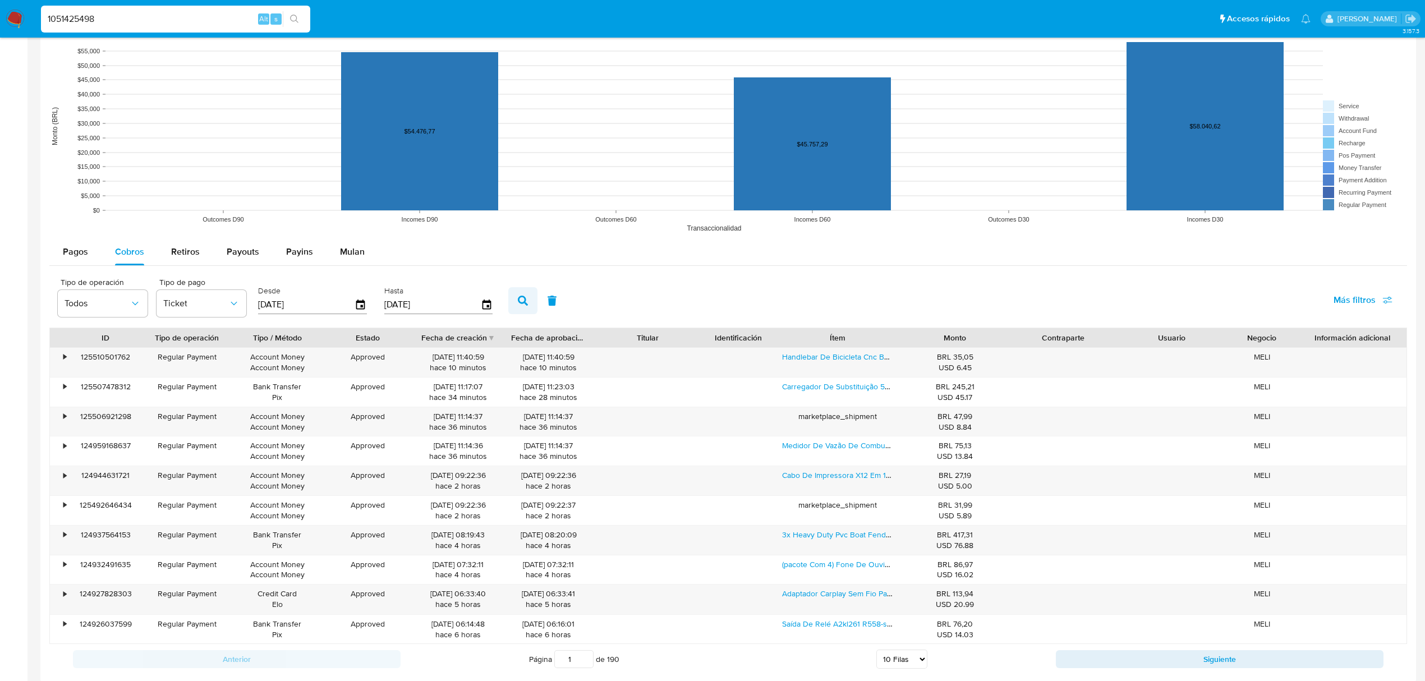
type input "[DATE]"
click at [516, 313] on button "button" at bounding box center [522, 300] width 29 height 27
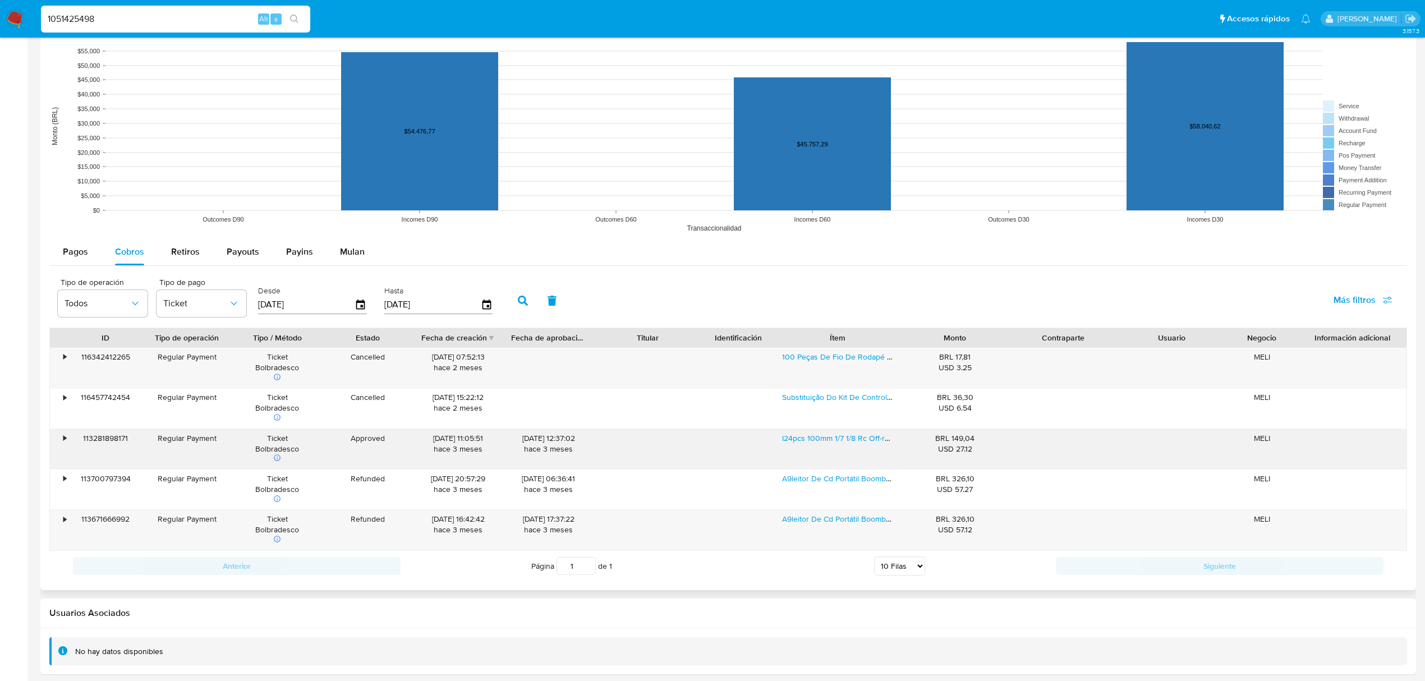
drag, startPoint x: 388, startPoint y: 442, endPoint x: 334, endPoint y: 440, distance: 53.9
click at [335, 439] on div "Approved" at bounding box center [368, 449] width 90 height 40
drag, startPoint x: 956, startPoint y: 456, endPoint x: 979, endPoint y: 458, distance: 23.2
click at [979, 458] on div "BRL 149,04 USD 27.12" at bounding box center [955, 449] width 108 height 40
click at [61, 440] on div "•" at bounding box center [60, 449] width 20 height 40
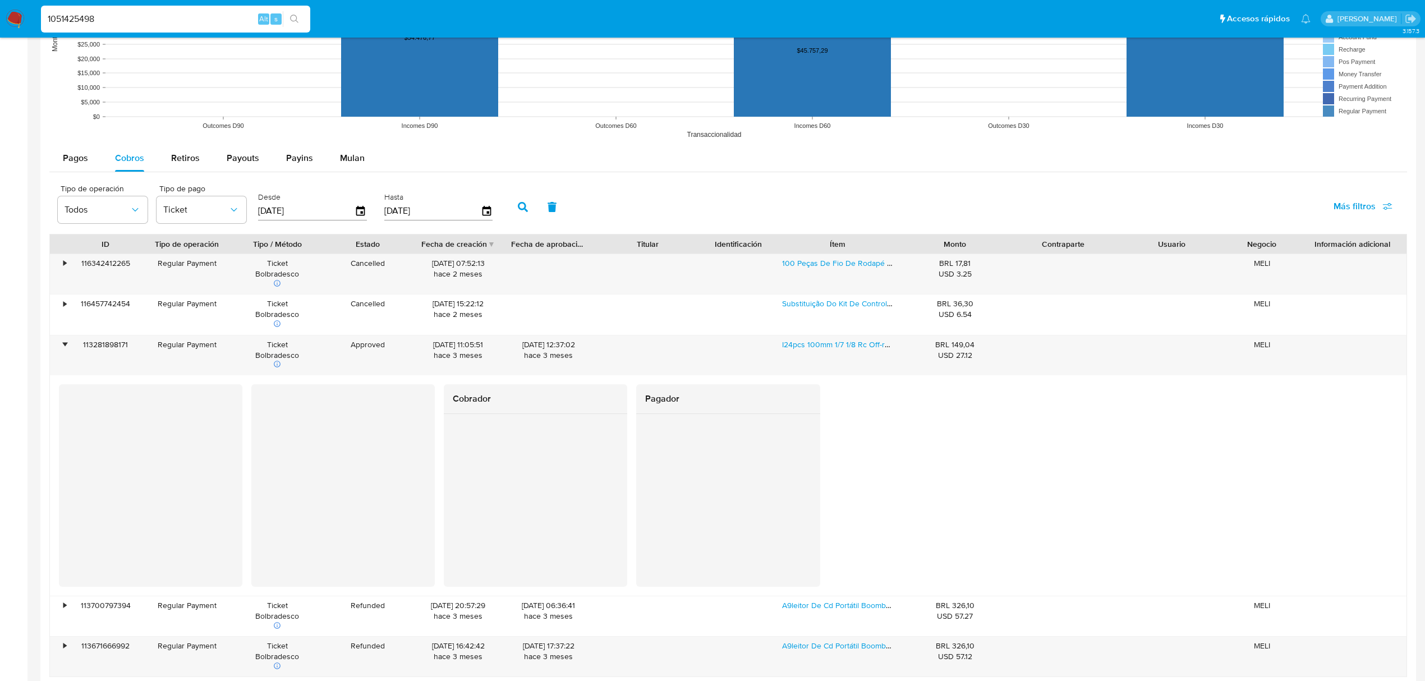
scroll to position [779, 0]
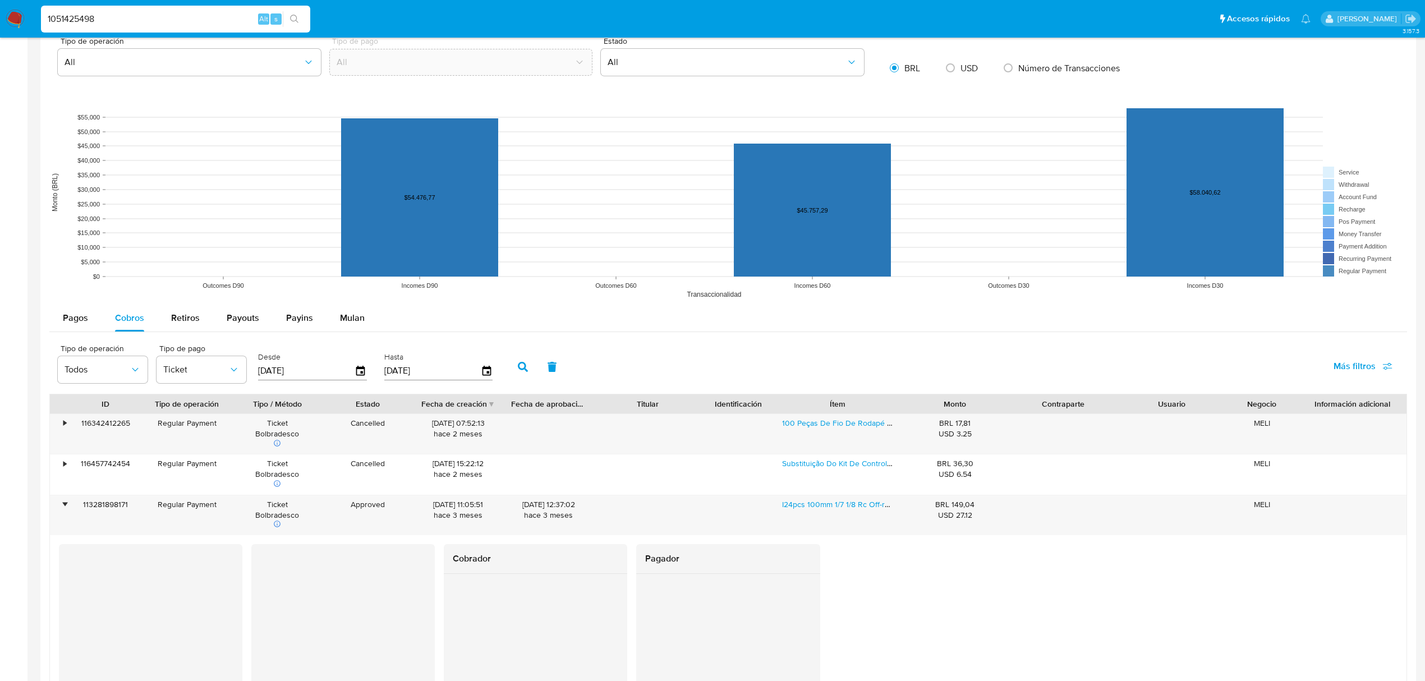
drag, startPoint x: 157, startPoint y: 12, endPoint x: -219, endPoint y: 36, distance: 376.7
click at [0, 36] on html "Pausado Ver notificaciones 1051425498 Alt s Accesos rápidos Presiona las siguie…" at bounding box center [712, 99] width 1425 height 1756
paste input "327468170"
type input "1327468170"
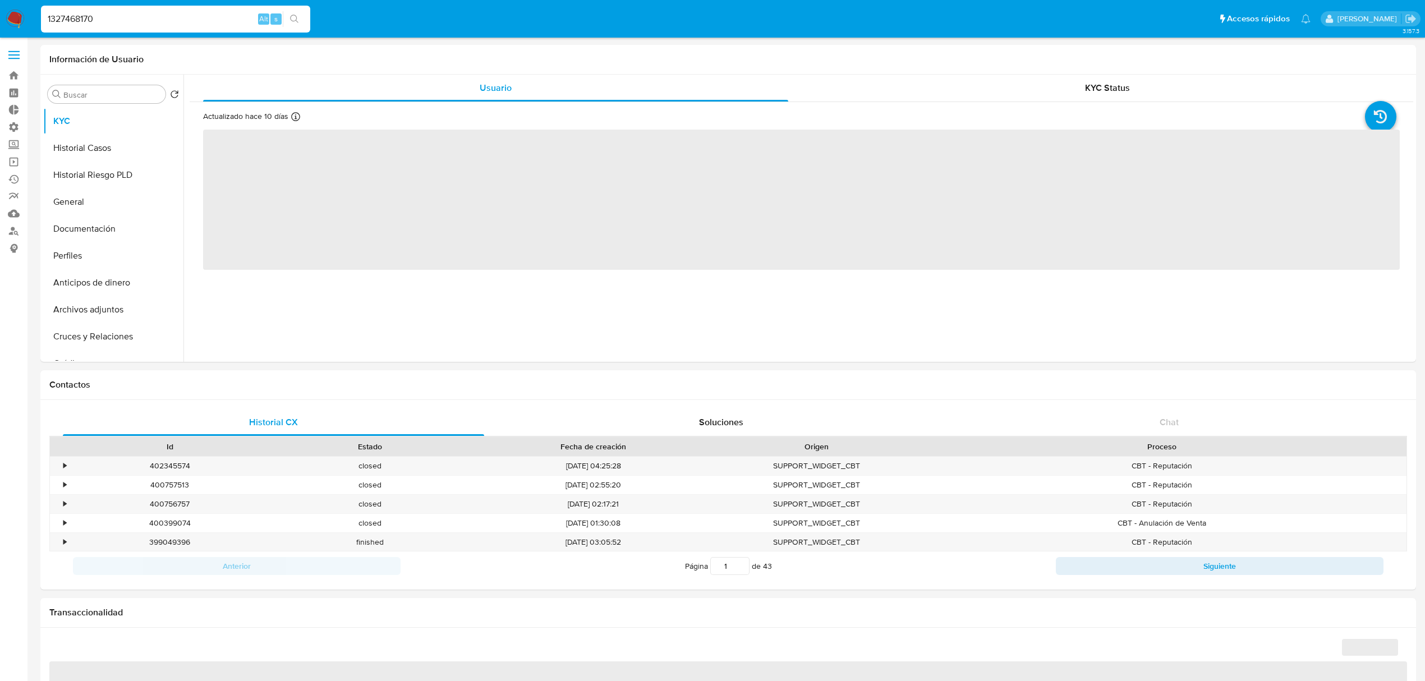
select select "10"
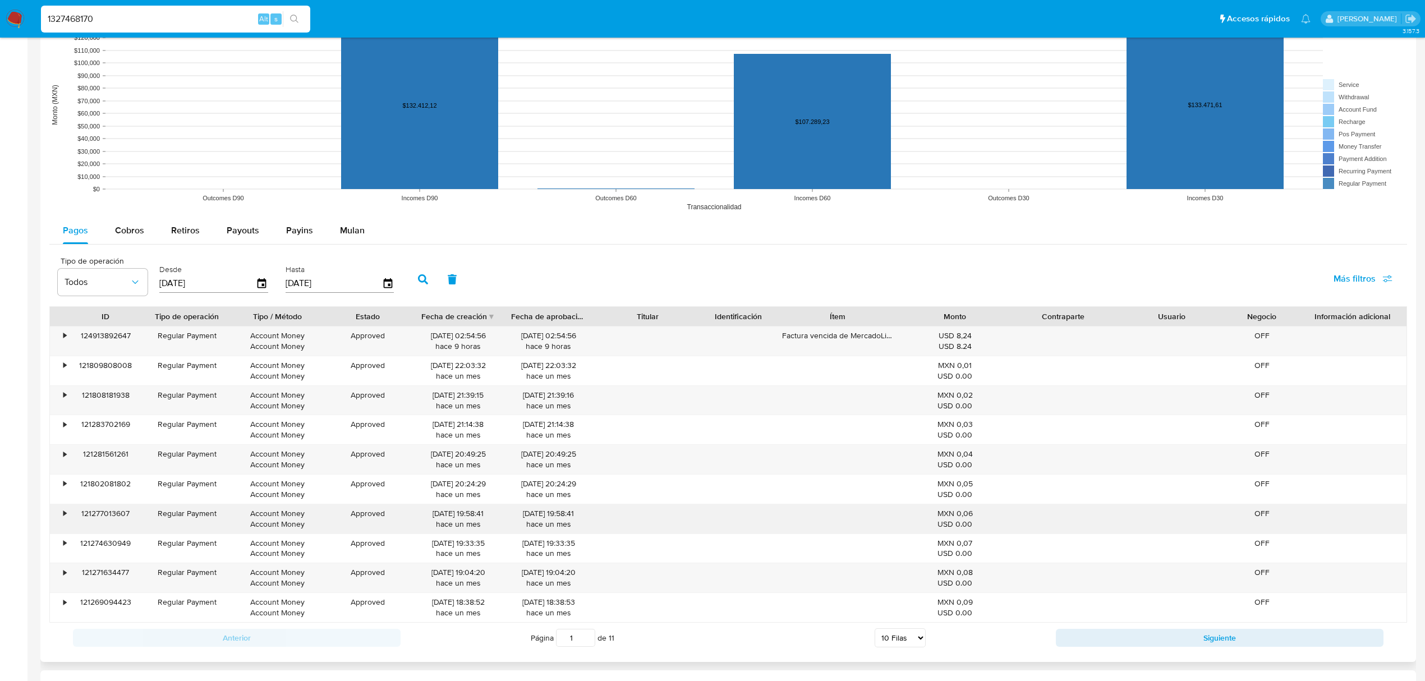
scroll to position [952, 0]
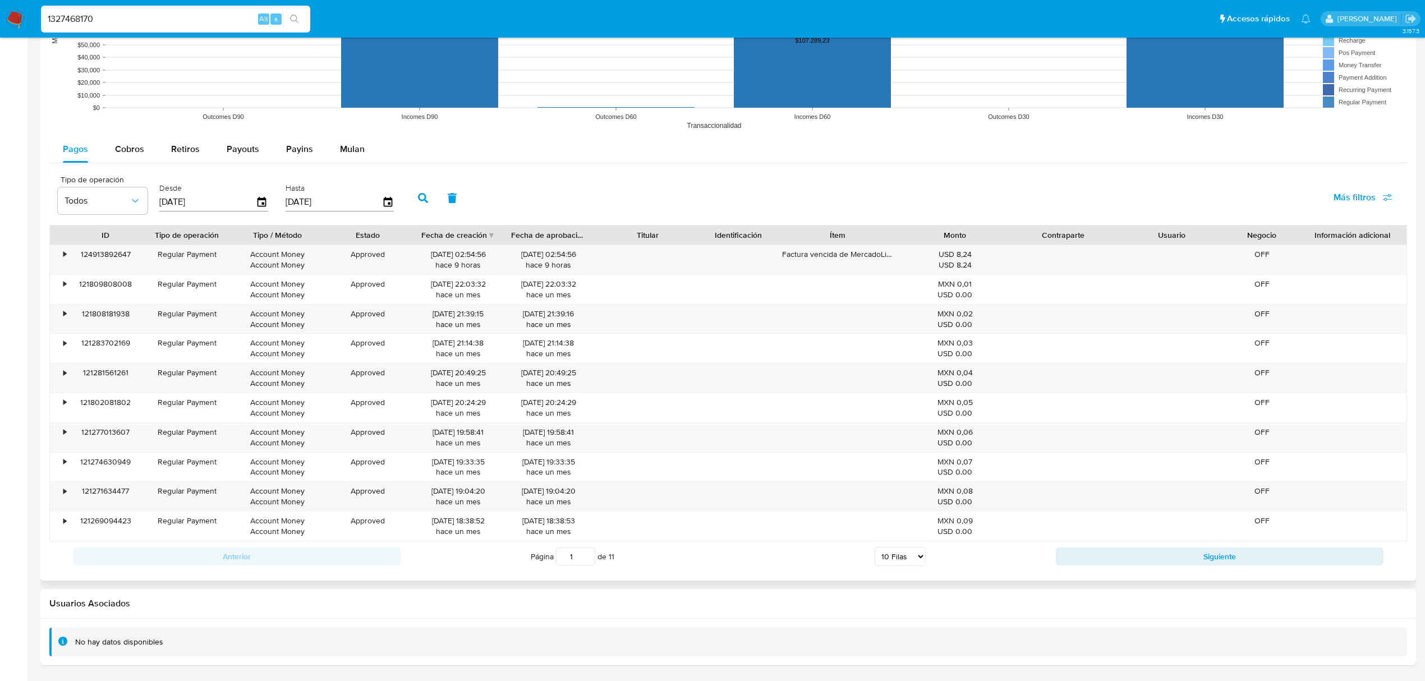
click at [1374, 206] on span "Más filtros" at bounding box center [1355, 197] width 42 height 27
drag, startPoint x: 1257, startPoint y: 247, endPoint x: 1232, endPoint y: 252, distance: 25.6
click at [1257, 247] on span "Tipo de pago" at bounding box center [1273, 251] width 52 height 11
click at [1240, 247] on input "Tipo de pago" at bounding box center [1236, 251] width 9 height 9
checkbox input "true"
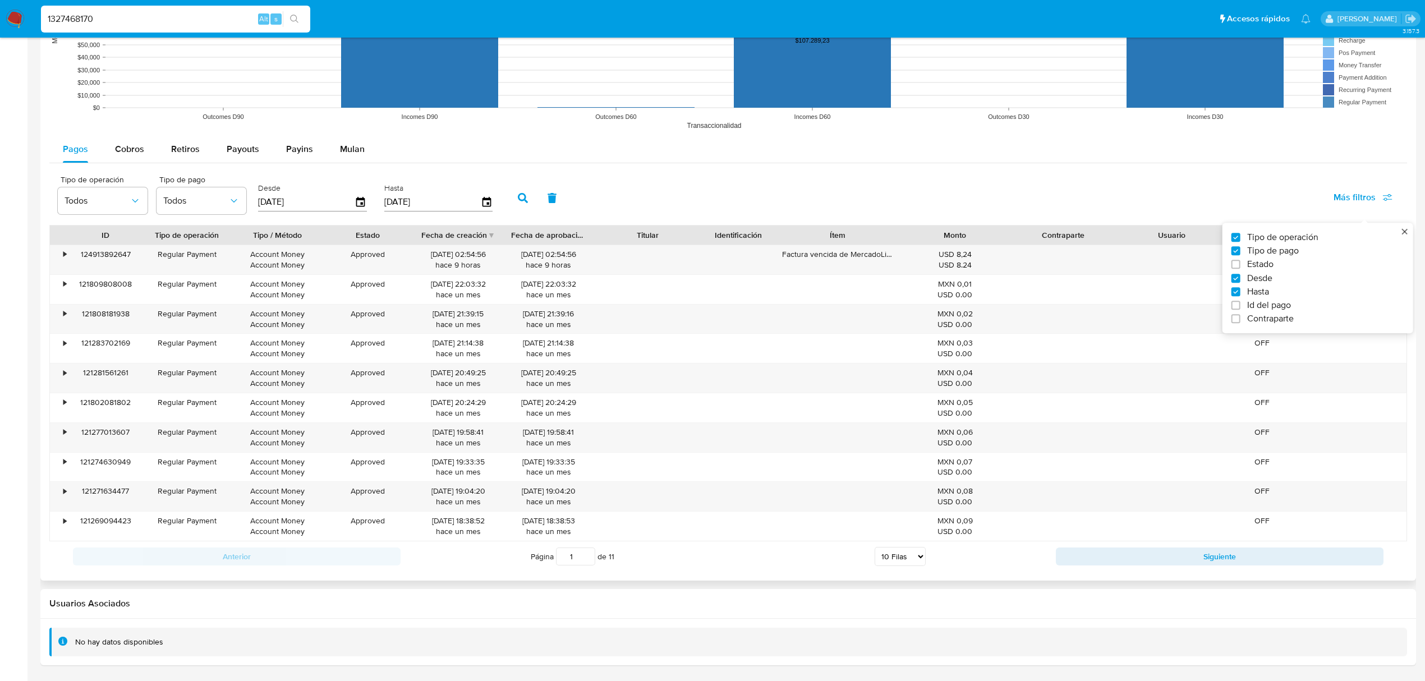
click at [264, 203] on input "[DATE]" at bounding box center [306, 202] width 97 height 18
drag, startPoint x: 265, startPoint y: 202, endPoint x: 274, endPoint y: 200, distance: 9.1
click at [265, 203] on input "[DATE]" at bounding box center [306, 202] width 97 height 18
type input "10/62/025_"
type input "[DATE]"
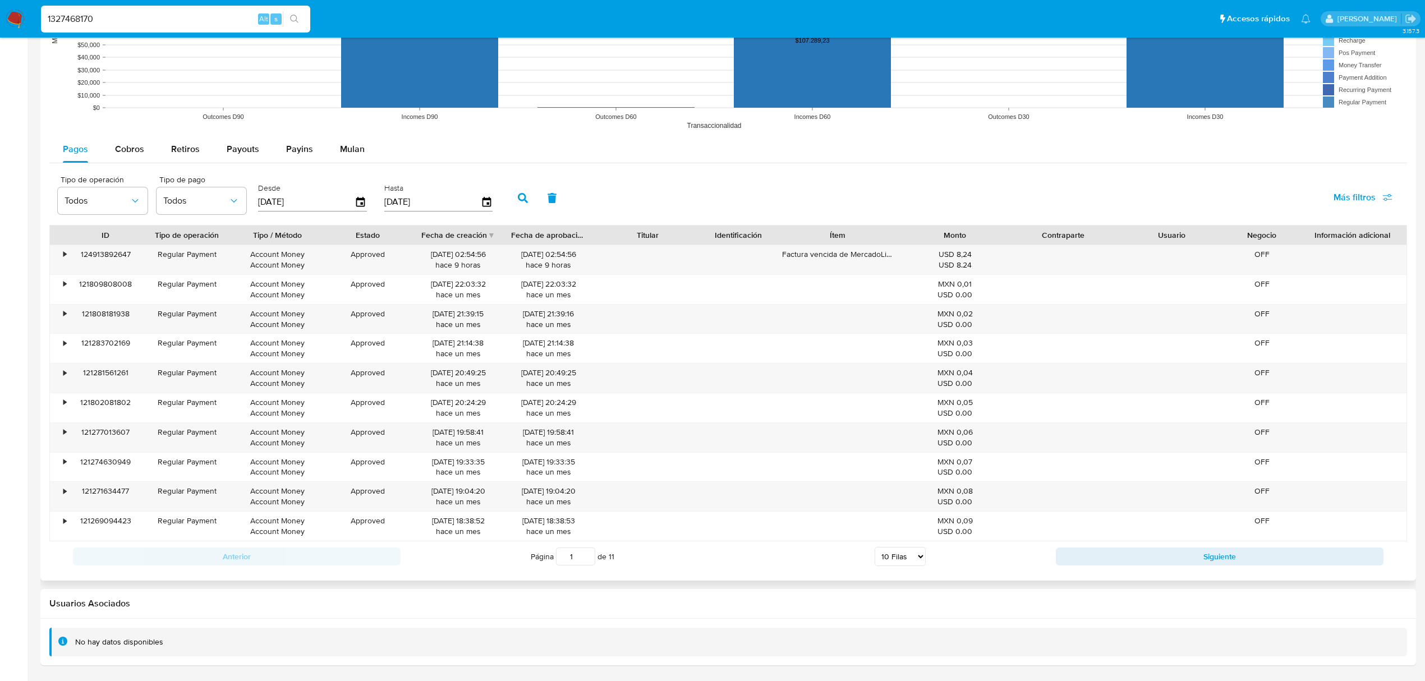
drag, startPoint x: 360, startPoint y: 205, endPoint x: 249, endPoint y: 216, distance: 111.7
click at [249, 216] on div "Tipo de operación Todos Tipo de pago Todos Desde [DATE] Hasta [DATE]" at bounding box center [278, 196] width 452 height 45
type input "3_/__/____"
type input "0_/__/____"
type input "[DATE]"
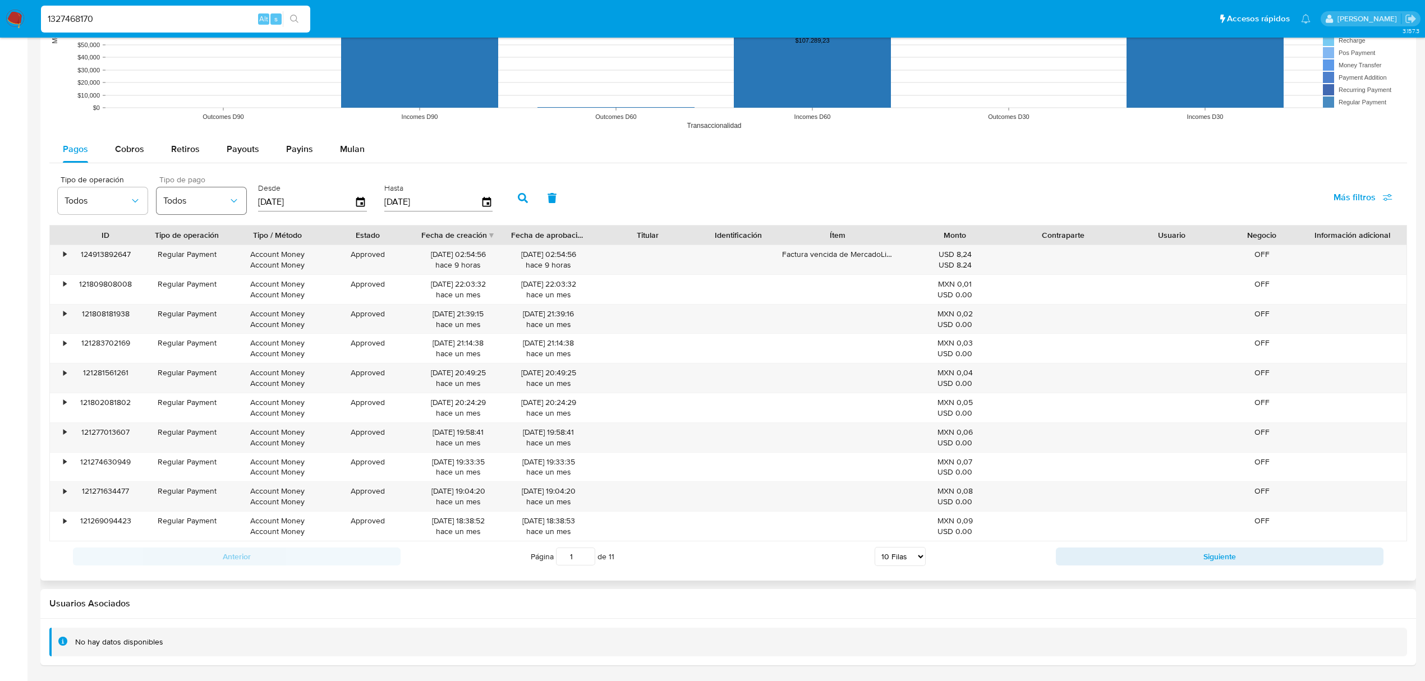
click at [171, 198] on span "Todos" at bounding box center [195, 200] width 65 height 11
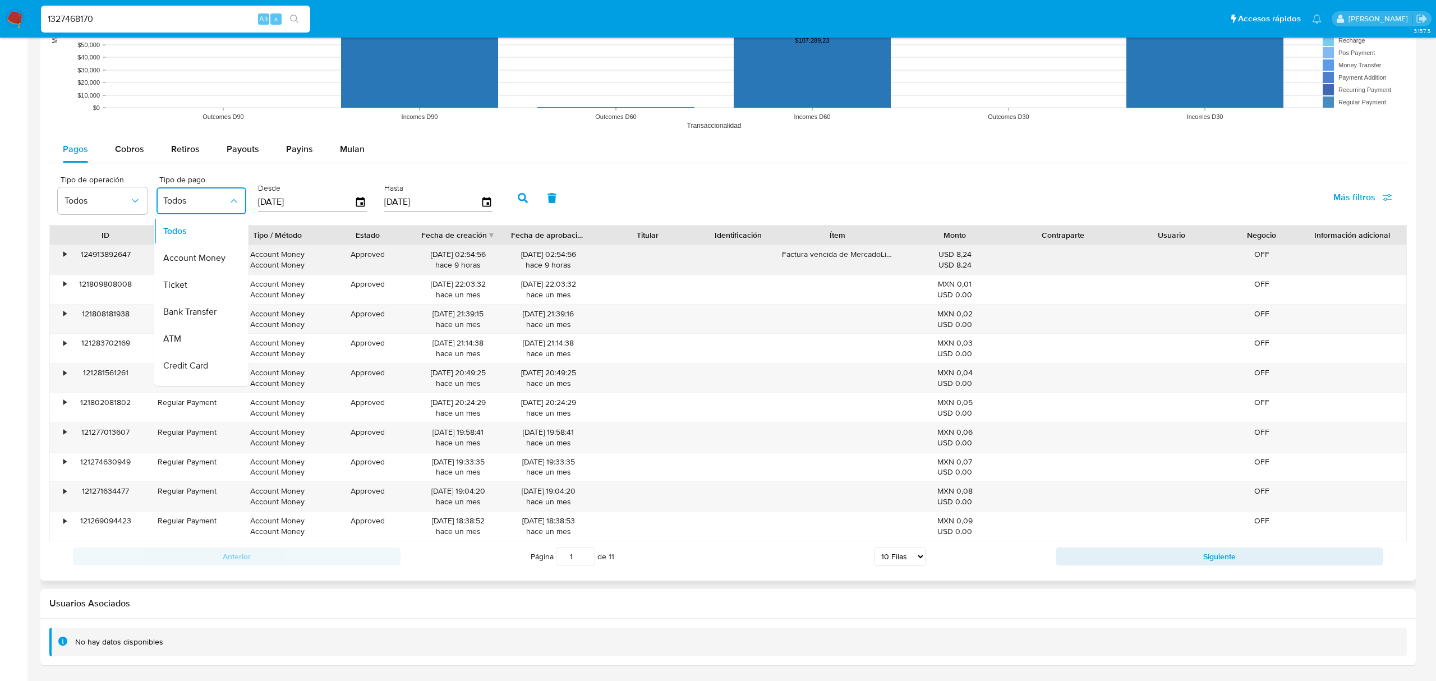
click at [207, 258] on span "Account Money" at bounding box center [194, 257] width 62 height 11
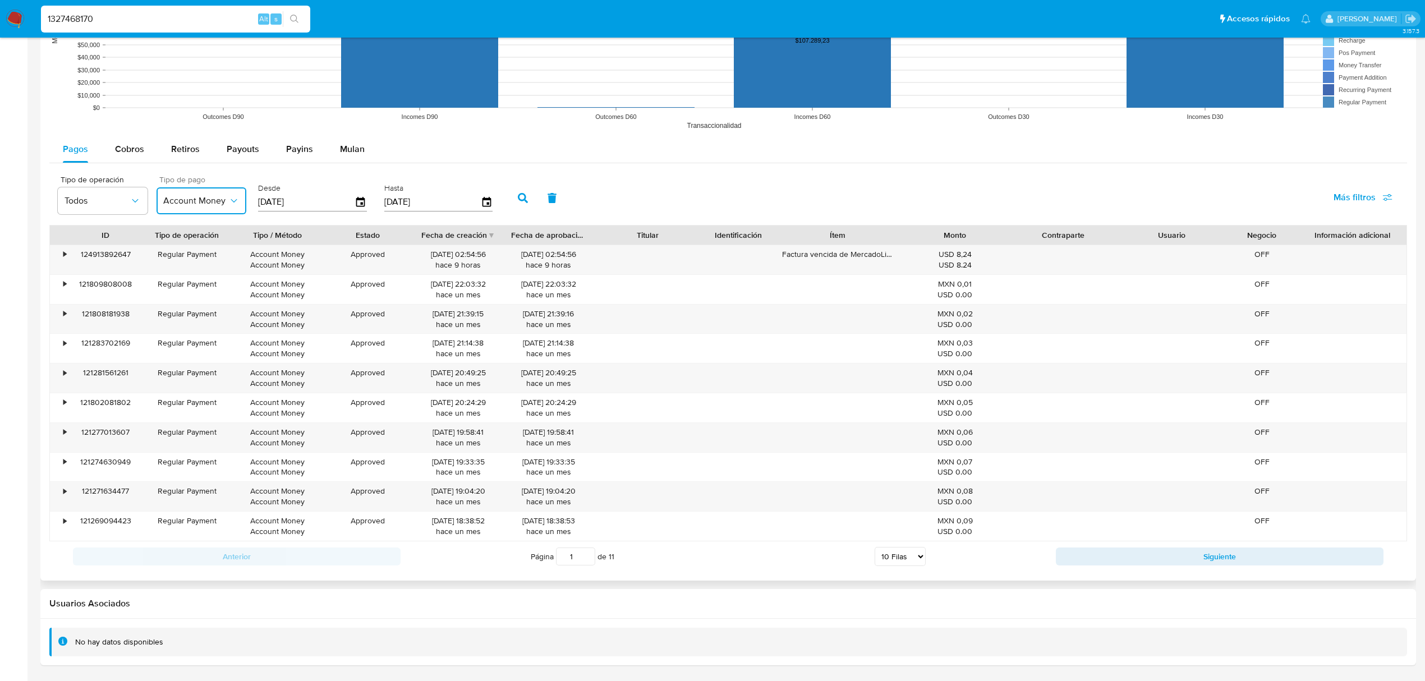
drag, startPoint x: 194, startPoint y: 200, endPoint x: 192, endPoint y: 212, distance: 12.0
click at [192, 212] on button "Account Money" at bounding box center [202, 200] width 90 height 27
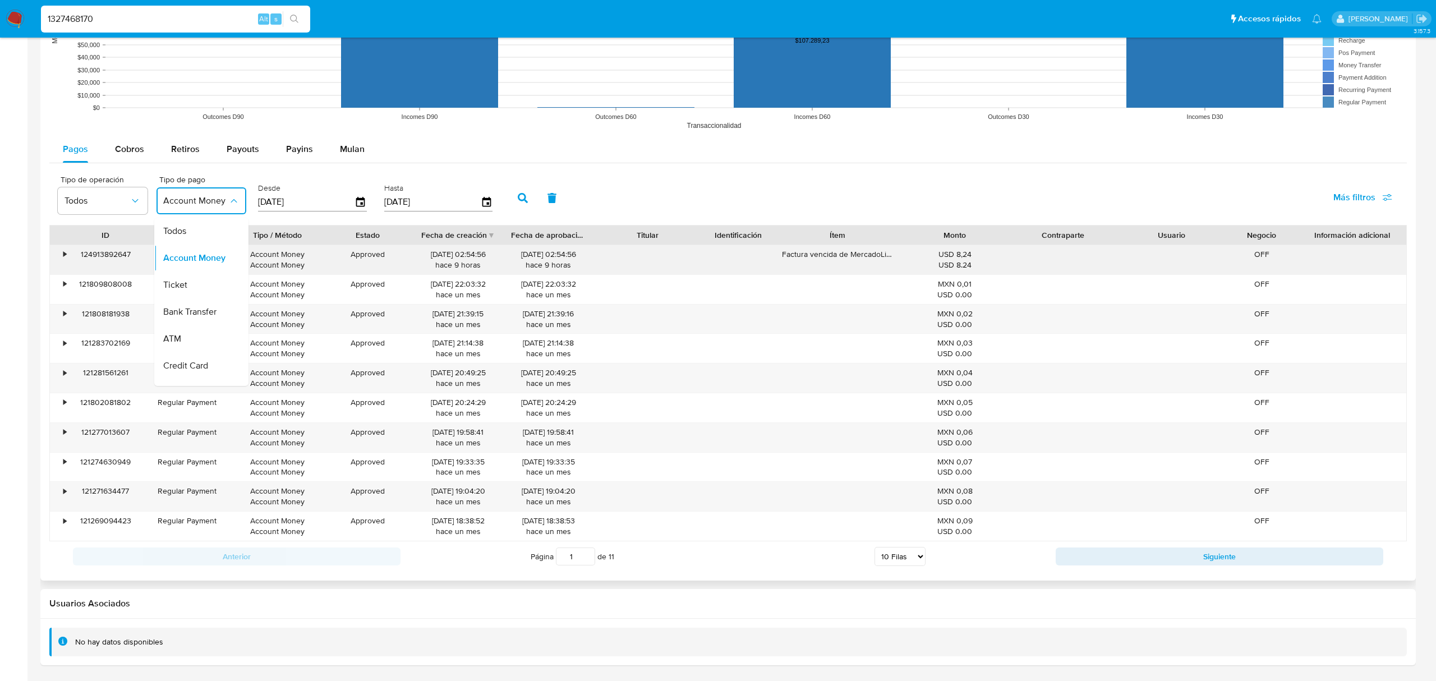
click at [189, 285] on div "Ticket" at bounding box center [195, 285] width 65 height 27
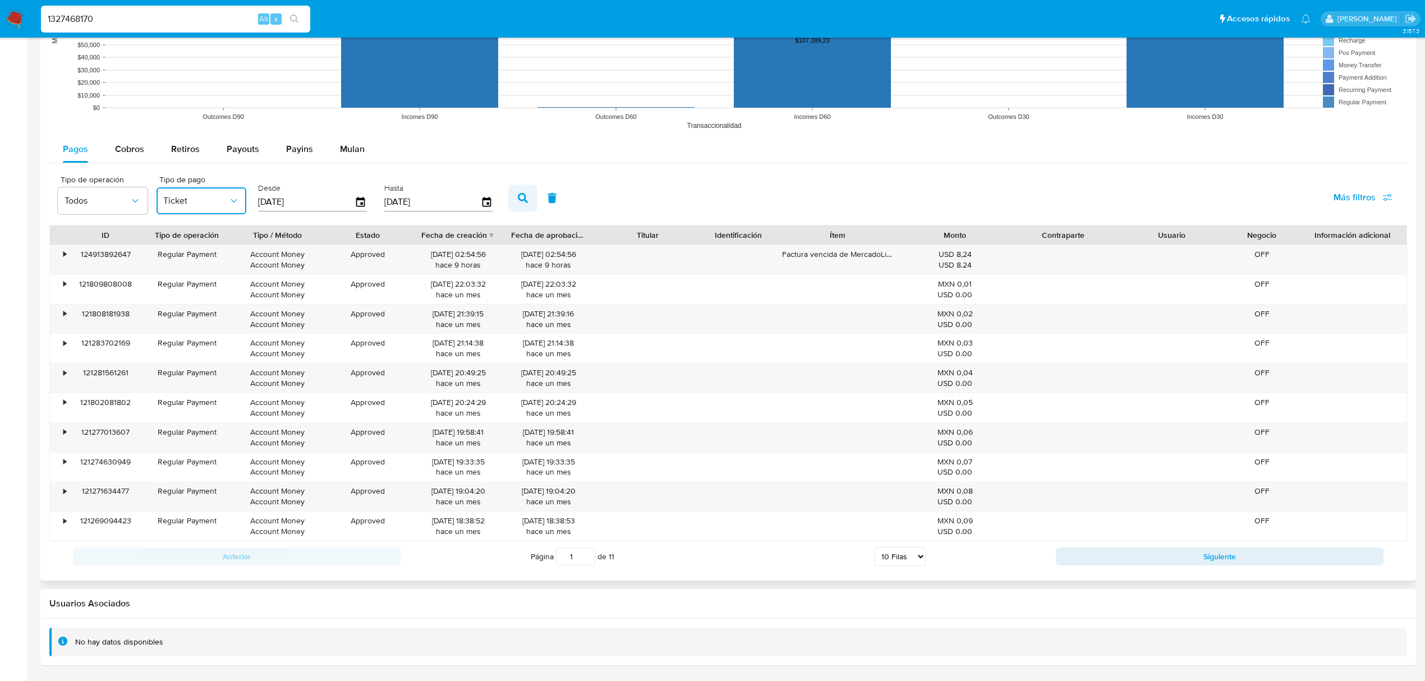
click at [523, 196] on icon "button" at bounding box center [523, 198] width 10 height 10
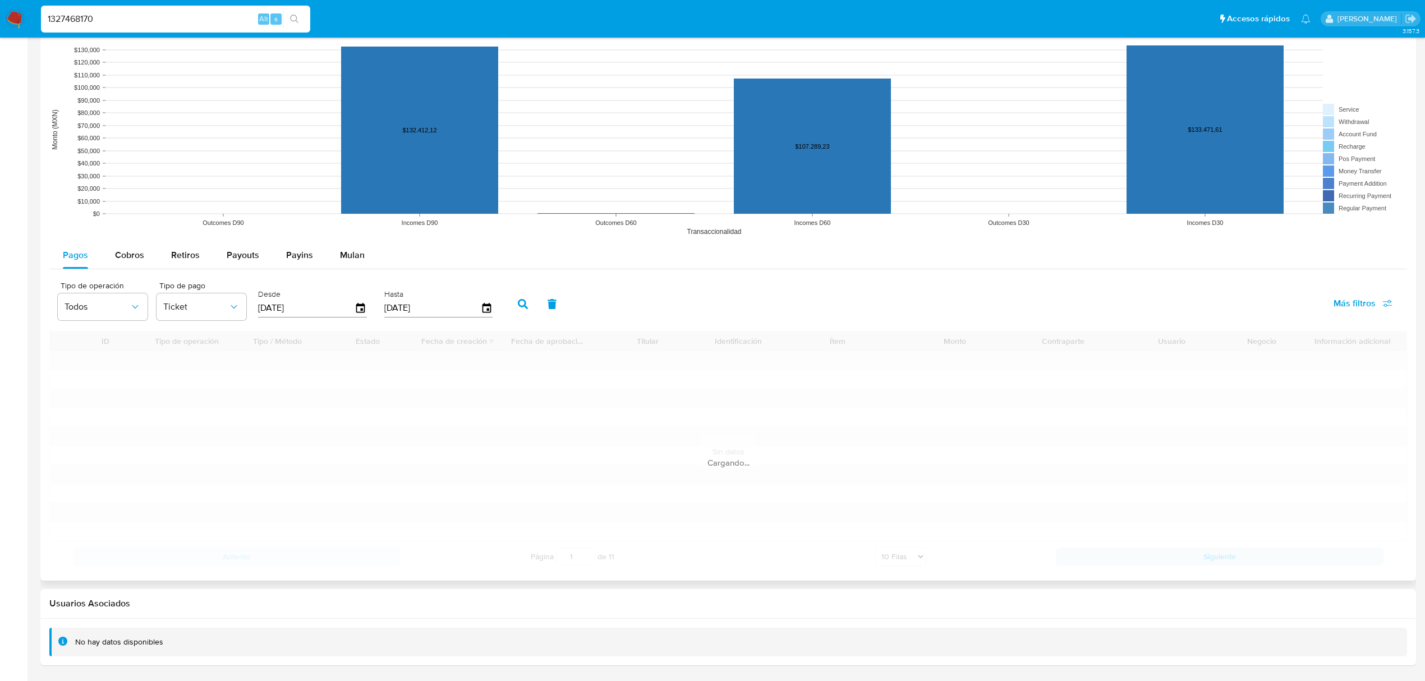
scroll to position [845, 0]
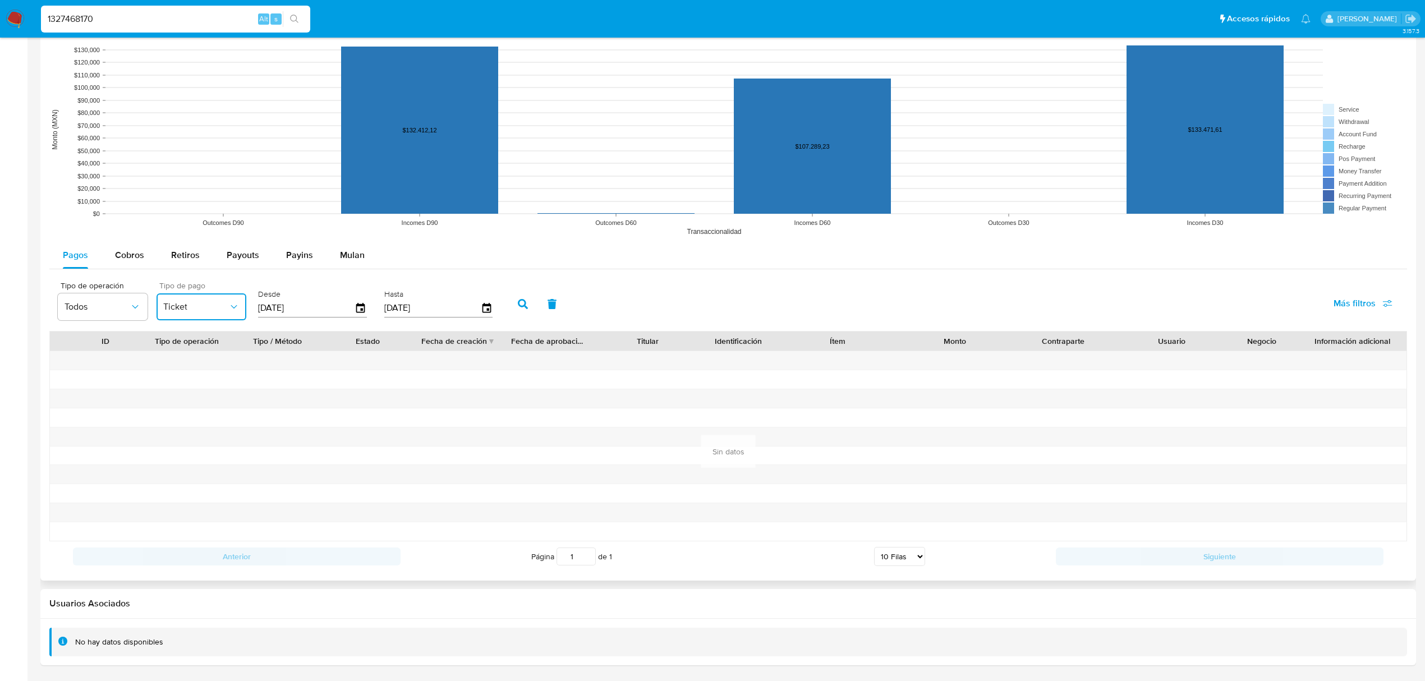
click at [203, 293] on button "Ticket" at bounding box center [202, 306] width 90 height 27
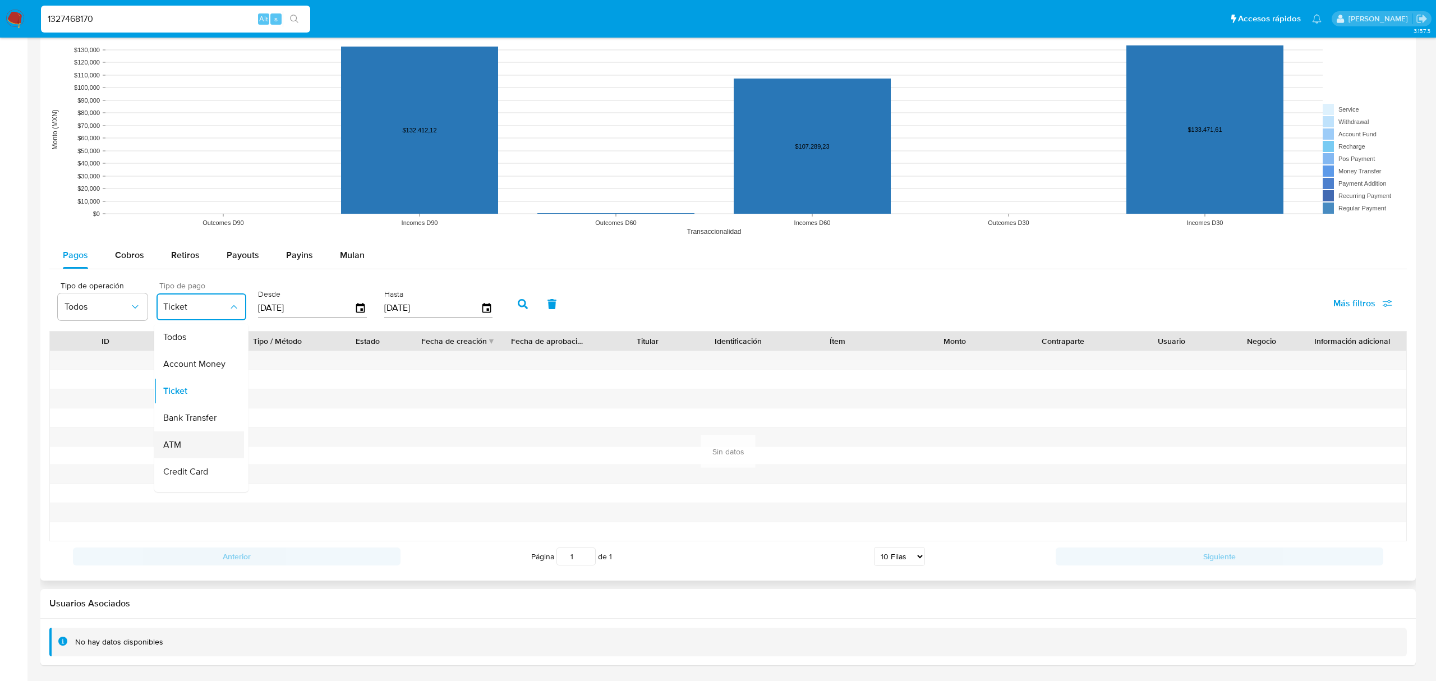
click at [189, 445] on div "ATM" at bounding box center [195, 444] width 65 height 27
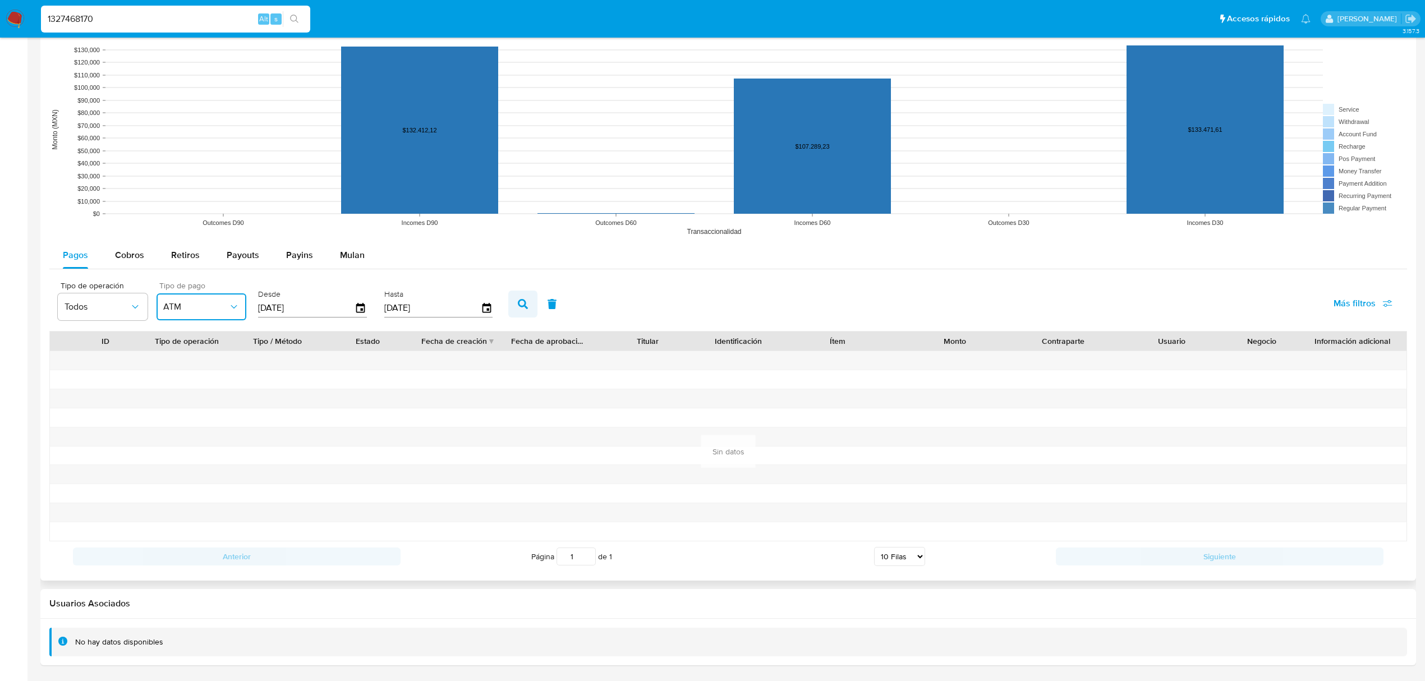
click at [523, 297] on button "button" at bounding box center [522, 304] width 29 height 27
click at [140, 255] on span "Cobros" at bounding box center [129, 255] width 29 height 13
select select "10"
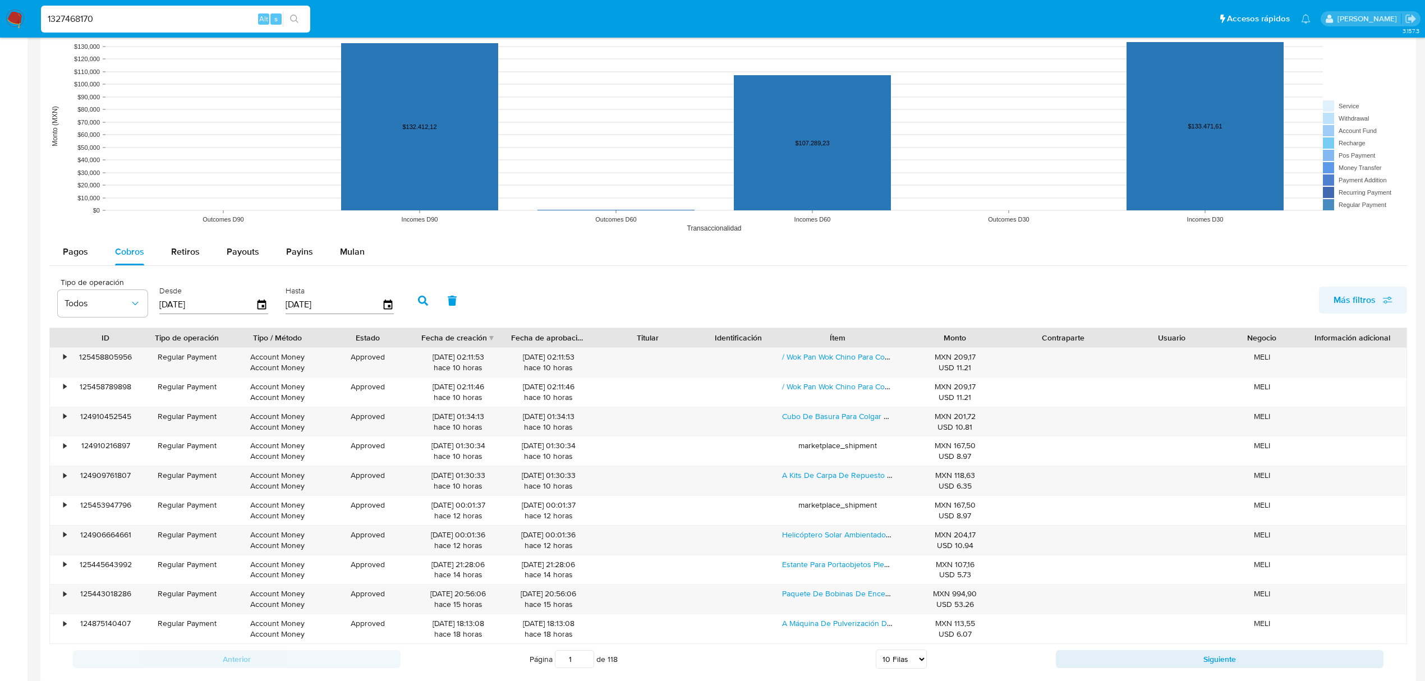
click at [1358, 313] on span "Más filtros" at bounding box center [1355, 300] width 42 height 27
click at [1280, 355] on span "Tipo de pago" at bounding box center [1273, 353] width 52 height 11
click at [1240, 355] on input "Tipo de pago" at bounding box center [1236, 354] width 9 height 9
checkbox input "true"
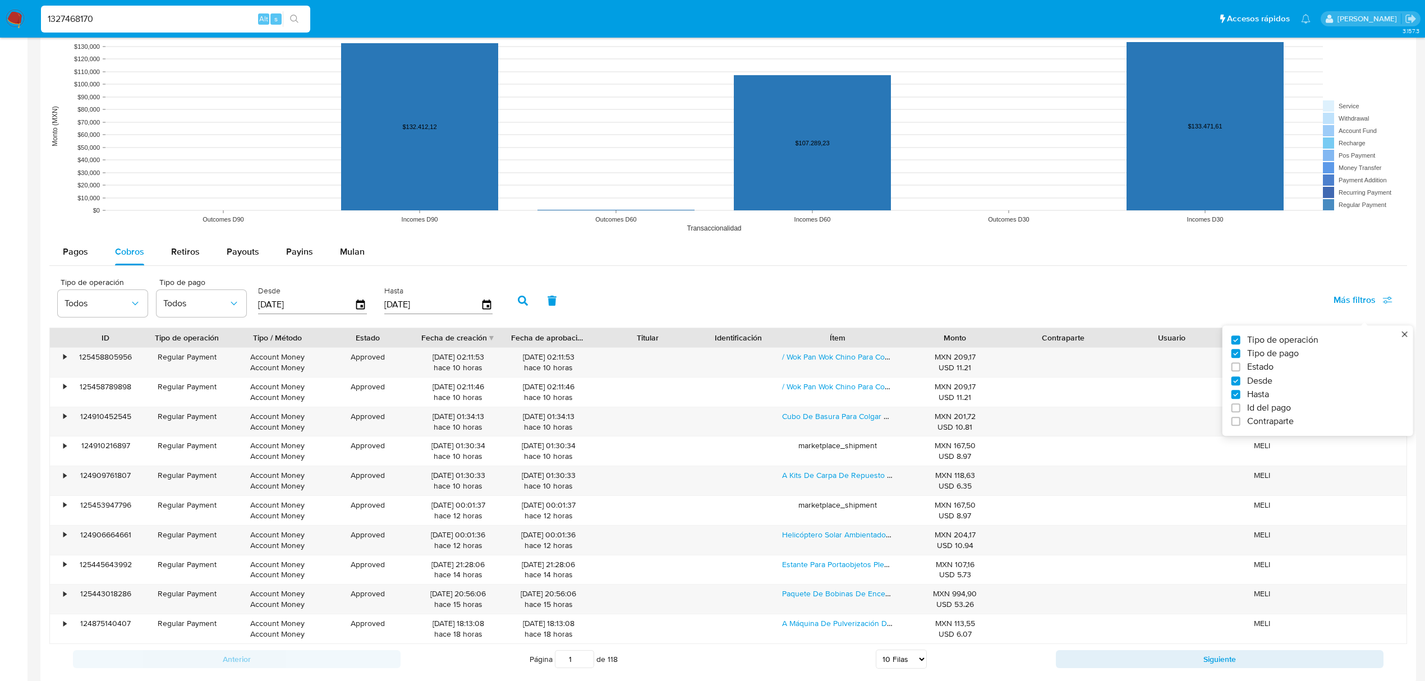
click at [261, 309] on input "[DATE]" at bounding box center [306, 305] width 97 height 18
click at [265, 308] on input "[DATE]" at bounding box center [306, 305] width 97 height 18
type input "10/62/025_"
type input "[DATE]"
type input "2_/__/____"
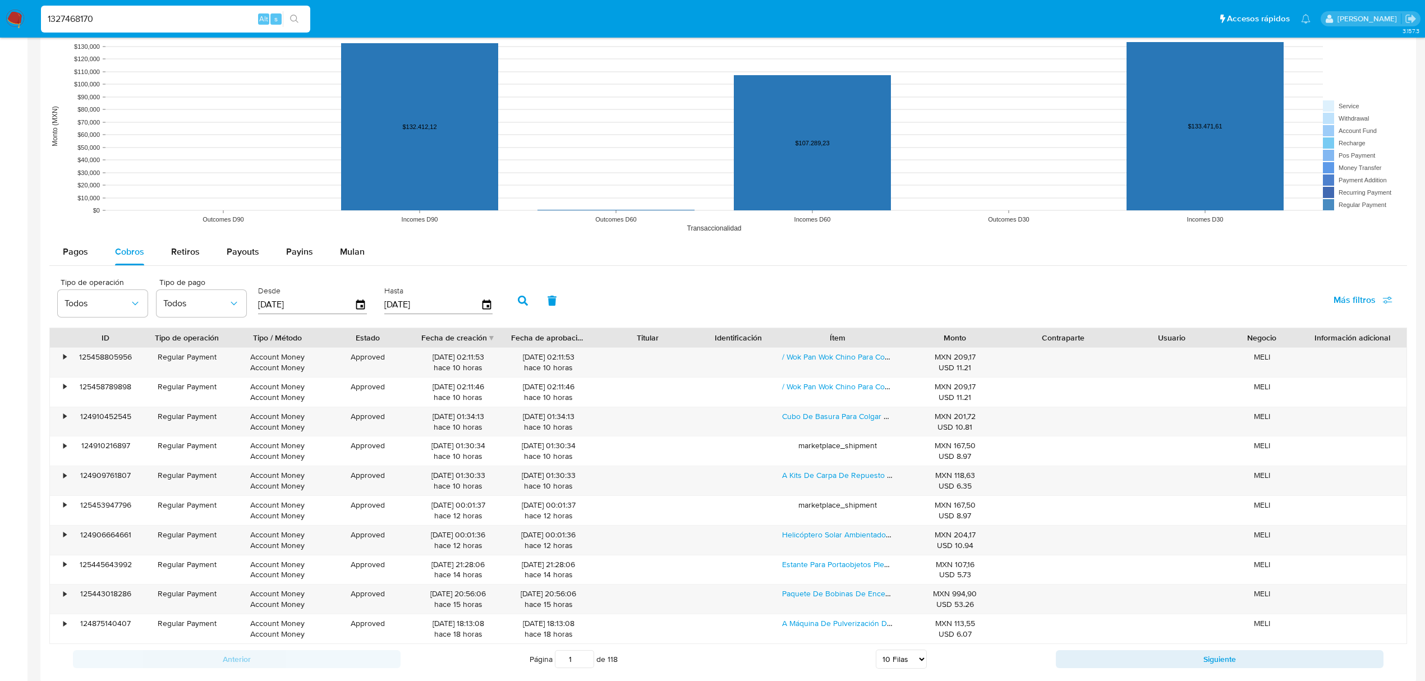
type input "[DATE]"
drag, startPoint x: 265, startPoint y: 302, endPoint x: 254, endPoint y: 304, distance: 10.8
click at [254, 303] on div "Tipo de operación Todos Tipo de pago Todos Desde [DATE] Hasta [DATE]" at bounding box center [278, 299] width 452 height 45
type input "00/62/025_"
type input "01/06/210_"
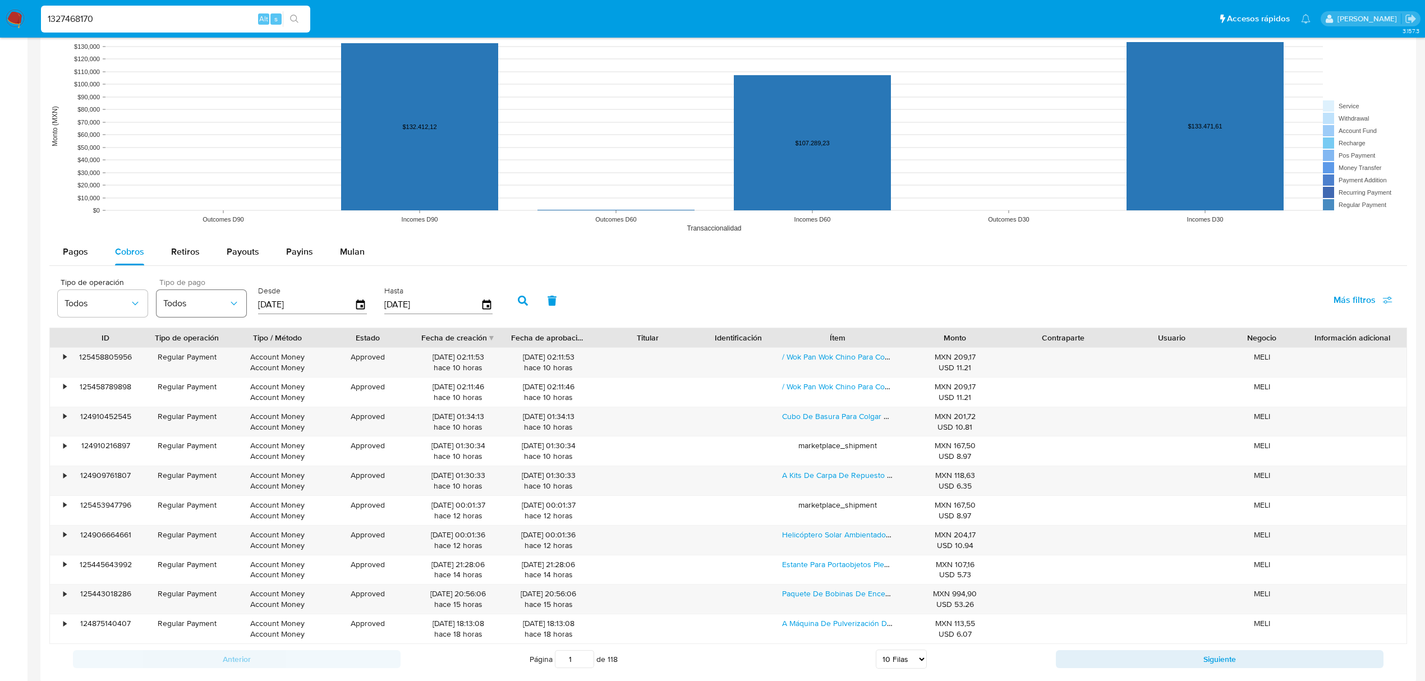
type input "[DATE]"
click at [206, 301] on span "Todos" at bounding box center [195, 303] width 65 height 11
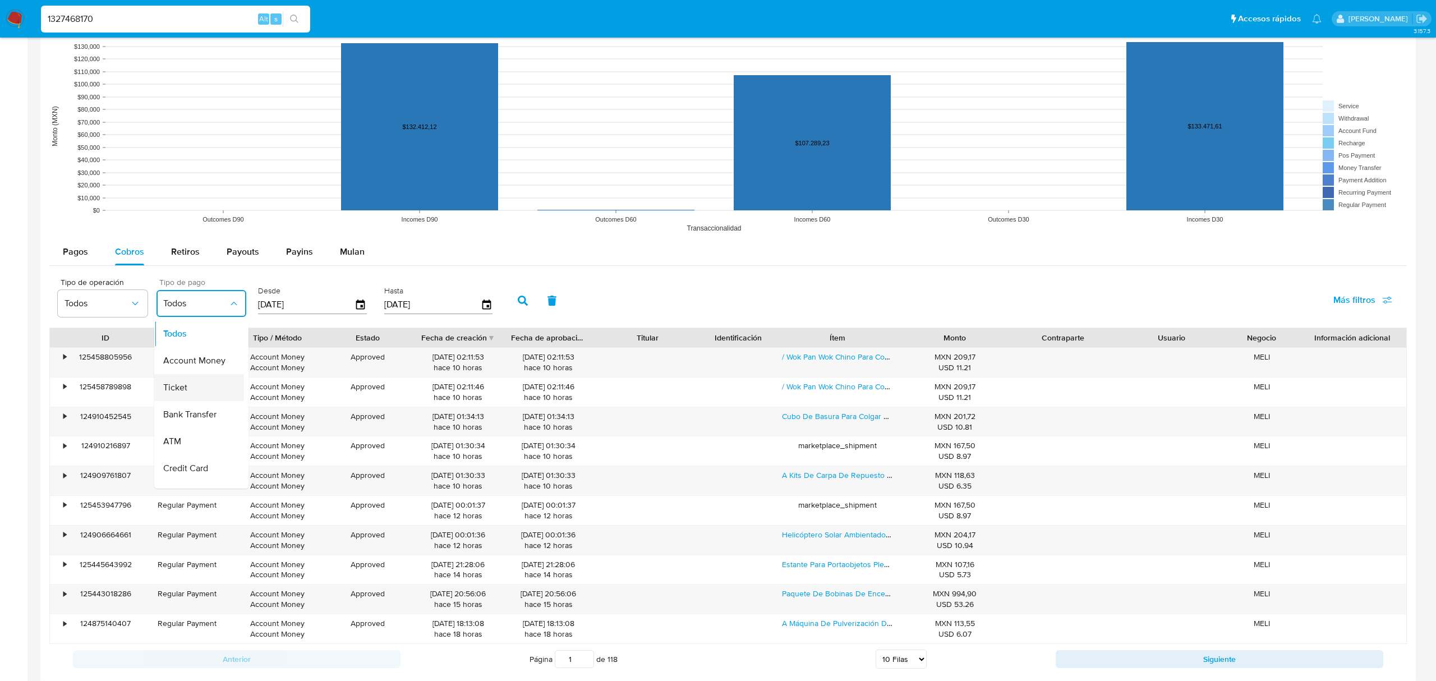
click at [202, 389] on div "Ticket" at bounding box center [195, 387] width 65 height 27
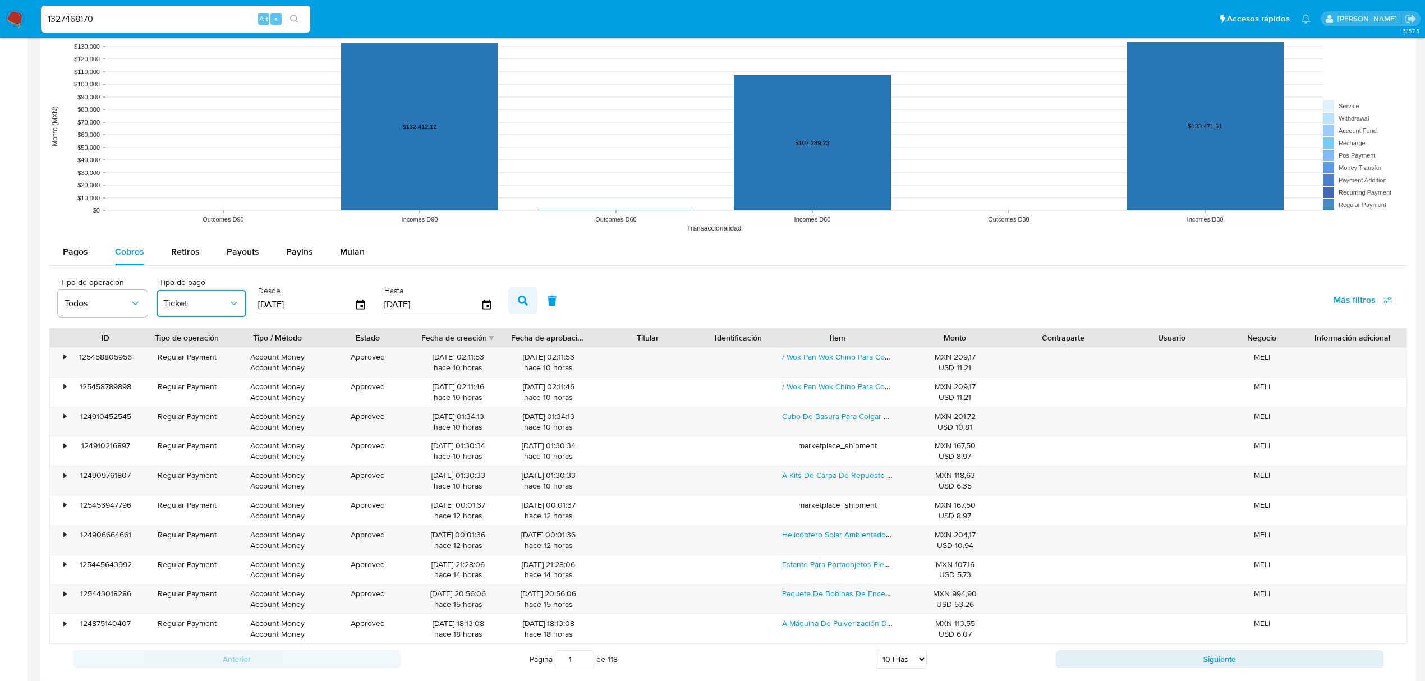
click at [522, 295] on button "button" at bounding box center [522, 300] width 29 height 27
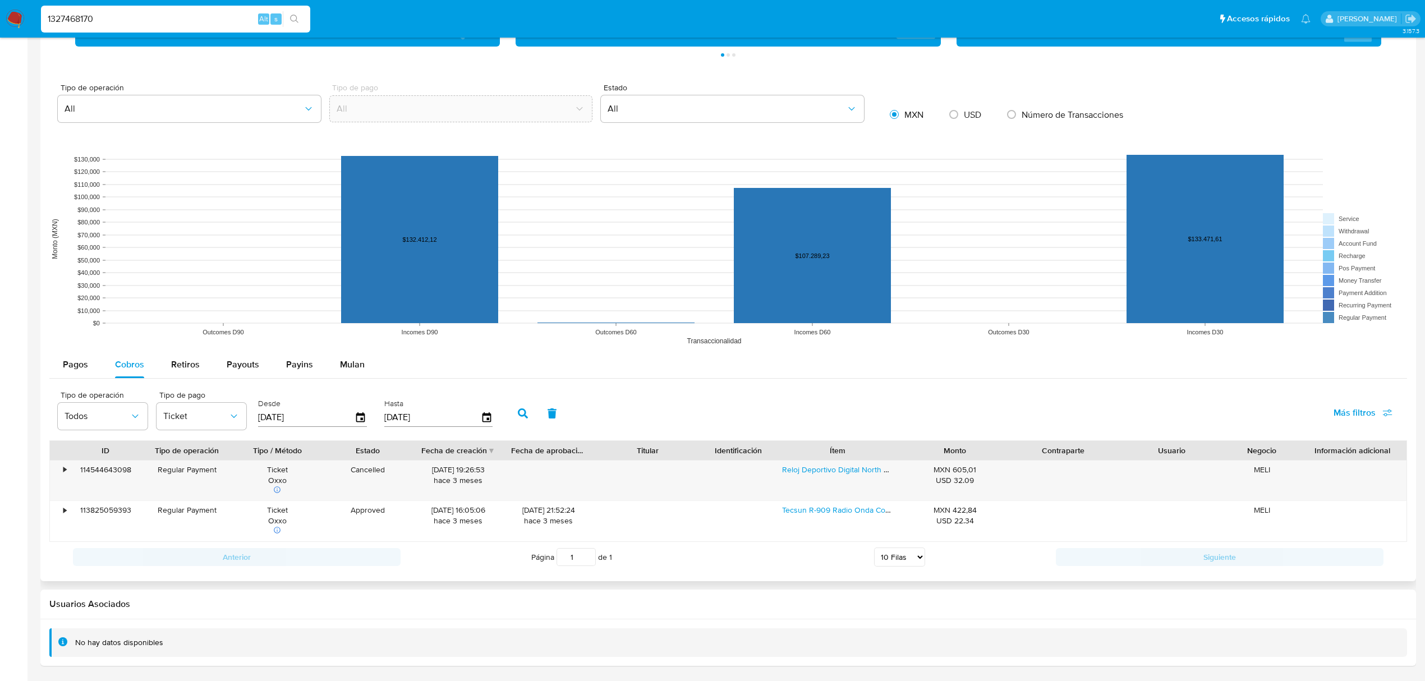
scroll to position [735, 0]
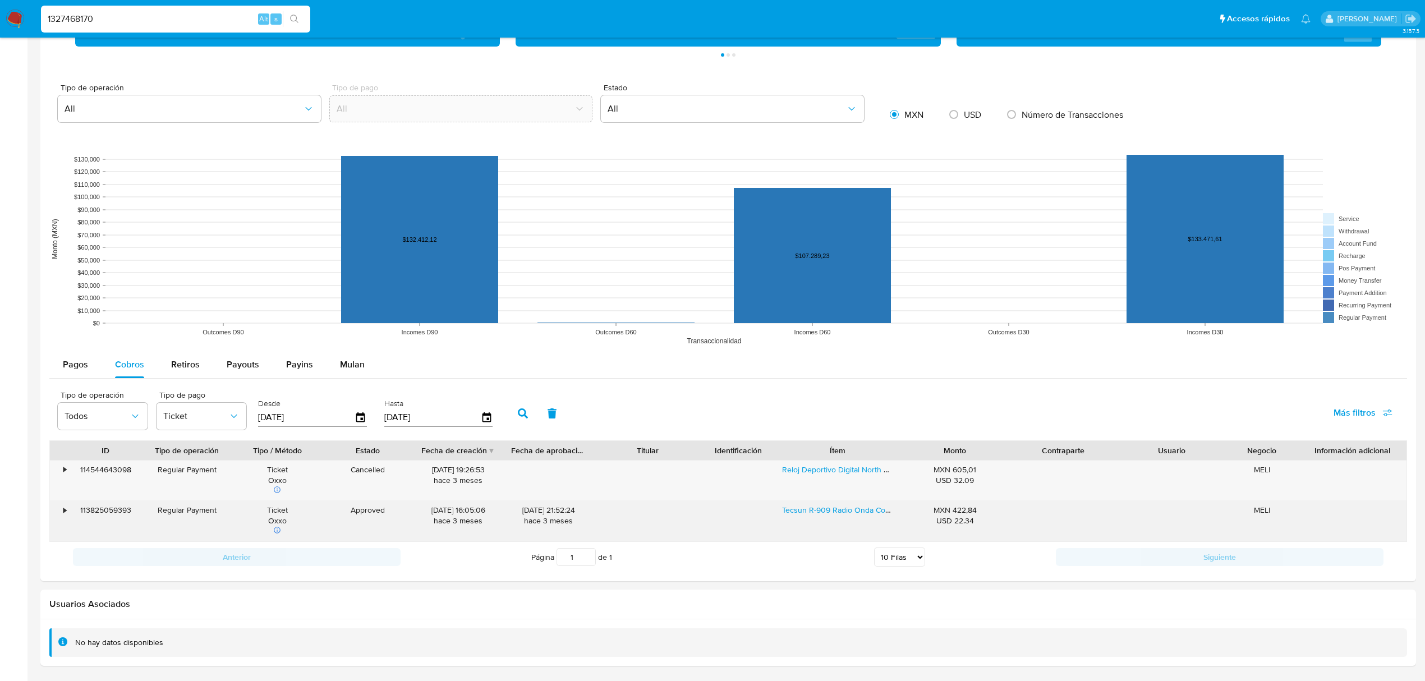
click at [62, 512] on div "•" at bounding box center [60, 521] width 20 height 40
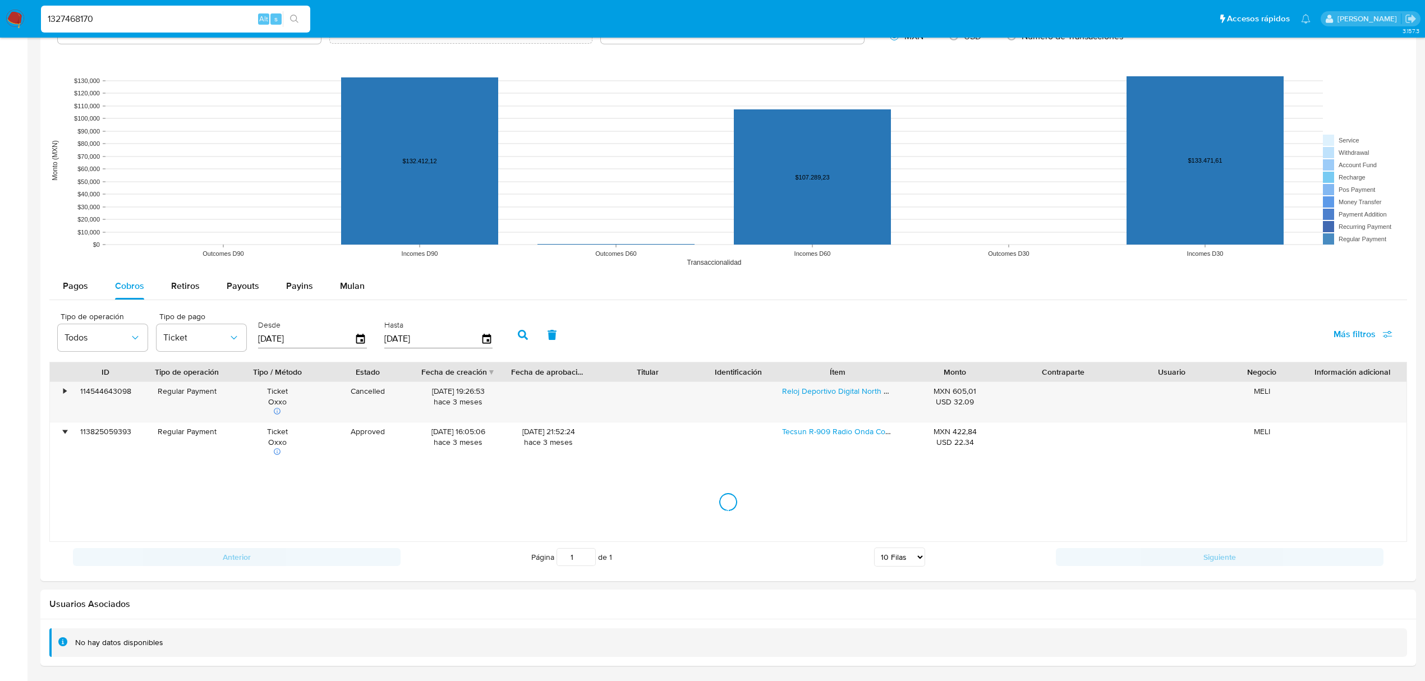
scroll to position [845, 0]
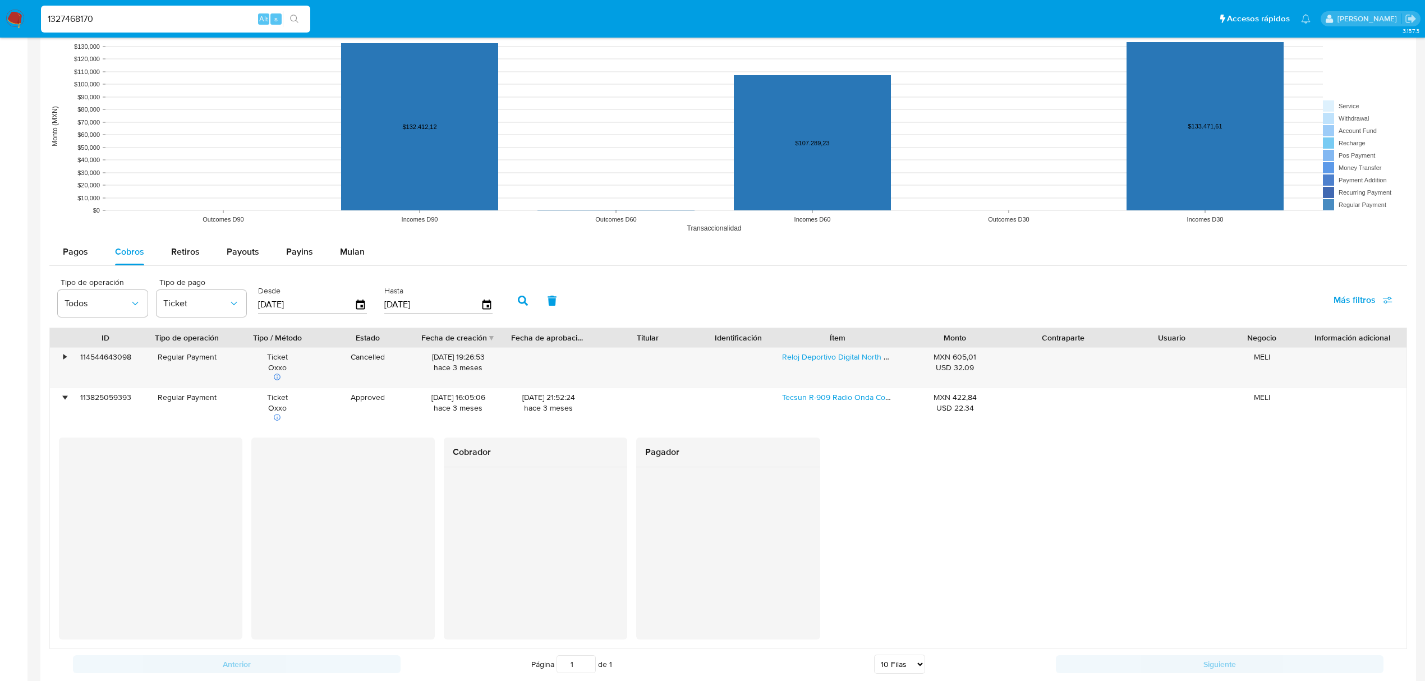
drag, startPoint x: 173, startPoint y: 20, endPoint x: -371, endPoint y: 23, distance: 544.2
paste input "825982625"
type input "825982625"
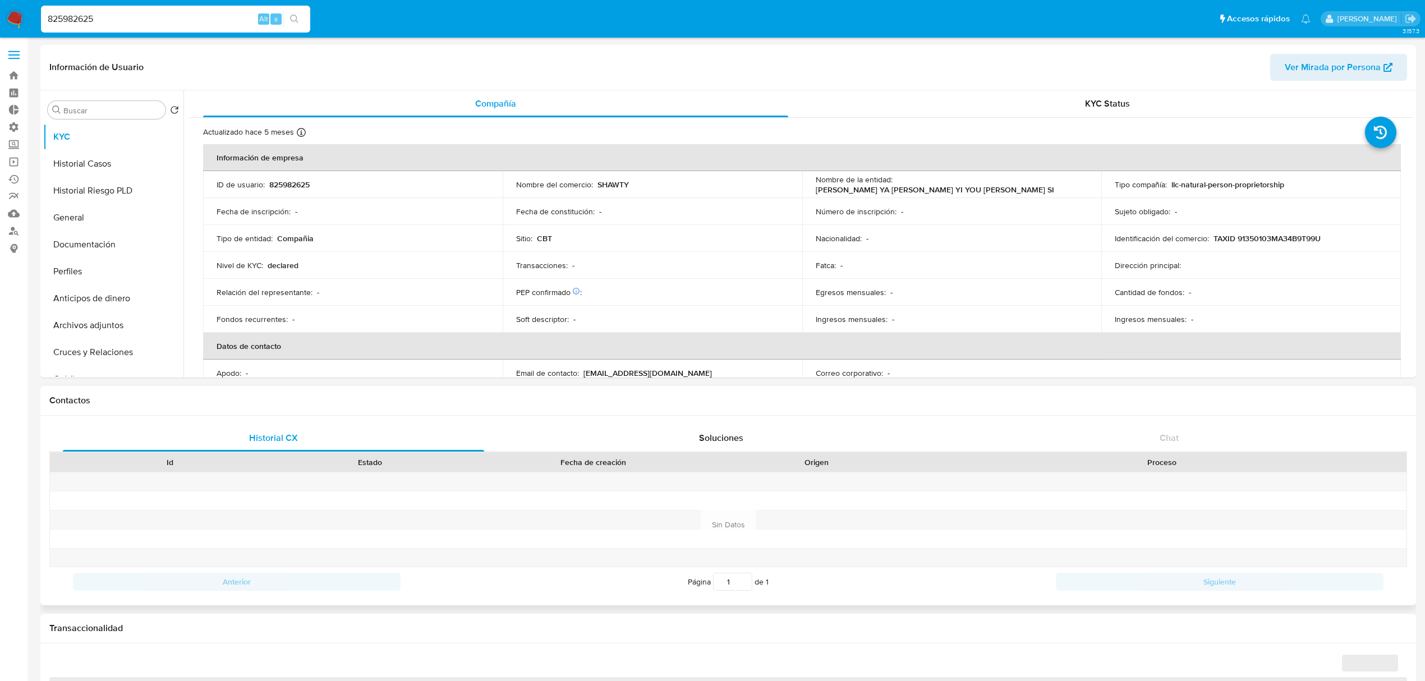
select select "10"
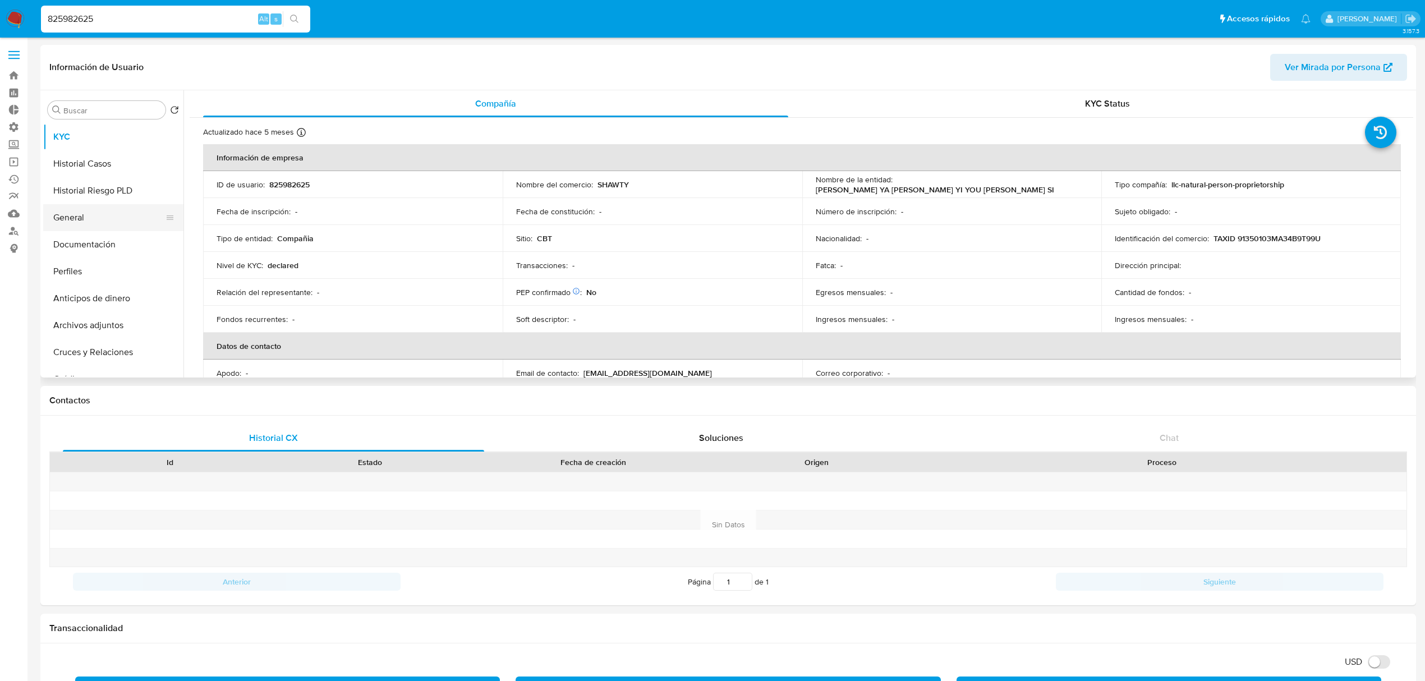
click at [90, 220] on button "General" at bounding box center [108, 217] width 131 height 27
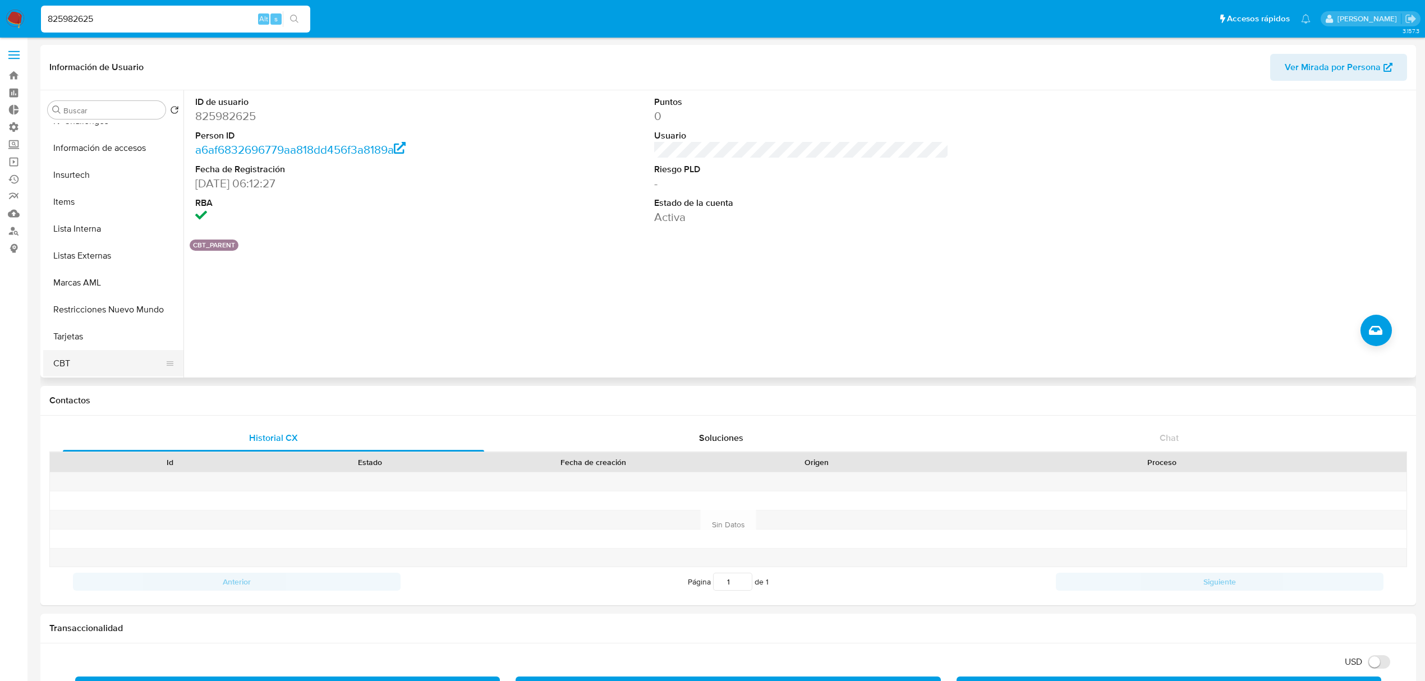
click at [99, 374] on button "CBT" at bounding box center [108, 363] width 131 height 27
